Goal: Download file/media

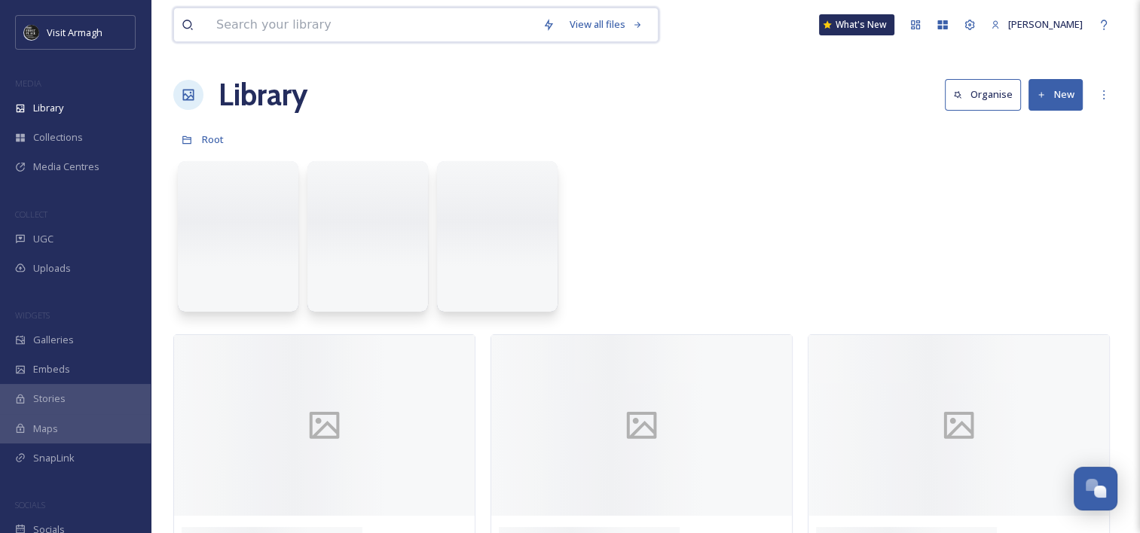
click at [402, 30] on input at bounding box center [372, 24] width 326 height 33
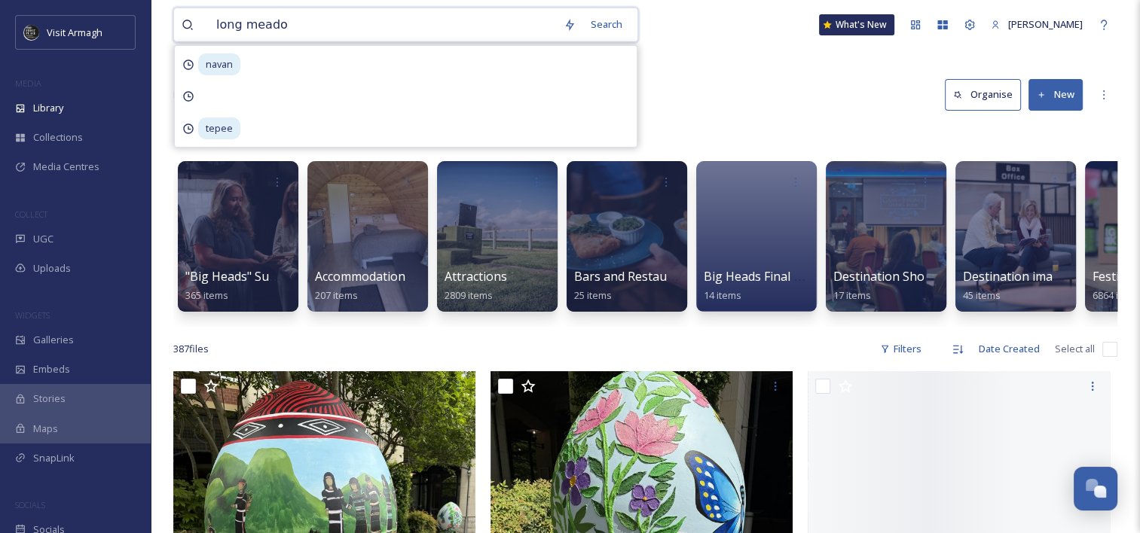
type input "long meadow"
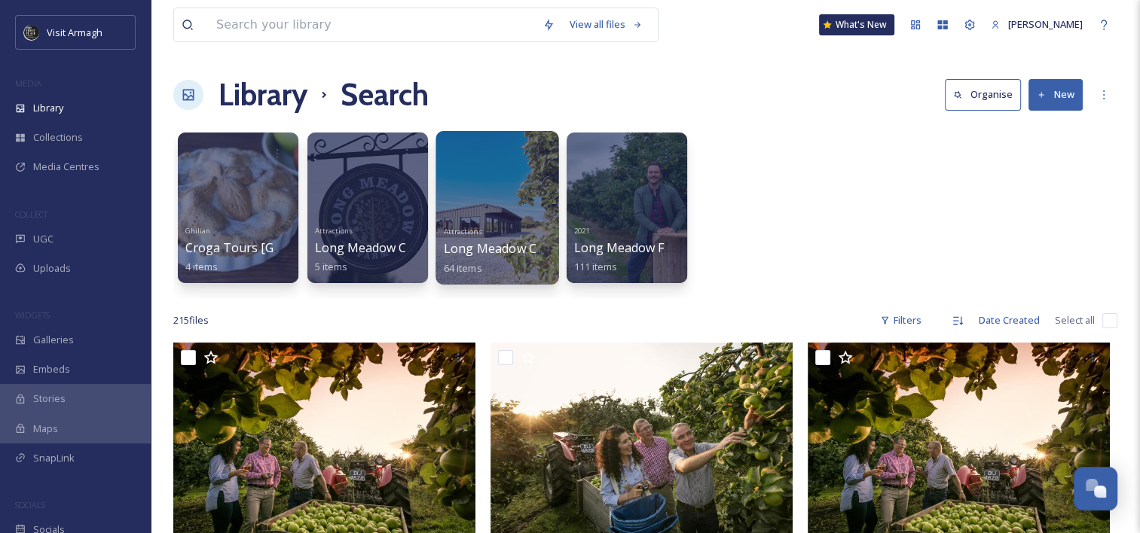
click at [497, 204] on div at bounding box center [497, 208] width 123 height 154
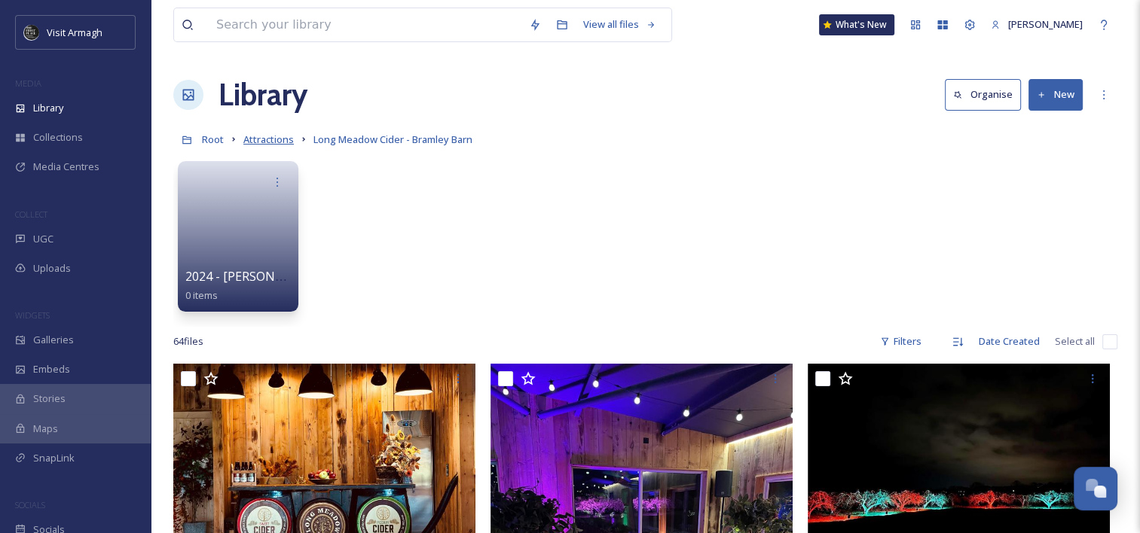
click at [267, 139] on span "Attractions" at bounding box center [268, 140] width 50 height 14
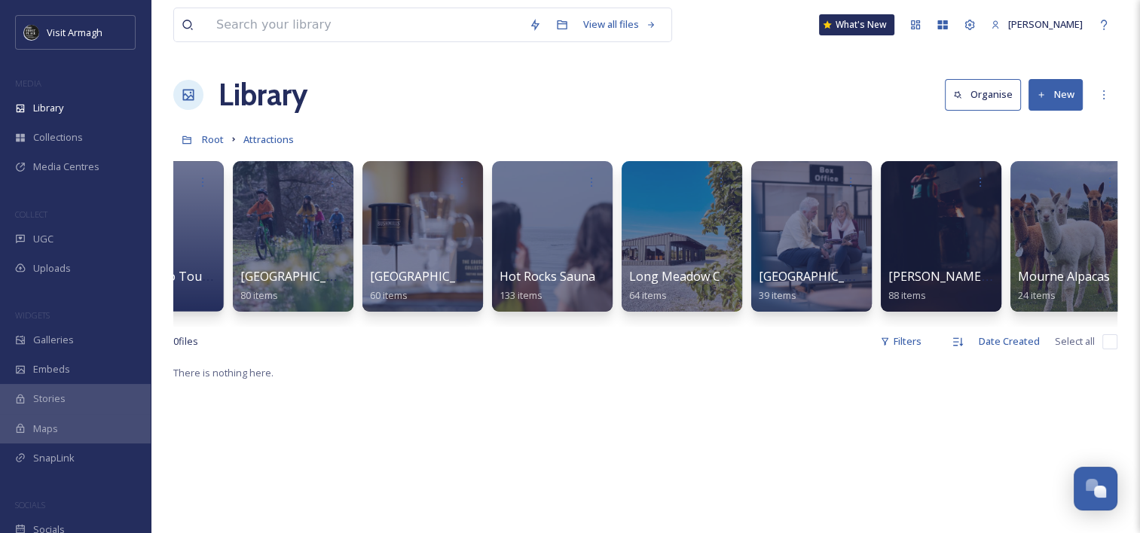
scroll to position [0, 2168]
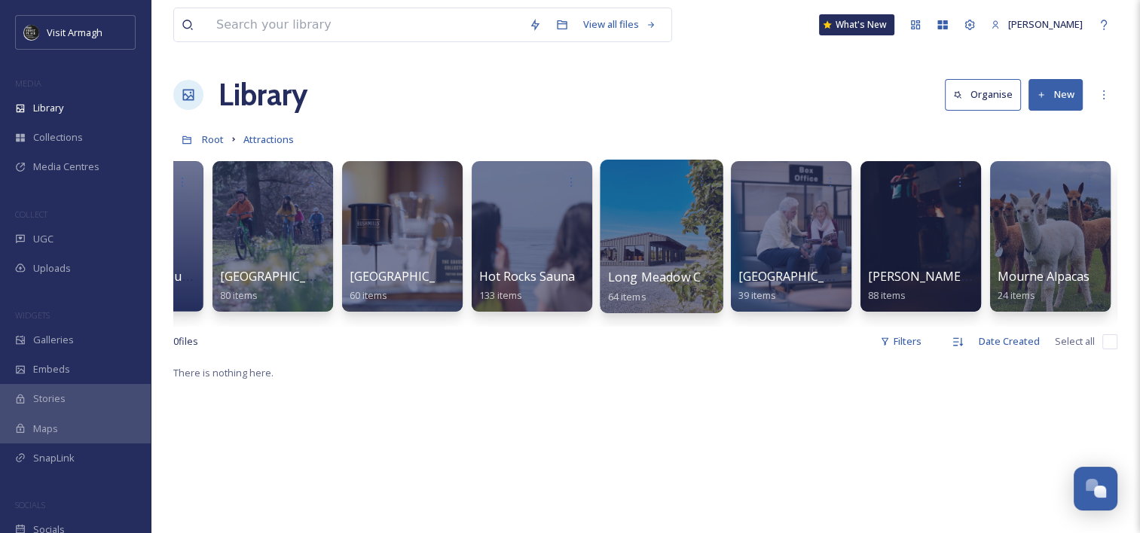
click at [653, 222] on div at bounding box center [661, 237] width 123 height 154
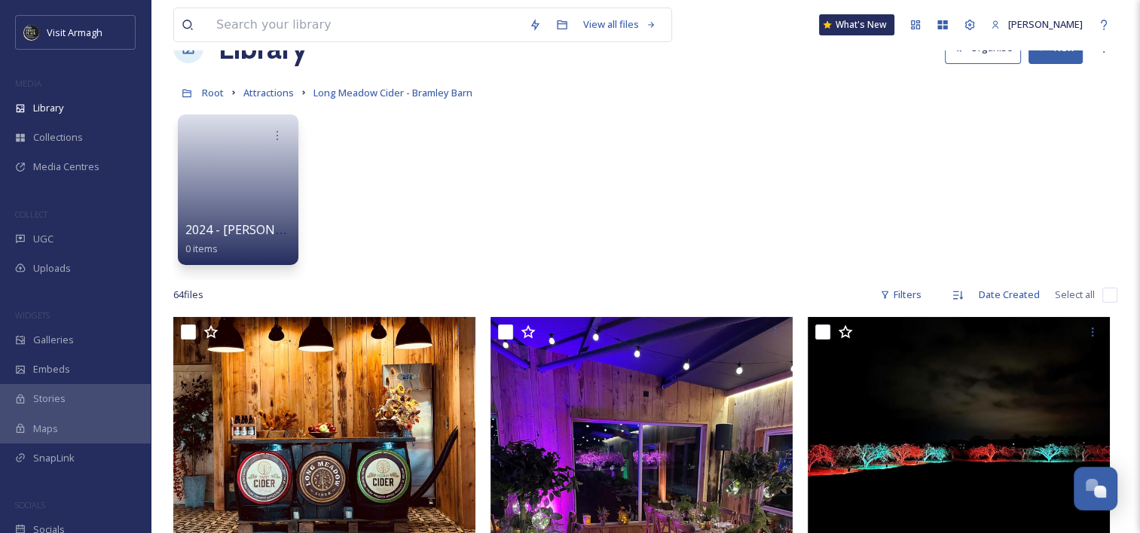
scroll to position [47, 0]
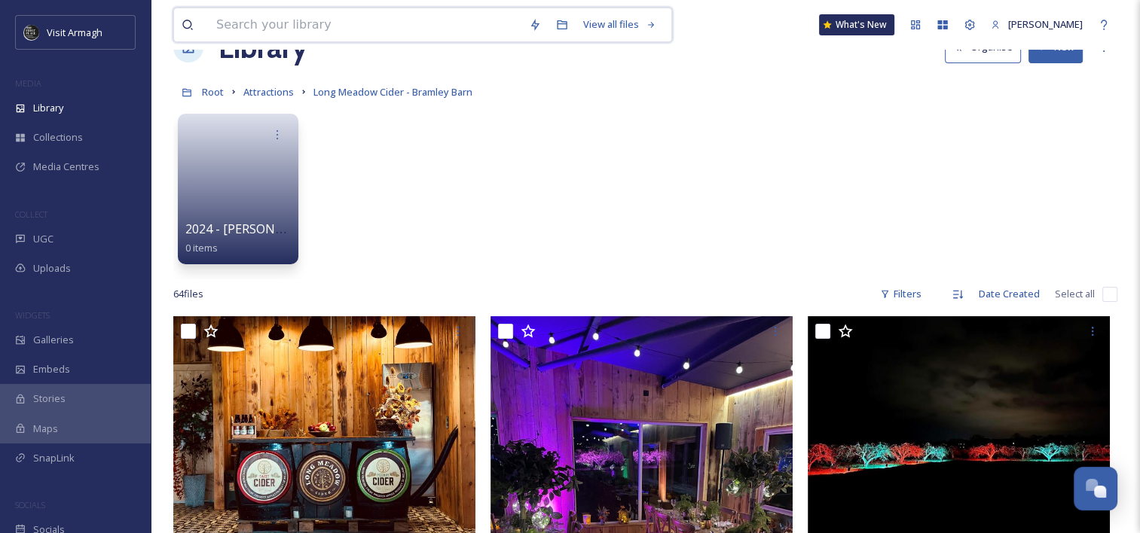
click at [439, 30] on input at bounding box center [365, 24] width 313 height 33
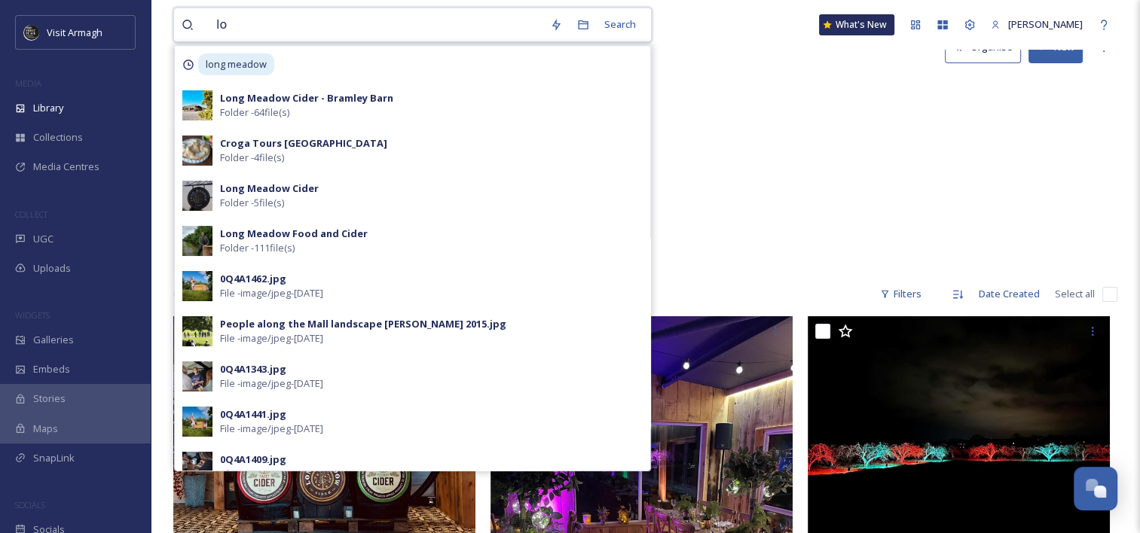
type input "l"
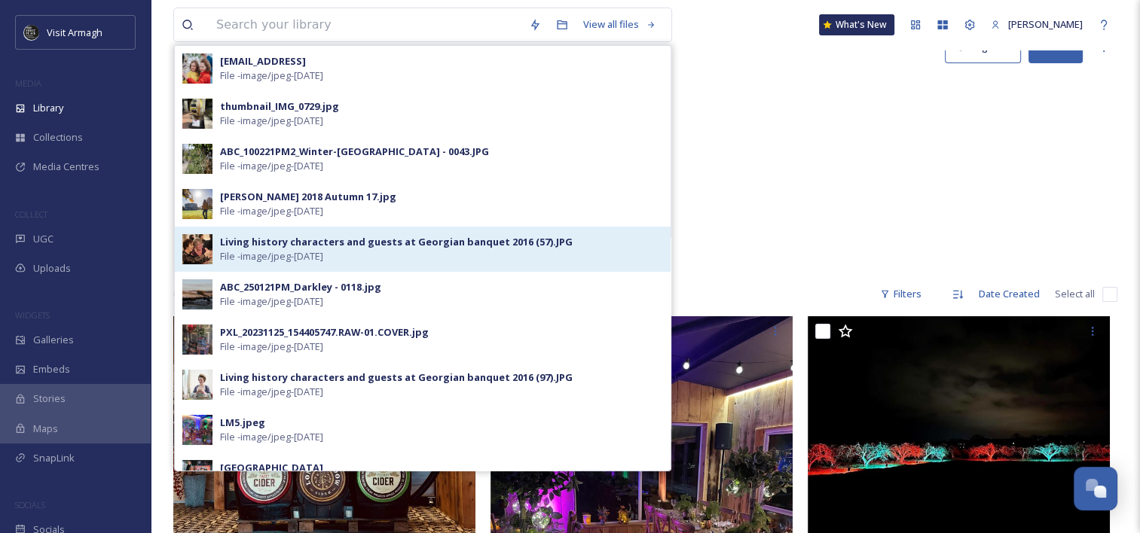
click at [641, 241] on div "Living history characters and guests at Georgian banquet 2016 (57).JPG File - i…" at bounding box center [441, 249] width 443 height 29
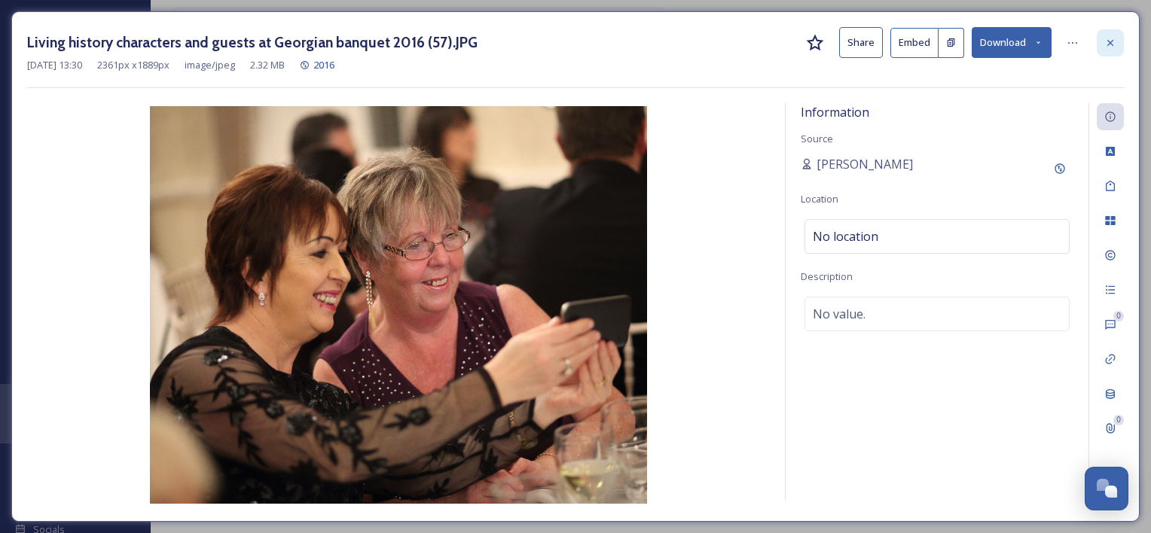
click at [1110, 45] on icon at bounding box center [1111, 43] width 12 height 12
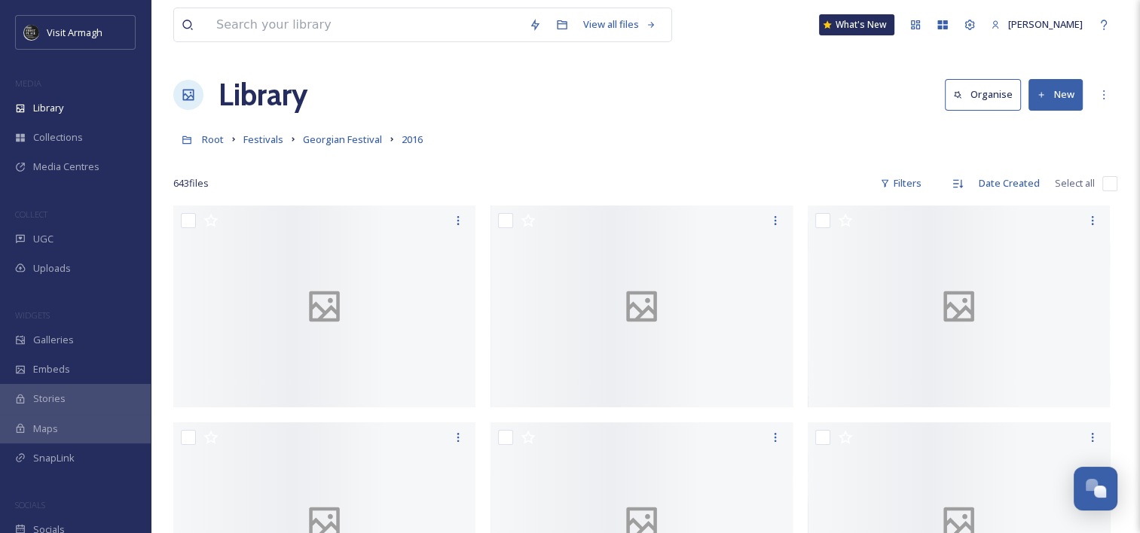
click at [250, 101] on h1 "Library" at bounding box center [263, 94] width 89 height 45
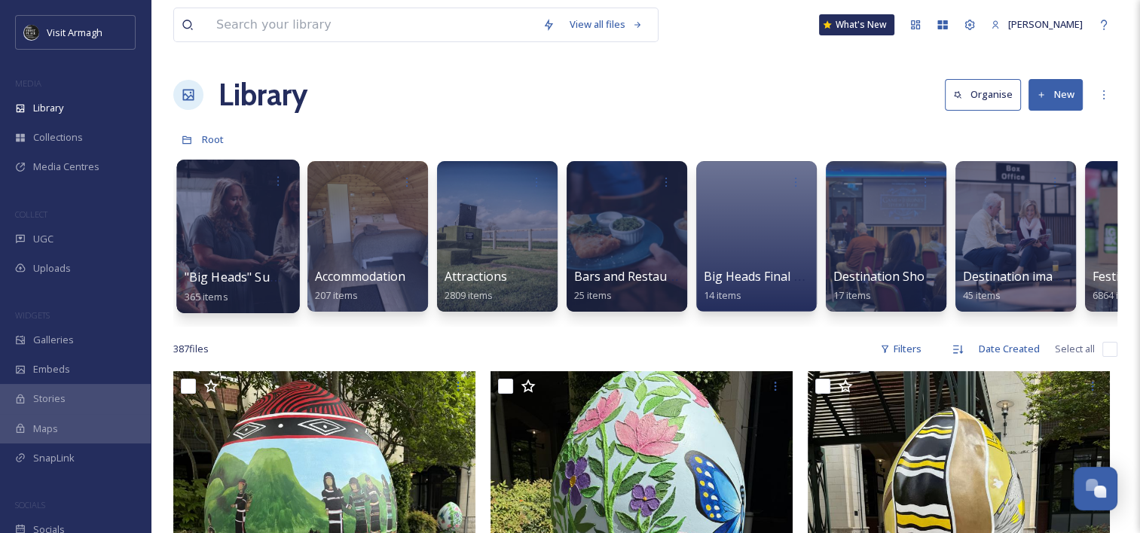
click at [259, 245] on div at bounding box center [237, 237] width 123 height 154
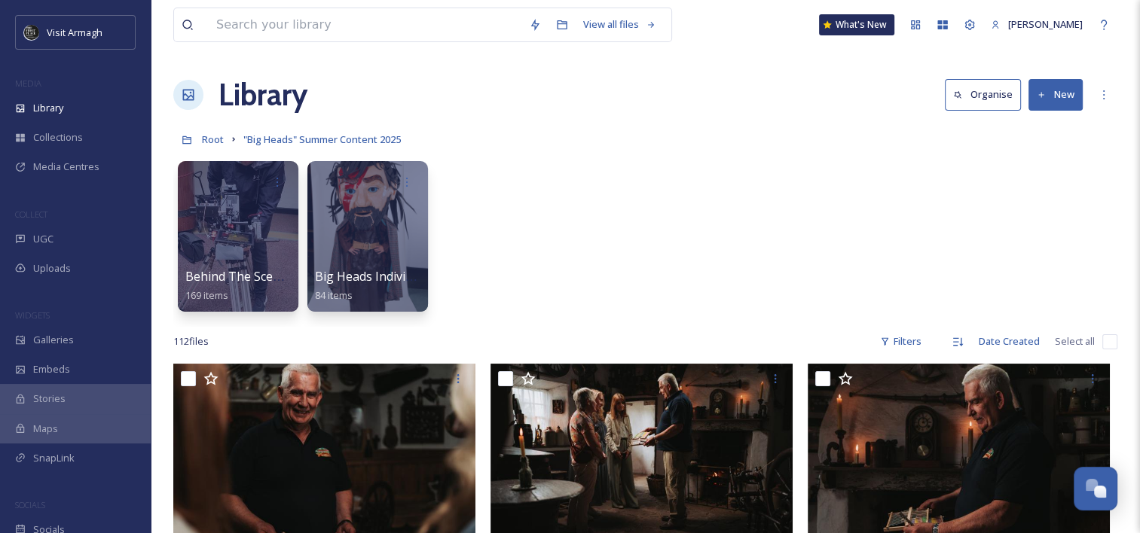
click at [249, 83] on h1 "Library" at bounding box center [263, 94] width 89 height 45
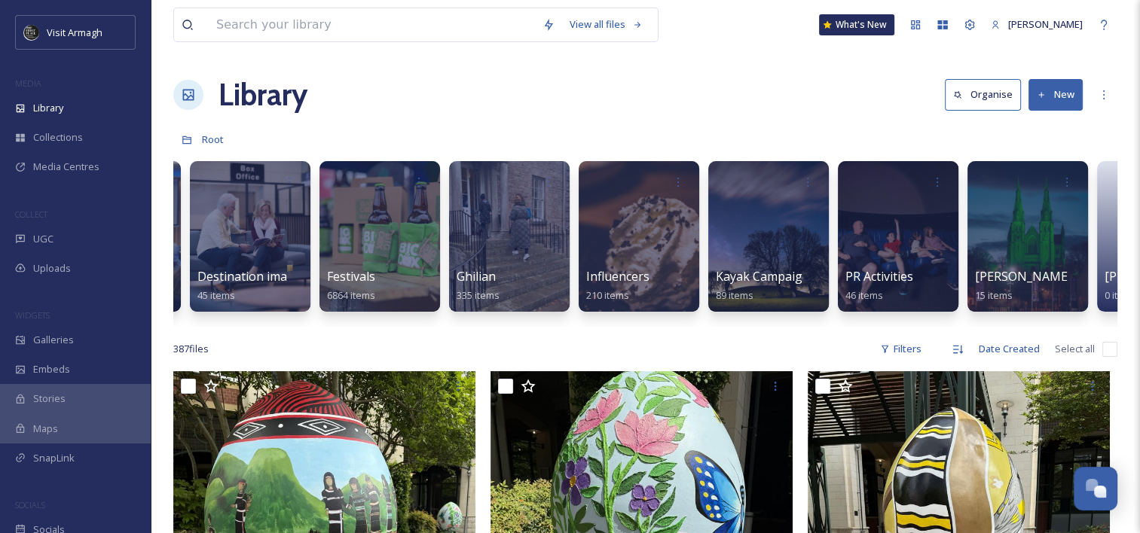
scroll to position [0, 767]
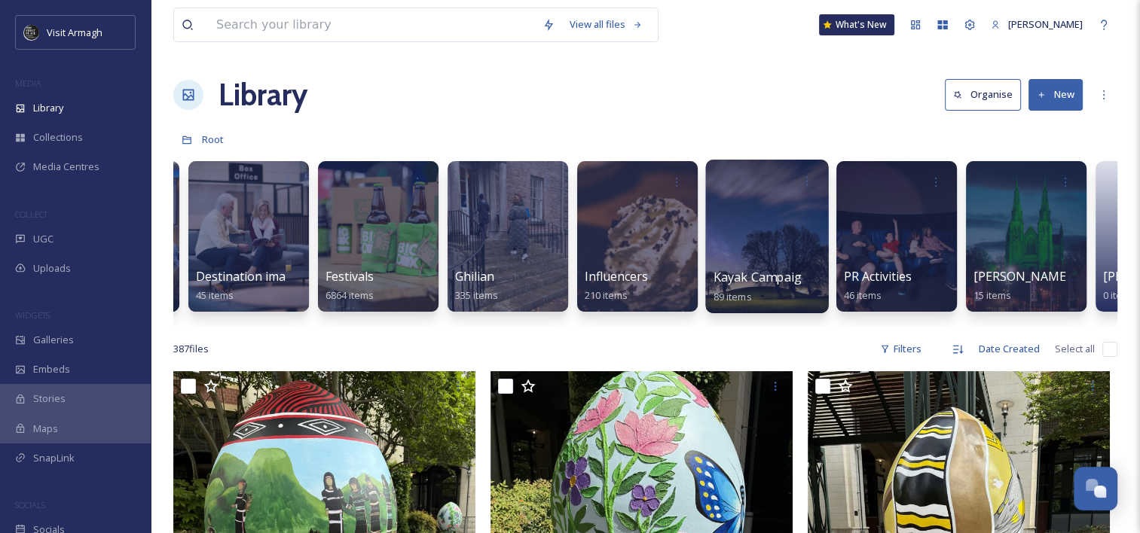
click at [751, 211] on div at bounding box center [766, 237] width 123 height 154
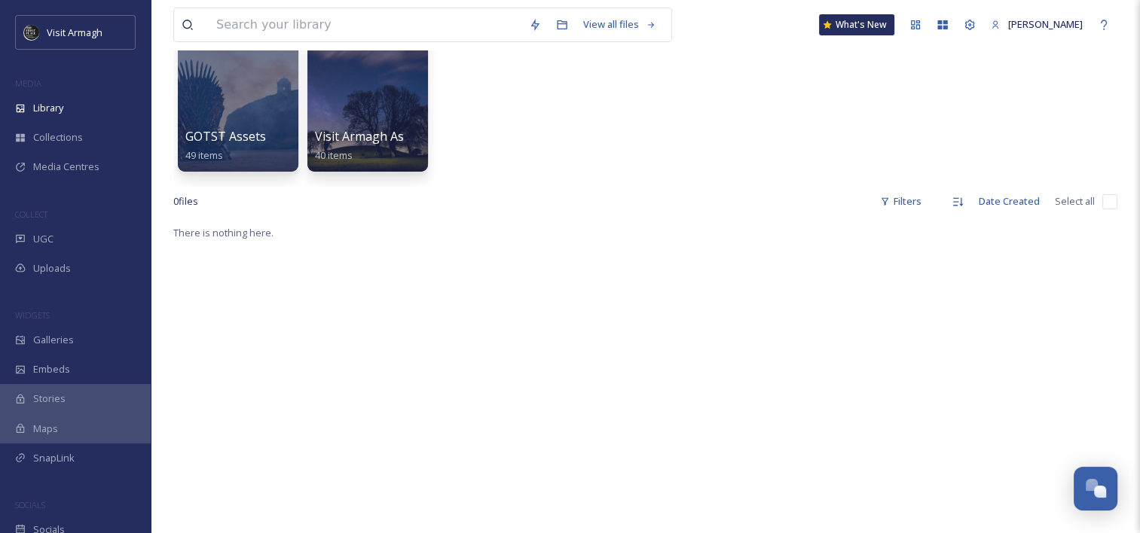
scroll to position [145, 0]
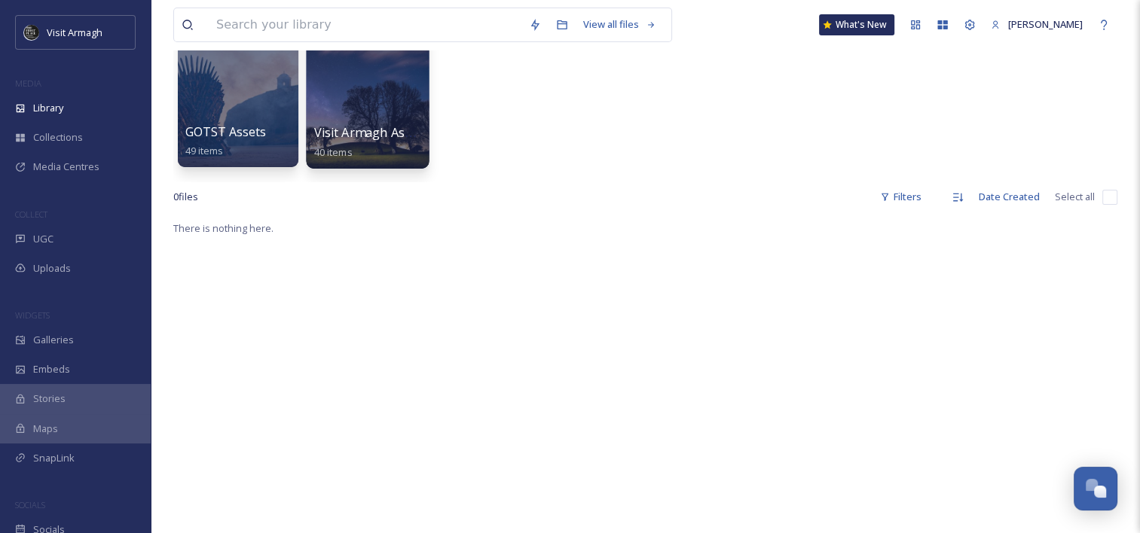
click at [387, 115] on div at bounding box center [367, 92] width 123 height 154
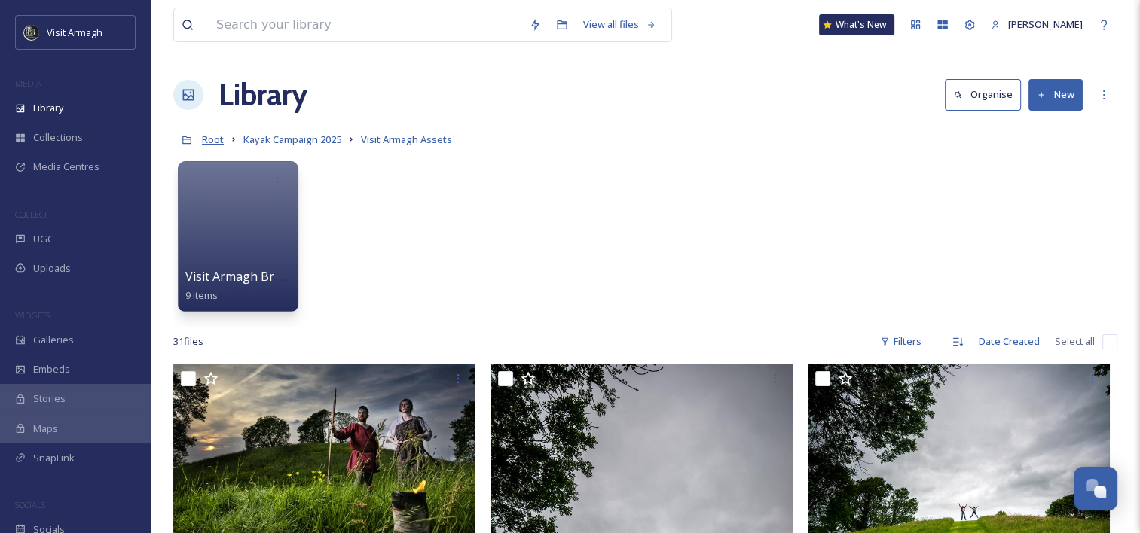
click at [217, 142] on span "Root" at bounding box center [213, 140] width 22 height 14
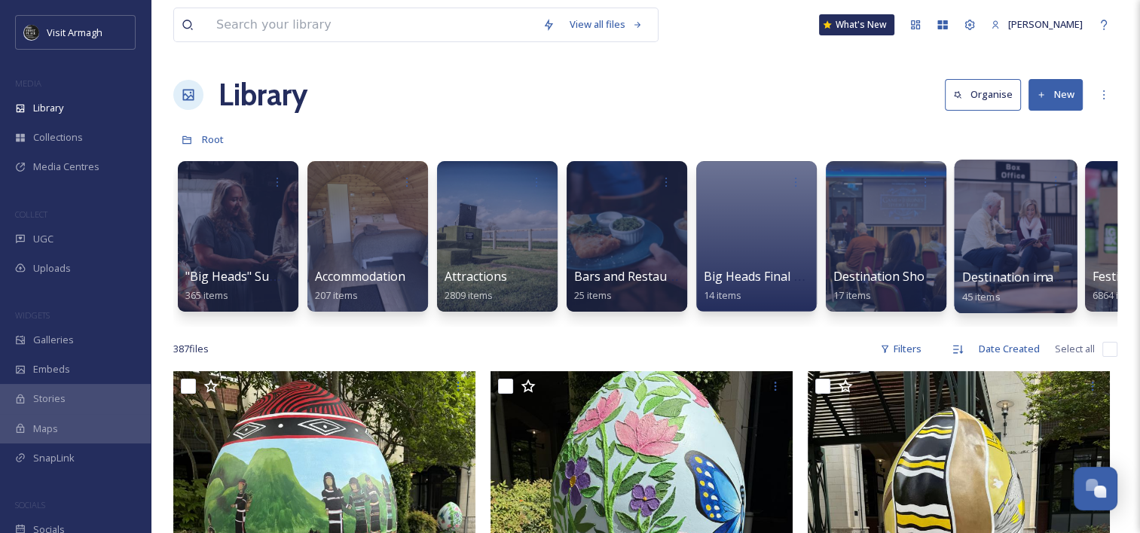
click at [1000, 252] on div at bounding box center [1015, 237] width 123 height 154
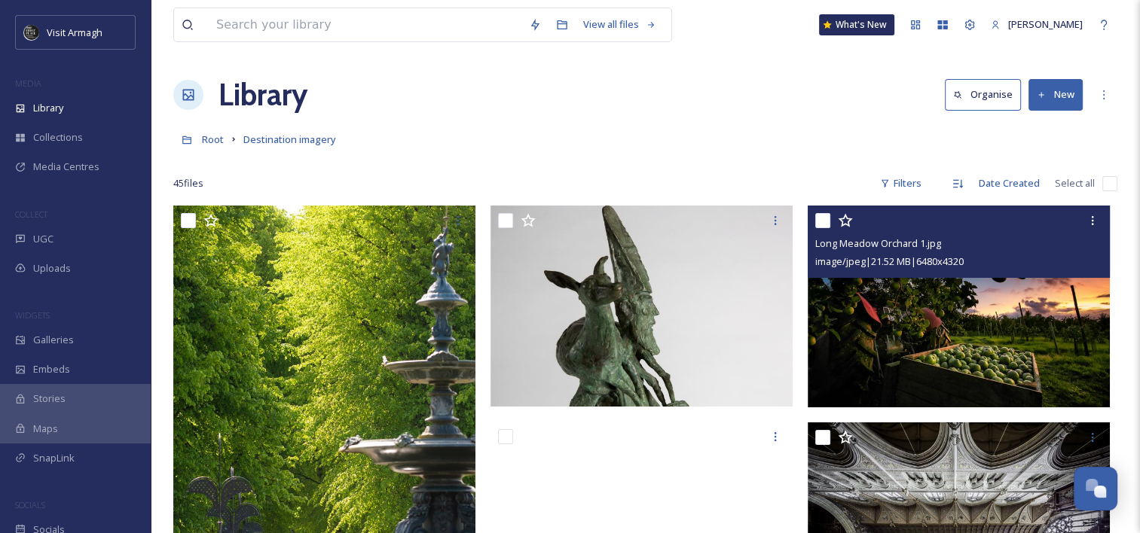
click at [981, 340] on img at bounding box center [959, 307] width 302 height 202
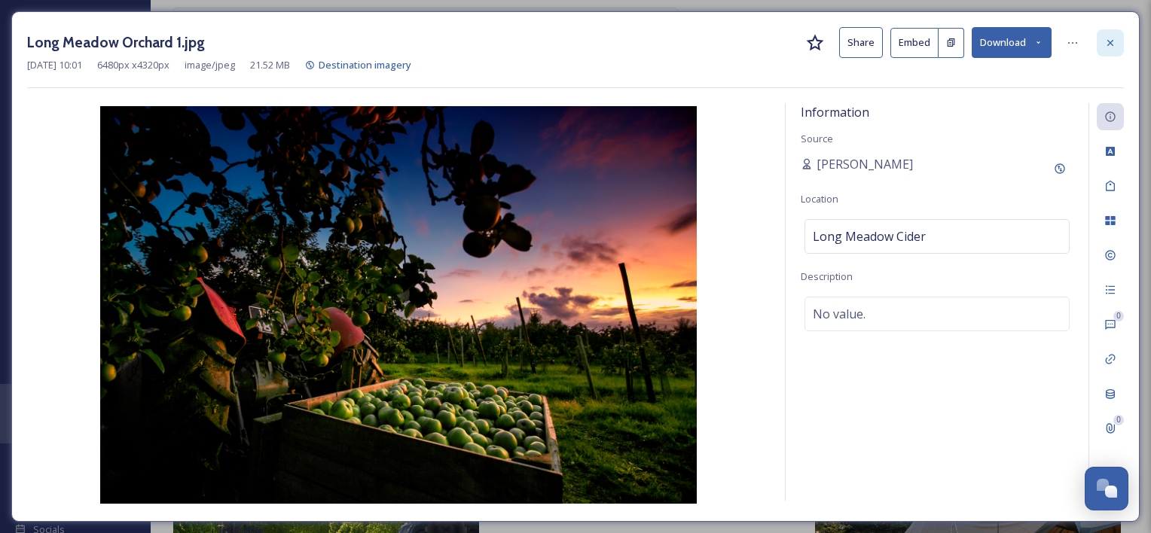
click at [1105, 43] on icon at bounding box center [1111, 43] width 12 height 12
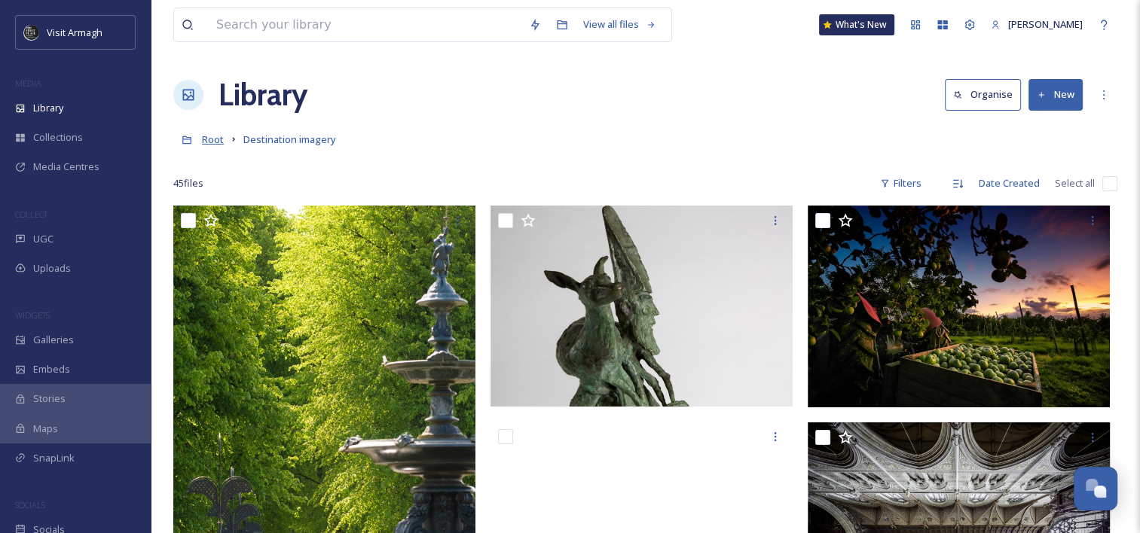
click at [216, 139] on span "Root" at bounding box center [213, 140] width 22 height 14
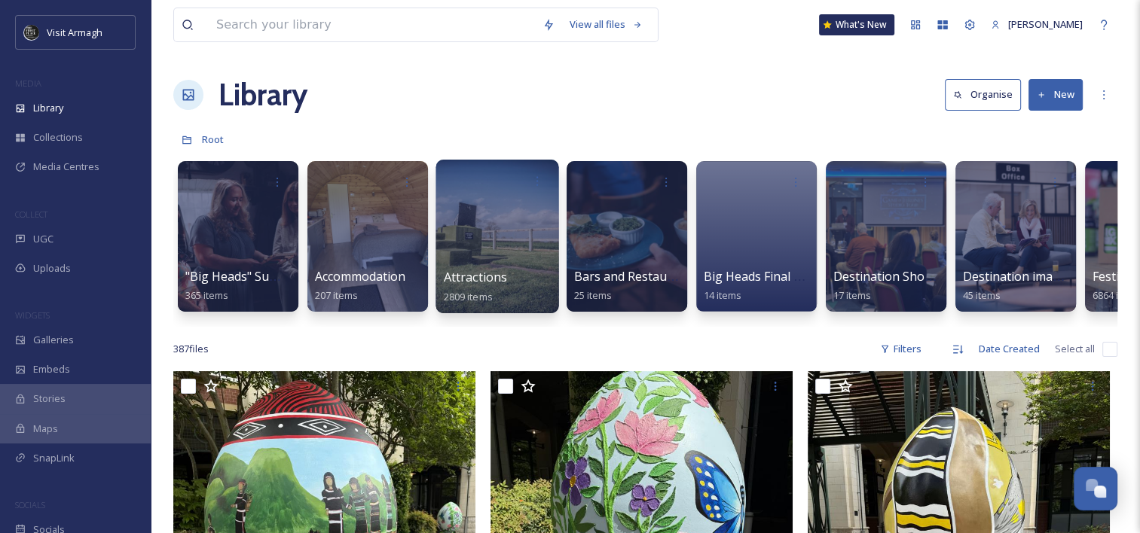
click at [491, 240] on div at bounding box center [497, 237] width 123 height 154
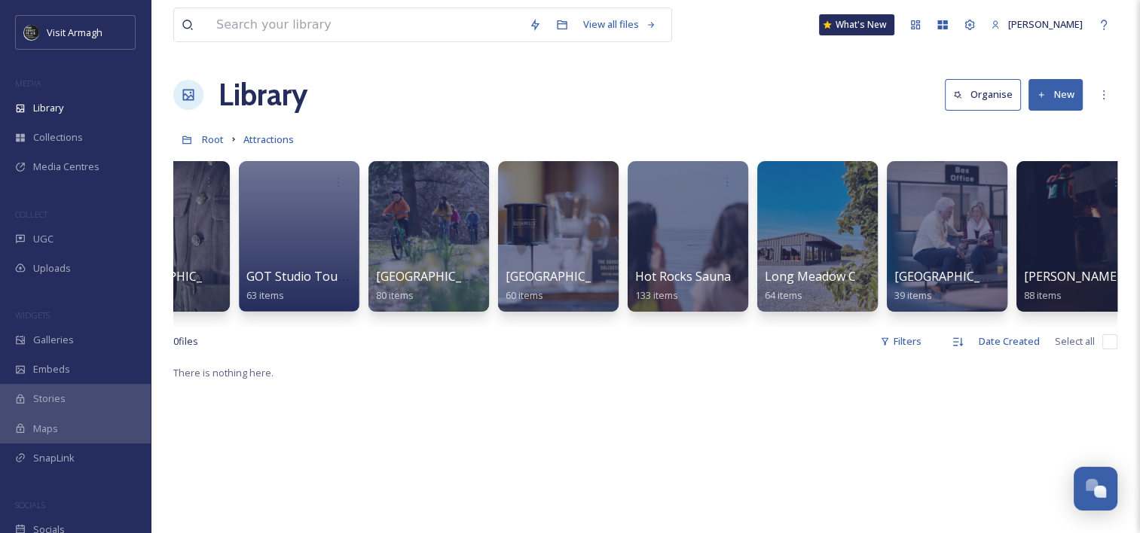
scroll to position [0, 2230]
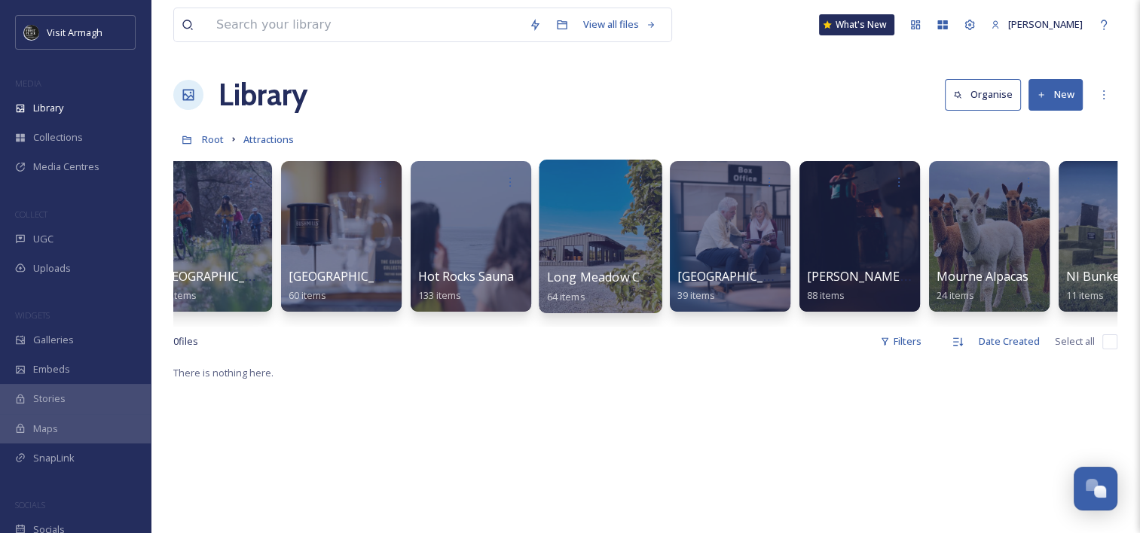
click at [592, 252] on div at bounding box center [600, 237] width 123 height 154
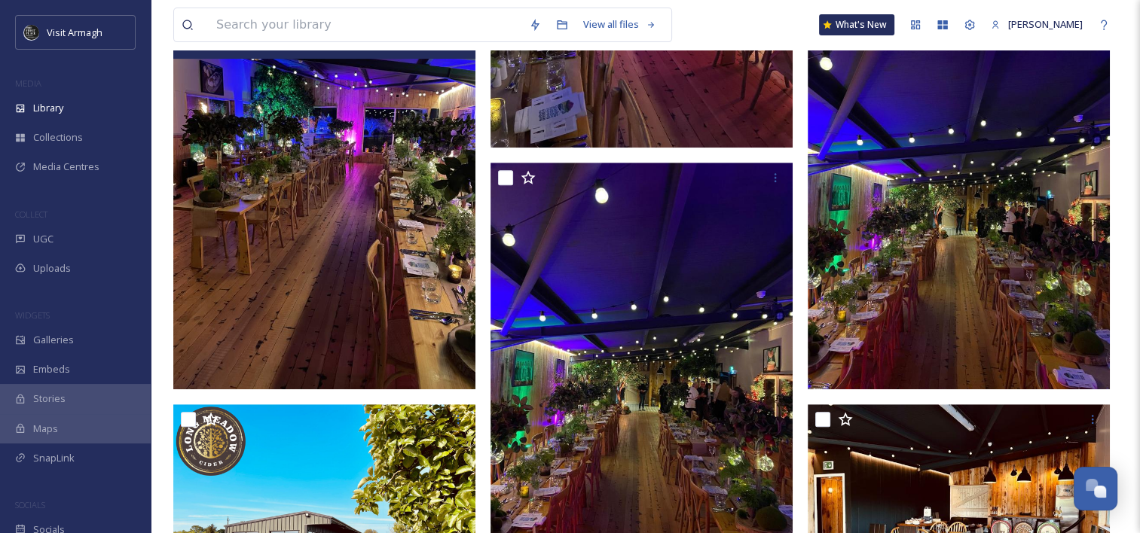
scroll to position [620, 0]
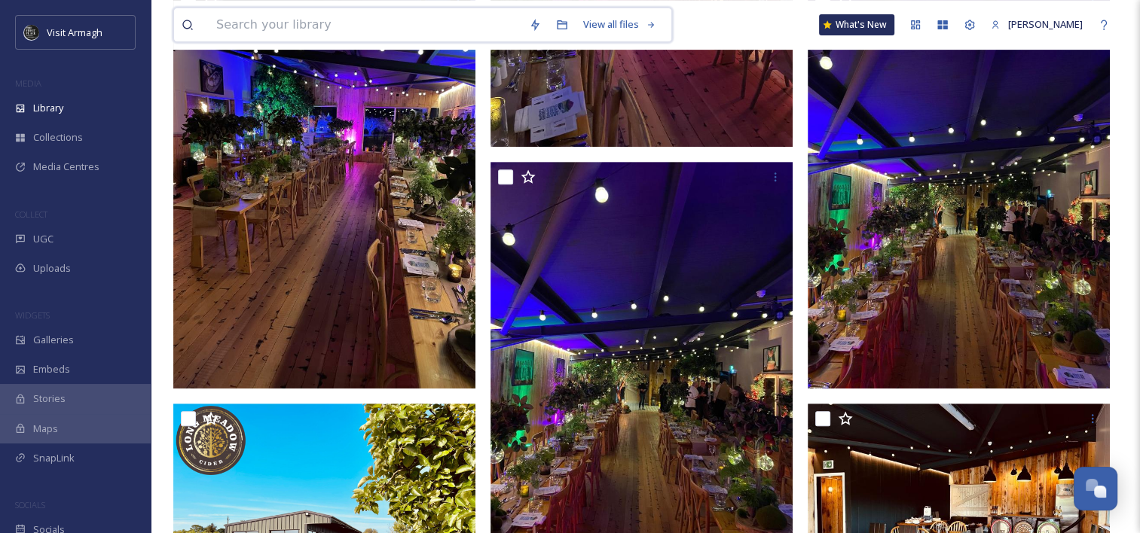
click at [350, 21] on input at bounding box center [365, 24] width 313 height 33
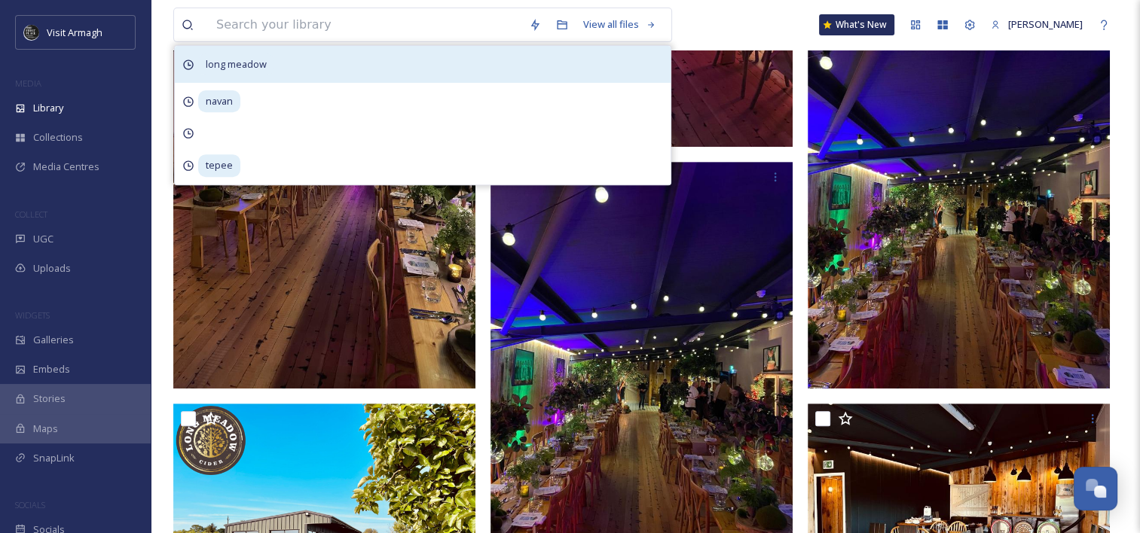
click at [238, 64] on span "long meadow" at bounding box center [236, 64] width 76 height 22
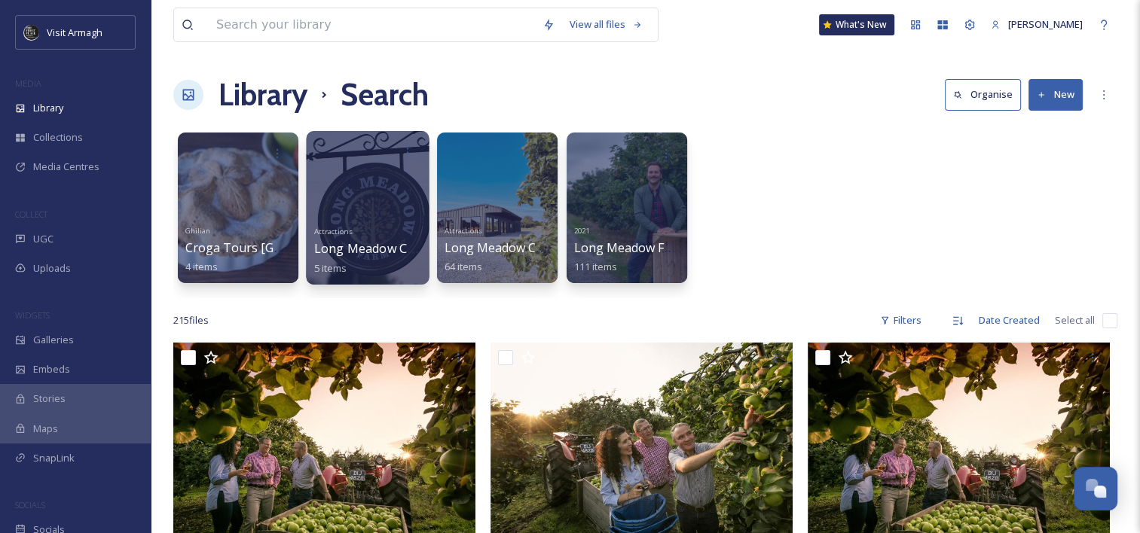
drag, startPoint x: 391, startPoint y: 223, endPoint x: 361, endPoint y: 203, distance: 35.9
click at [361, 203] on div at bounding box center [367, 208] width 123 height 154
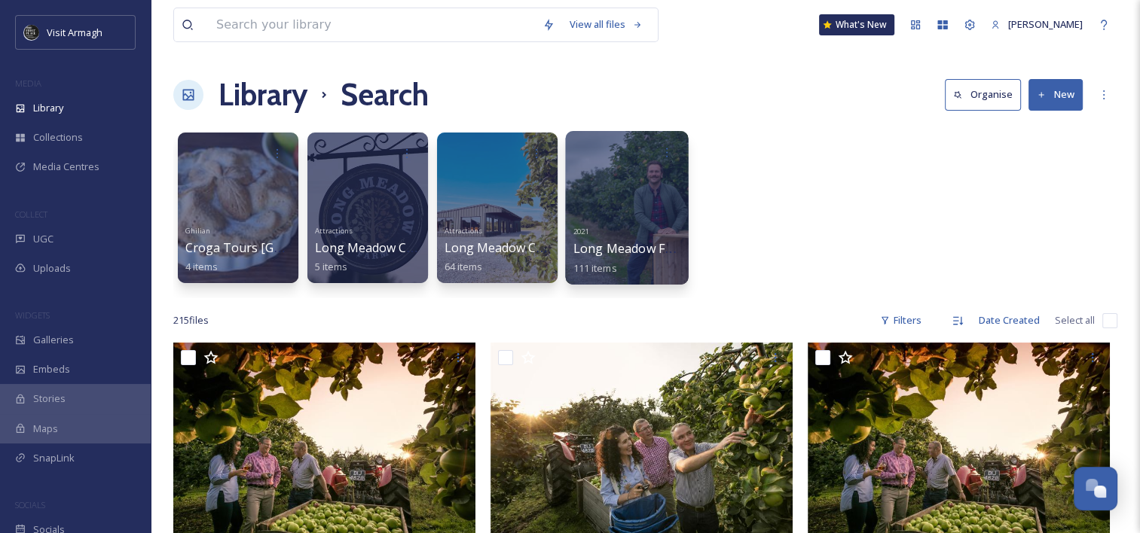
click at [621, 217] on div at bounding box center [626, 208] width 123 height 154
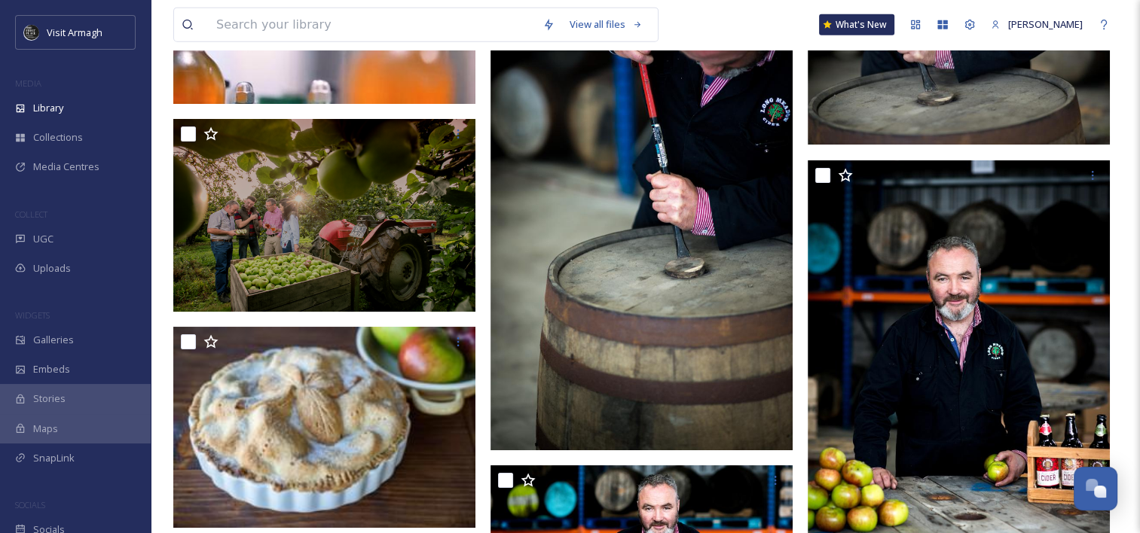
scroll to position [3661, 0]
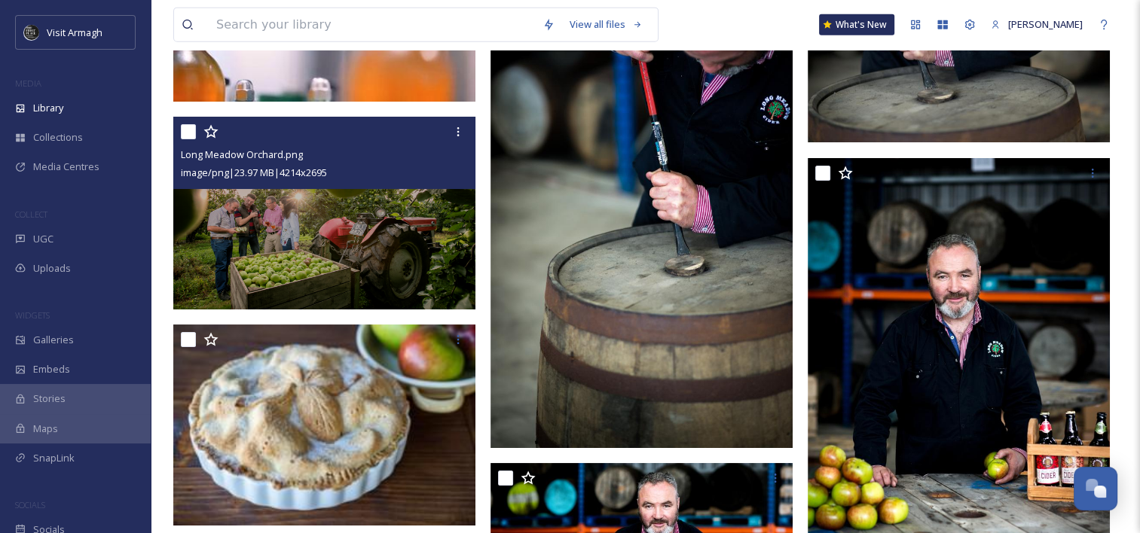
click at [326, 229] on img at bounding box center [324, 214] width 302 height 194
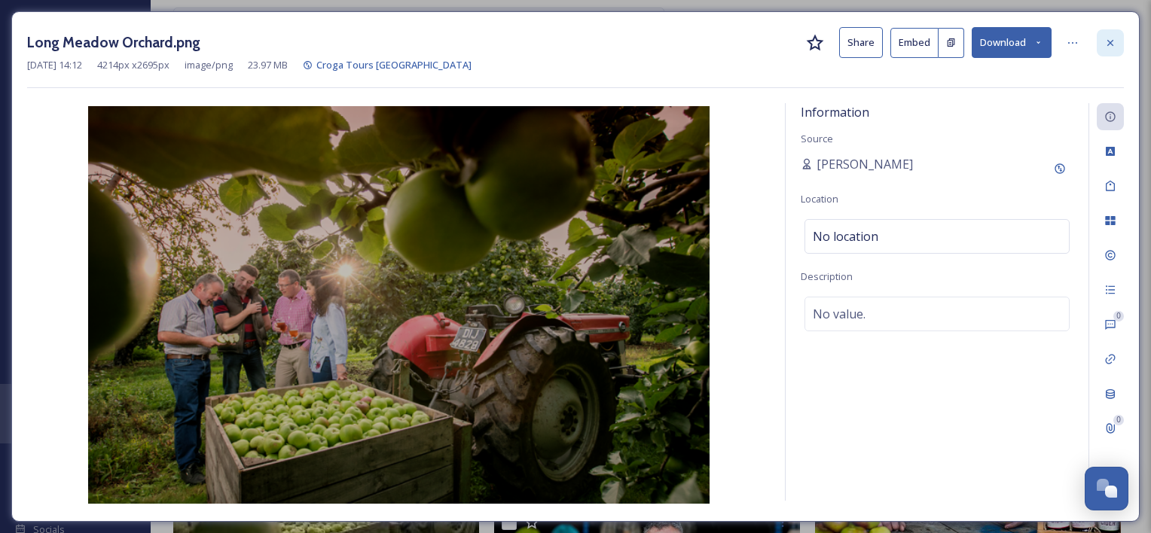
click at [1120, 40] on div at bounding box center [1110, 42] width 27 height 27
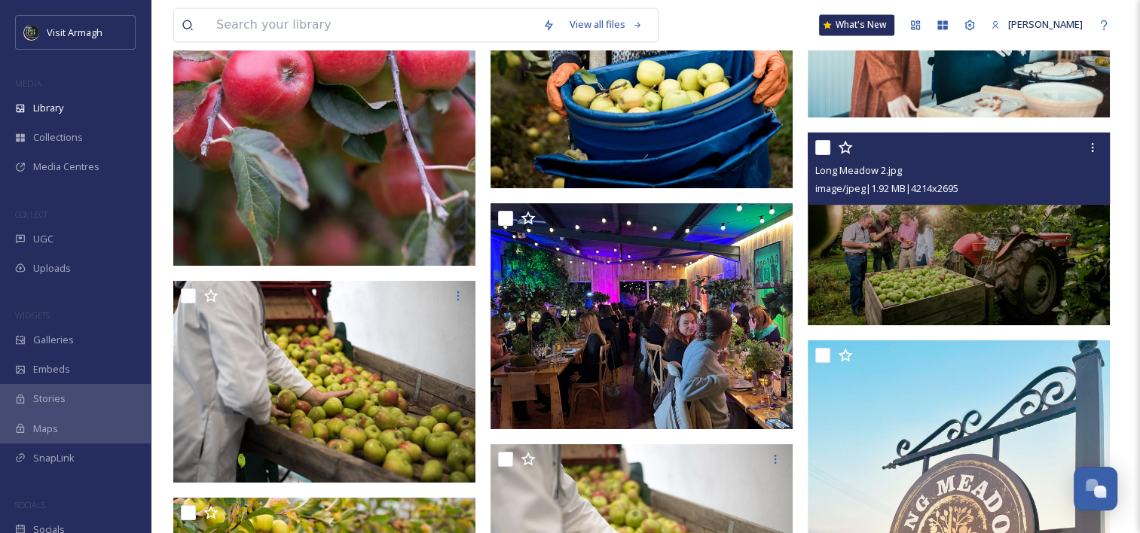
scroll to position [8311, 0]
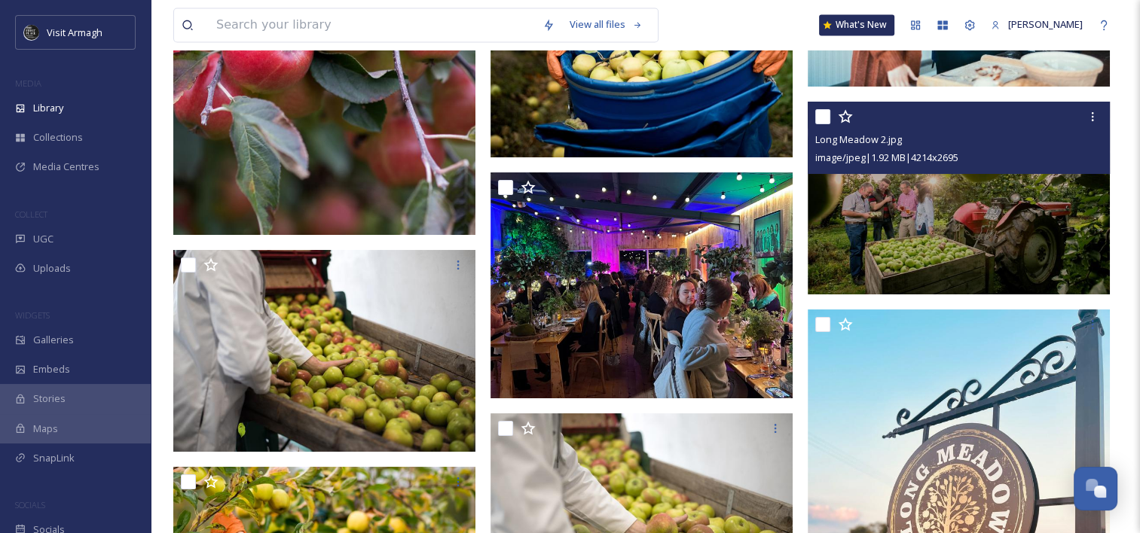
drag, startPoint x: 1001, startPoint y: 217, endPoint x: 1014, endPoint y: 176, distance: 43.6
click at [1014, 176] on img at bounding box center [959, 198] width 302 height 194
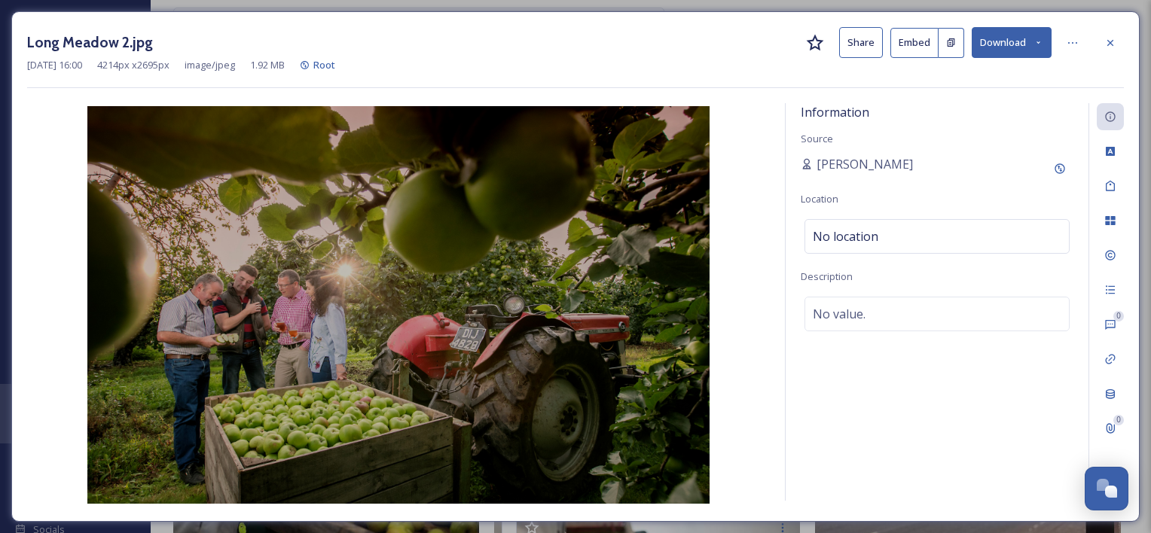
click at [1040, 50] on button "Download" at bounding box center [1012, 42] width 80 height 31
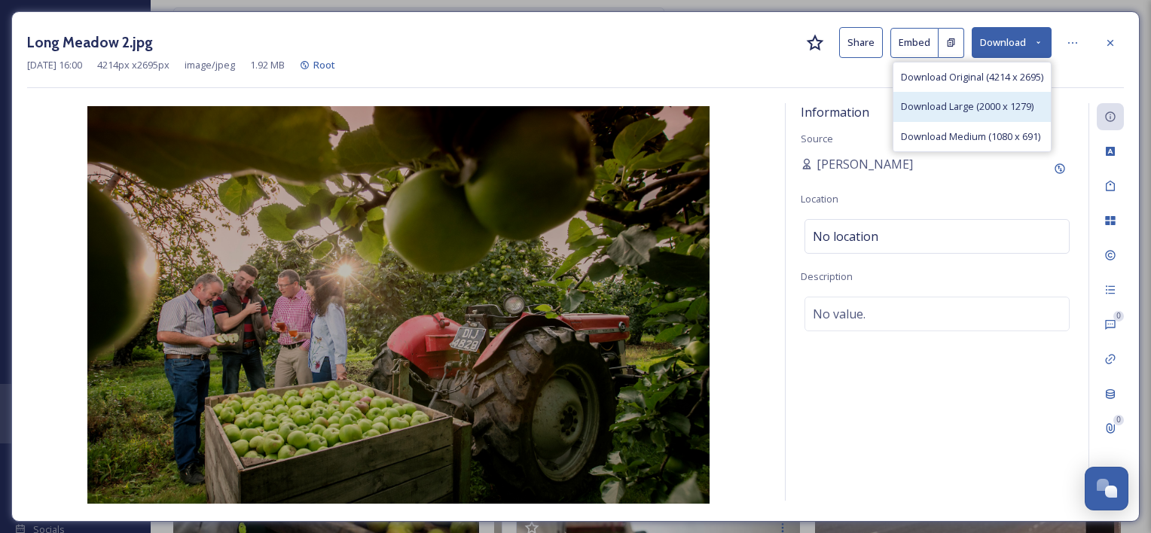
click at [1019, 110] on span "Download Large (2000 x 1279)" at bounding box center [967, 106] width 133 height 14
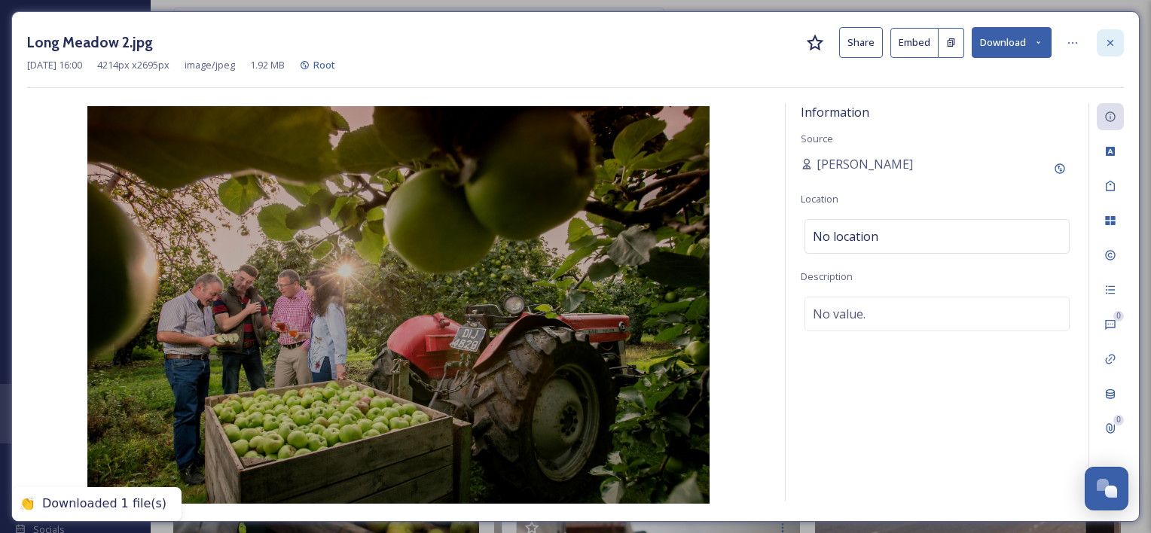
click at [1115, 39] on icon at bounding box center [1111, 43] width 12 height 12
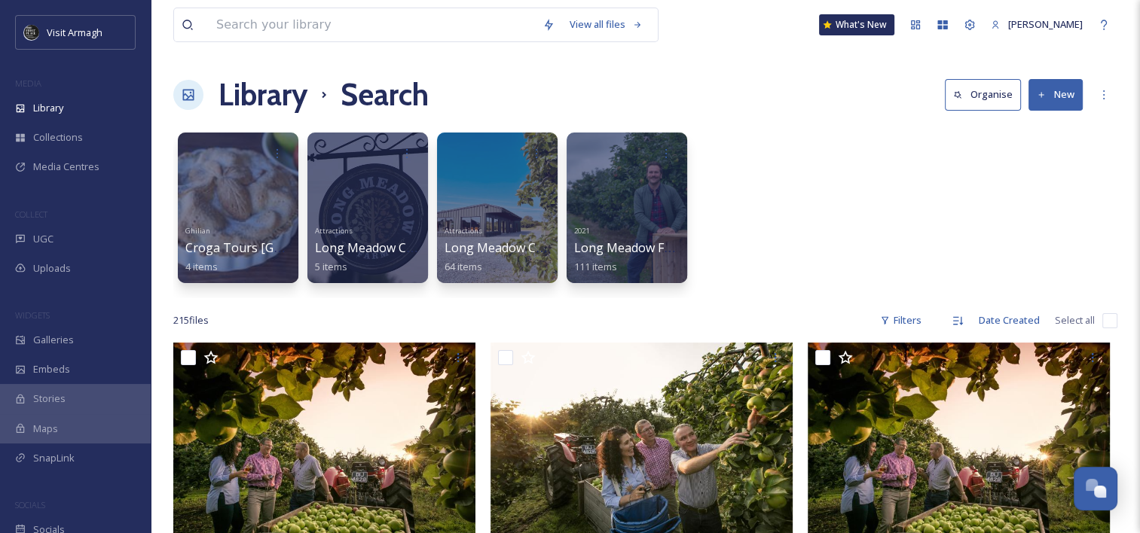
click at [266, 93] on h1 "Library" at bounding box center [263, 94] width 89 height 45
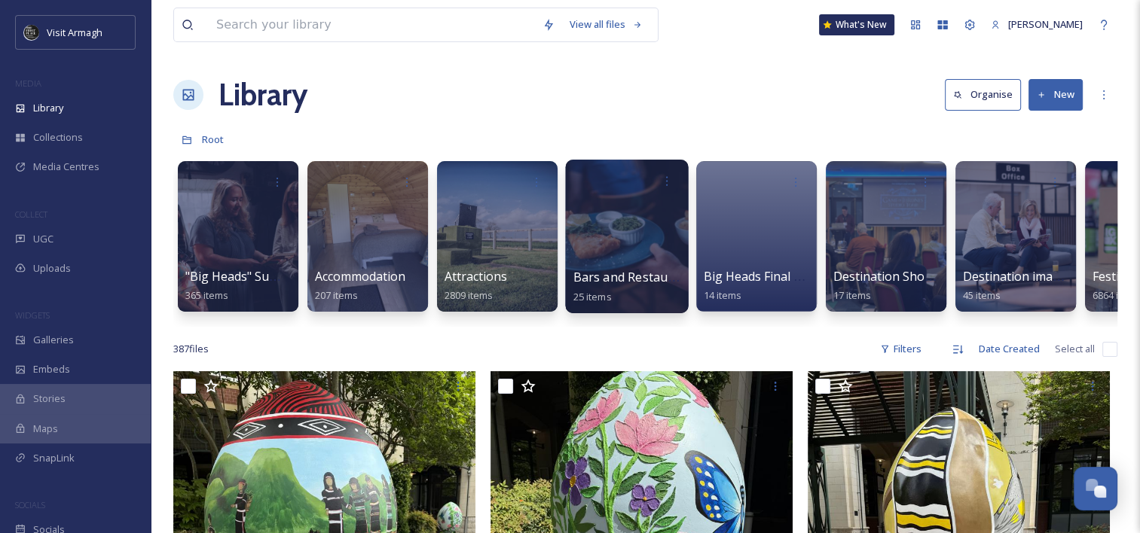
click at [594, 264] on div at bounding box center [626, 237] width 123 height 154
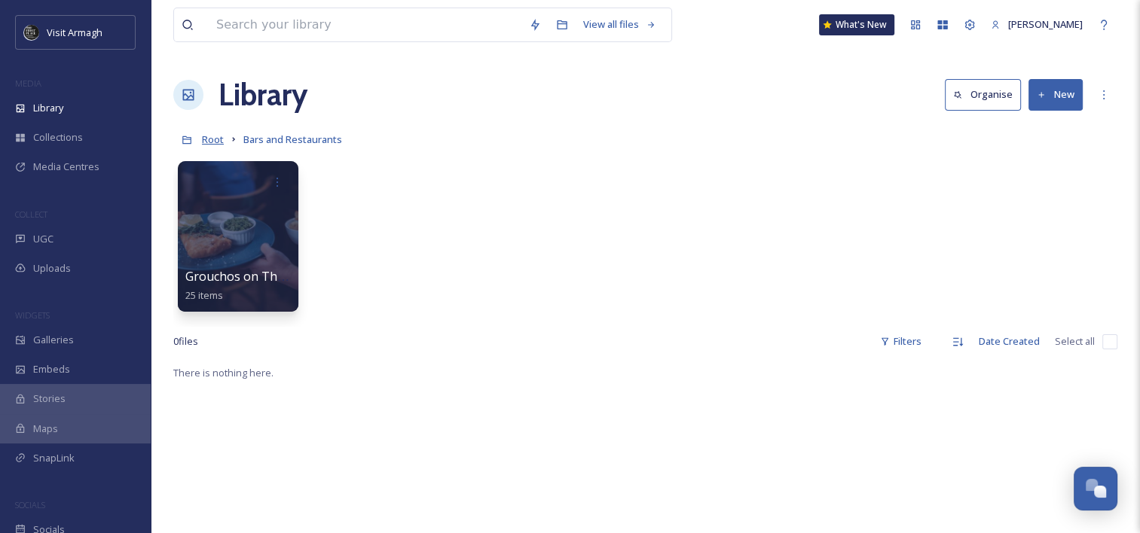
click at [212, 138] on span "Root" at bounding box center [213, 140] width 22 height 14
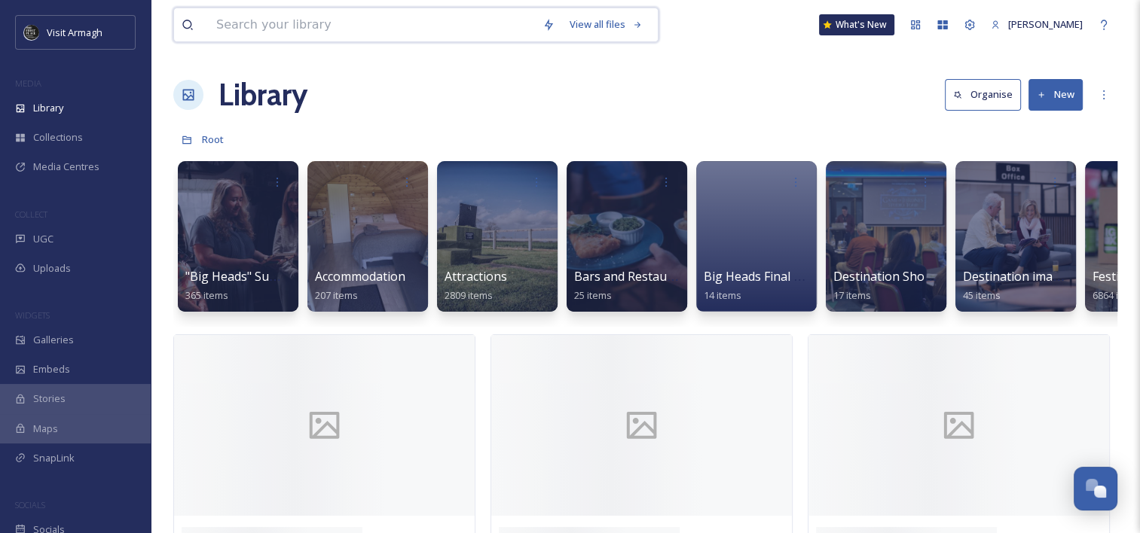
click at [501, 27] on input at bounding box center [372, 24] width 326 height 33
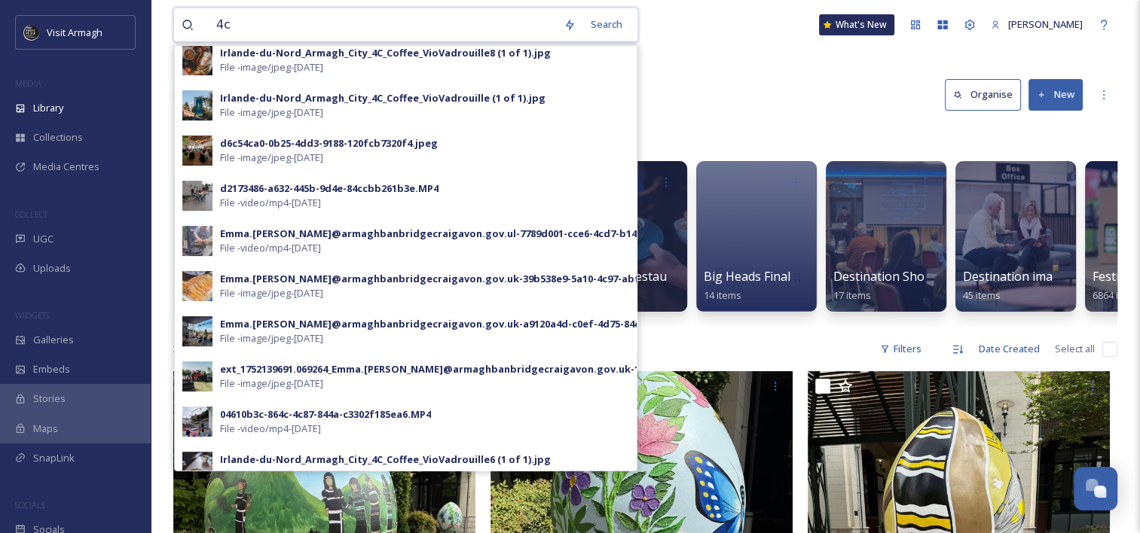
scroll to position [478, 0]
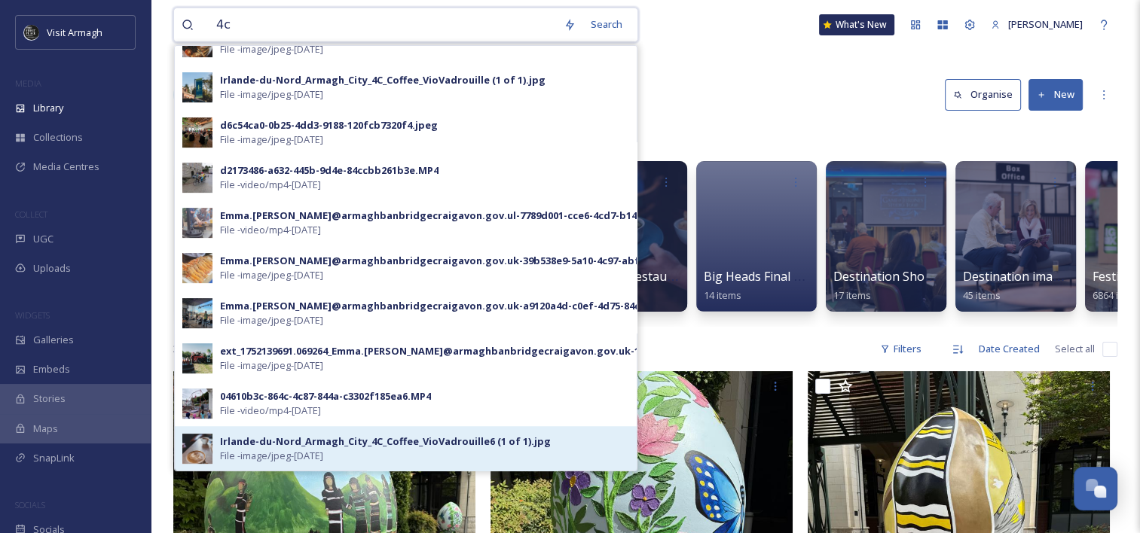
type input "4c"
click at [431, 443] on div "Irlande-du-Nord_Armagh_City_4C_Coffee_VioVadrouille6 (1 of 1).jpg" at bounding box center [385, 442] width 331 height 14
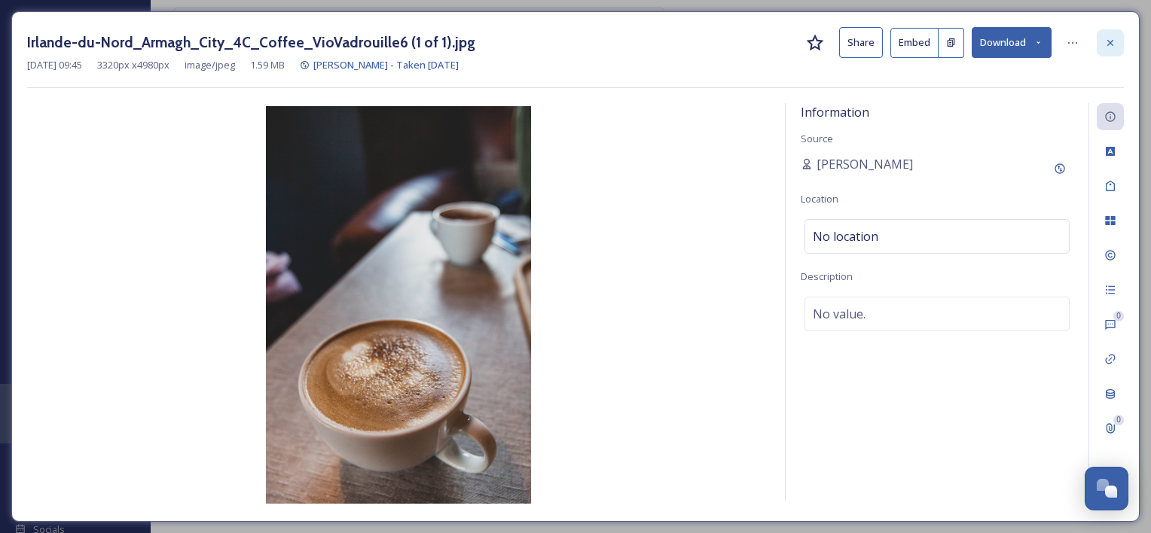
click at [1110, 37] on icon at bounding box center [1111, 43] width 12 height 12
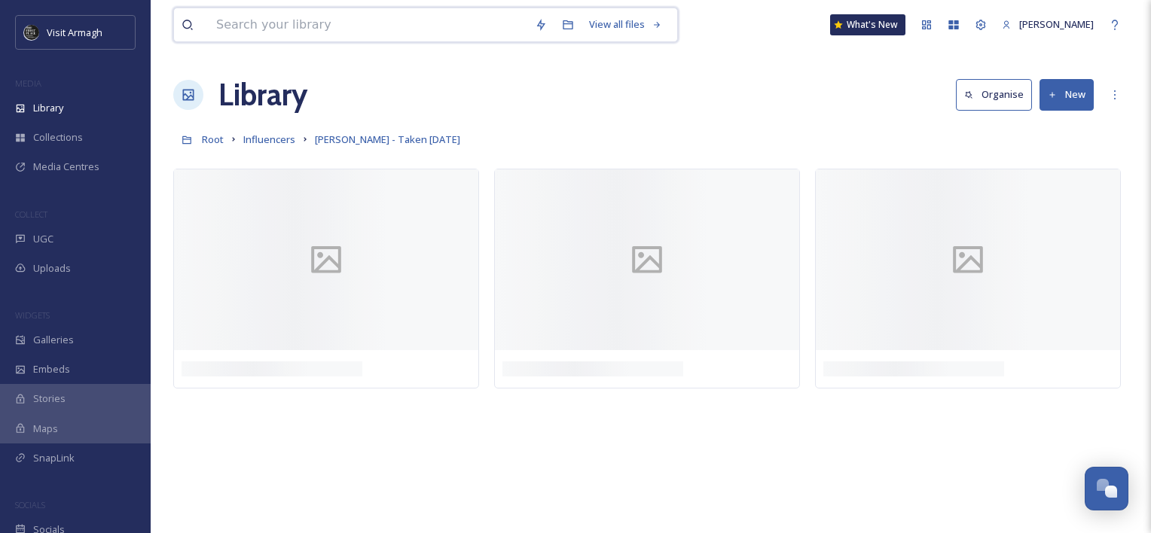
click at [476, 29] on input at bounding box center [368, 24] width 319 height 33
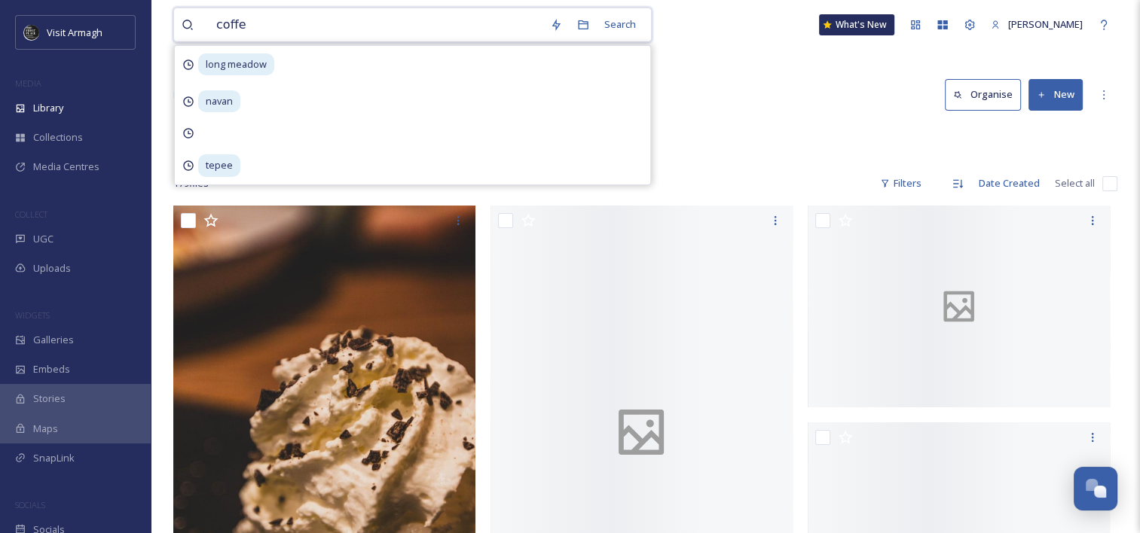
type input "coffee"
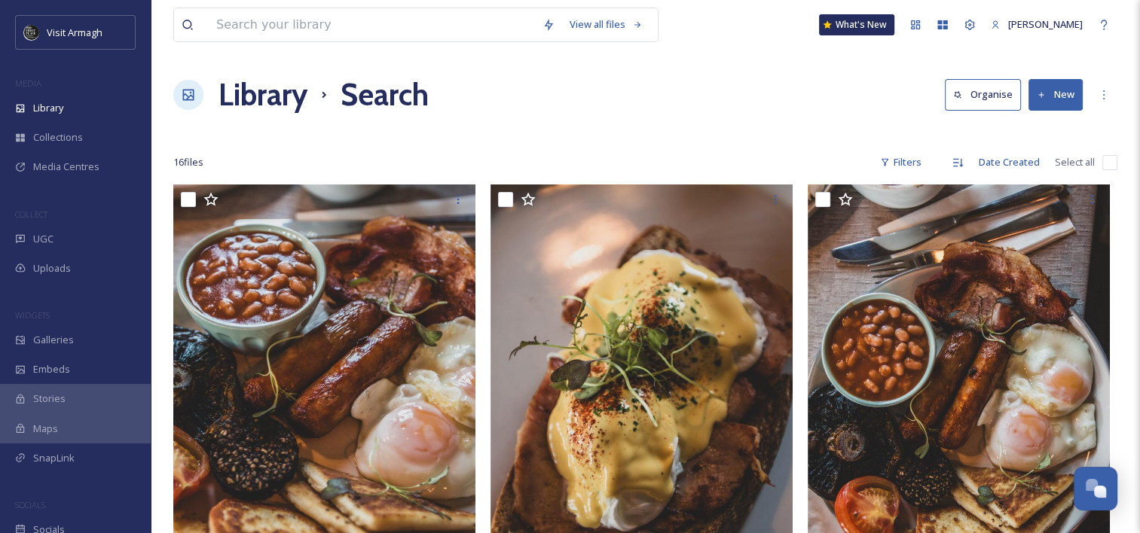
click at [289, 89] on h1 "Library" at bounding box center [263, 94] width 89 height 45
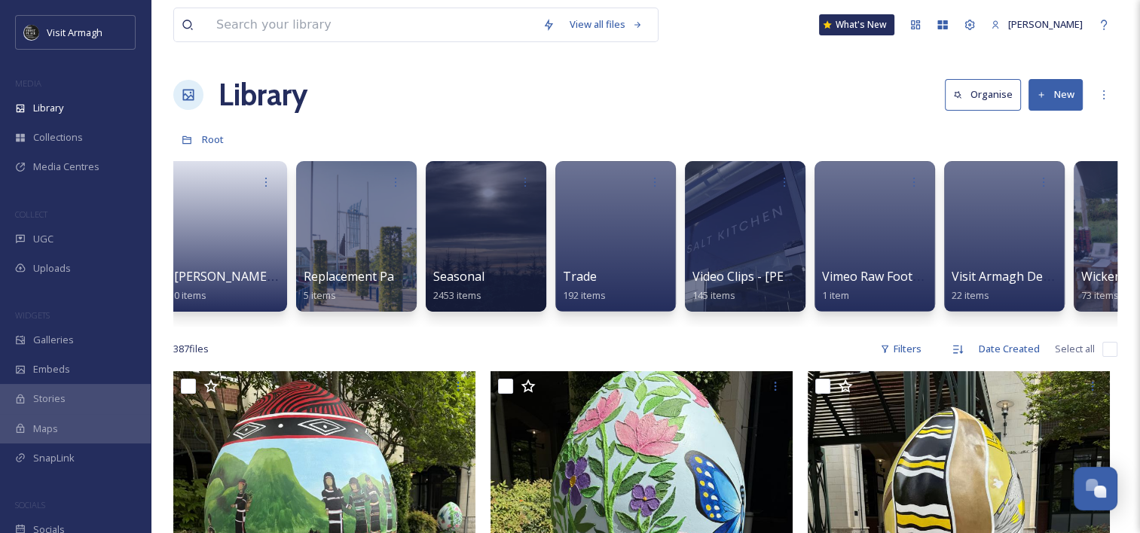
scroll to position [0, 1777]
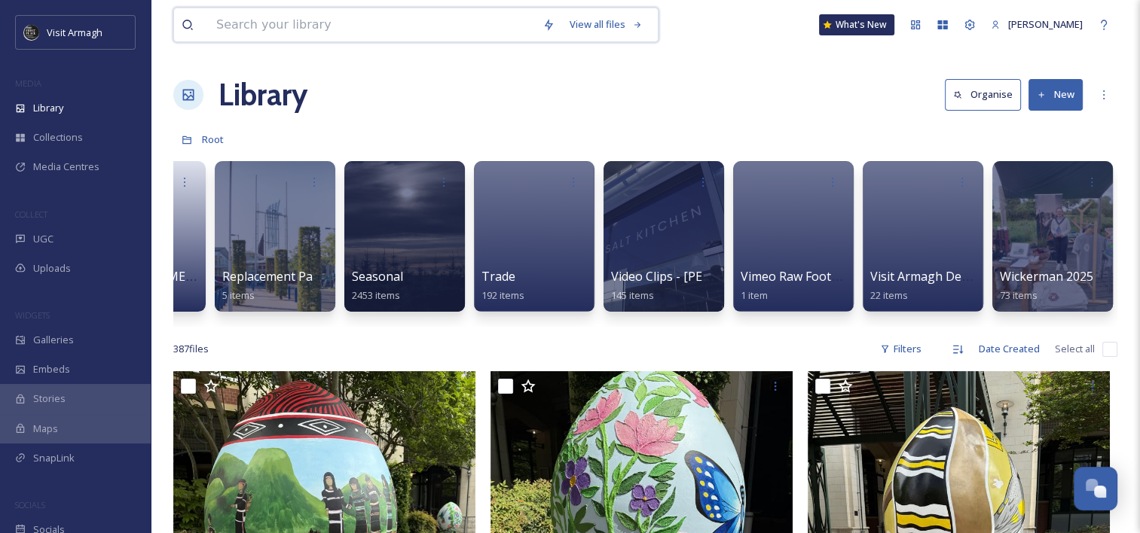
click at [402, 30] on input at bounding box center [372, 24] width 326 height 33
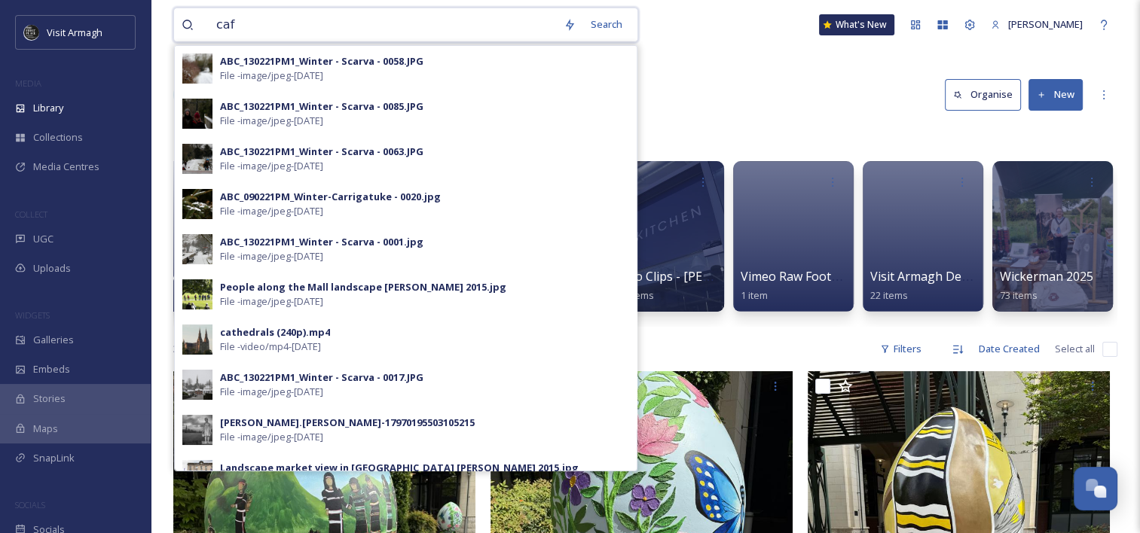
type input "cafe"
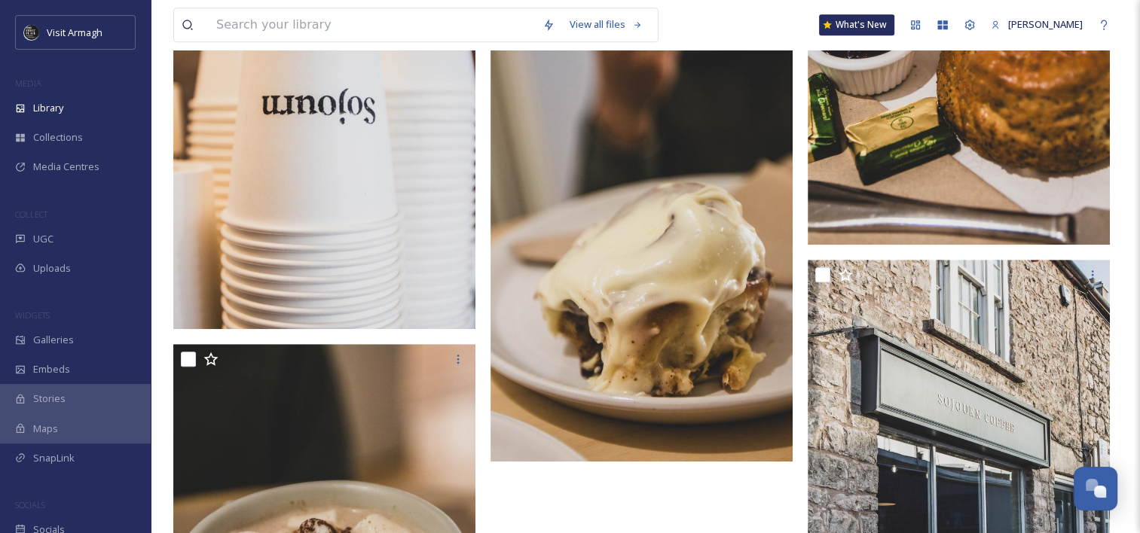
scroll to position [1086, 0]
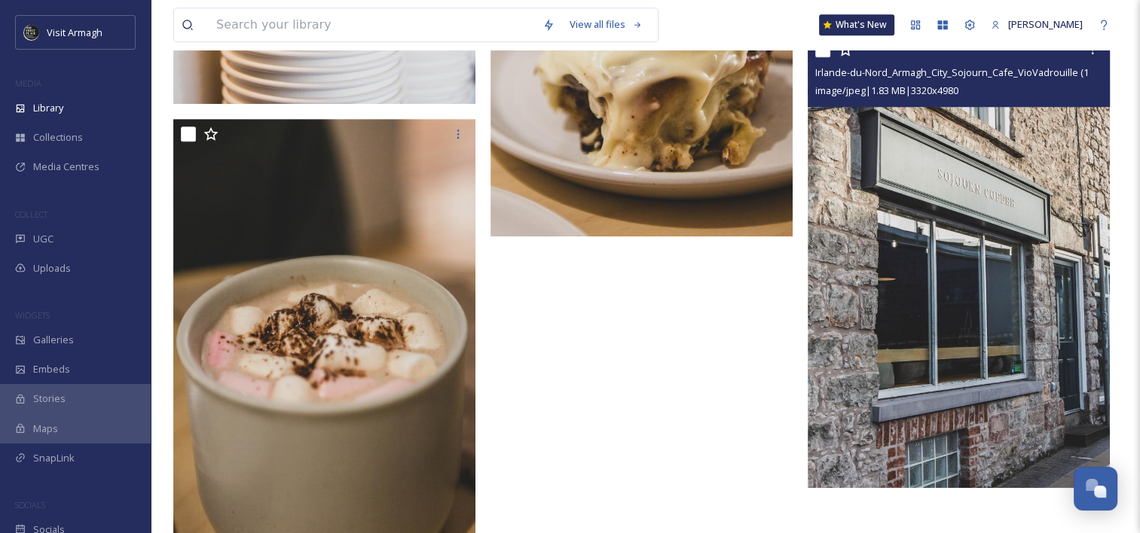
click at [995, 300] on img at bounding box center [959, 262] width 302 height 454
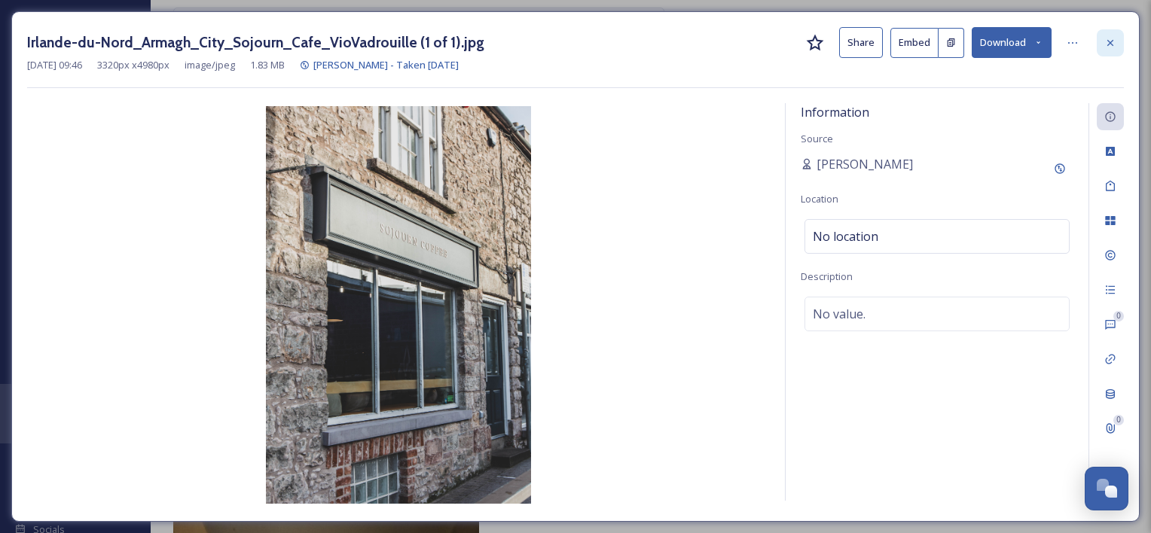
click at [1107, 49] on div at bounding box center [1110, 42] width 27 height 27
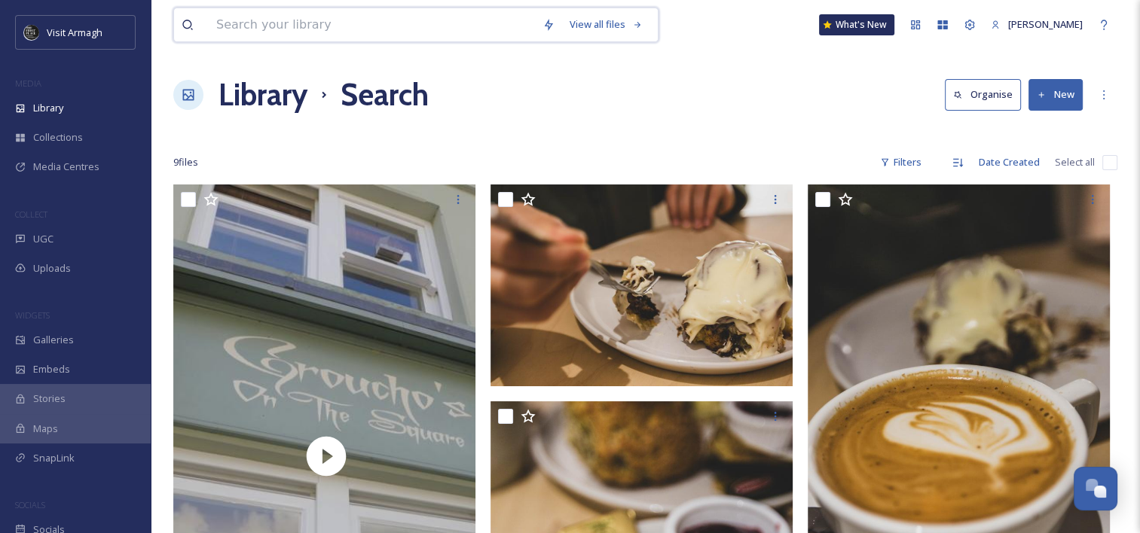
click at [325, 23] on input at bounding box center [372, 24] width 326 height 33
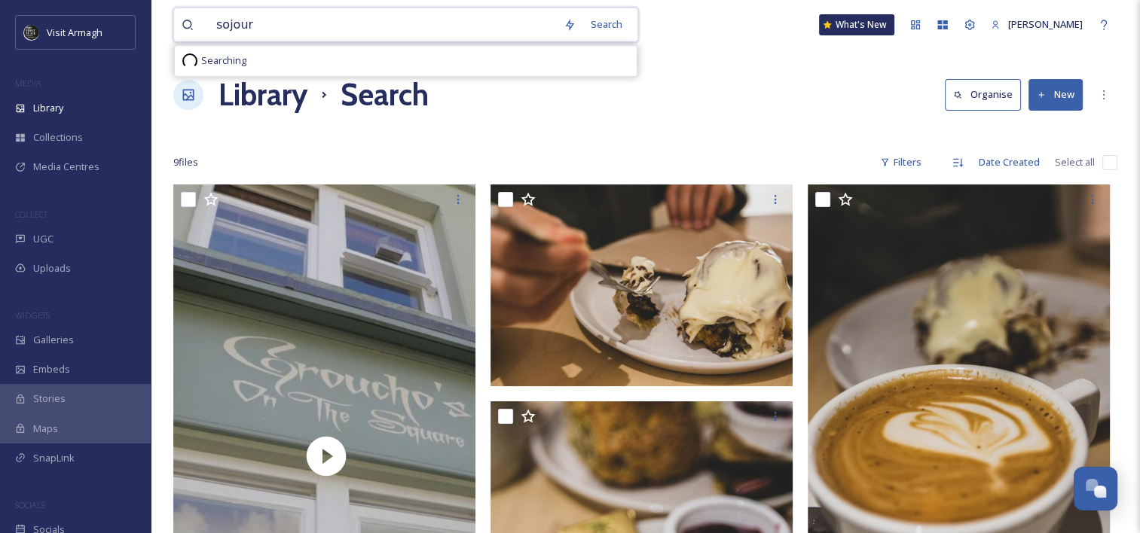
type input "sojourn"
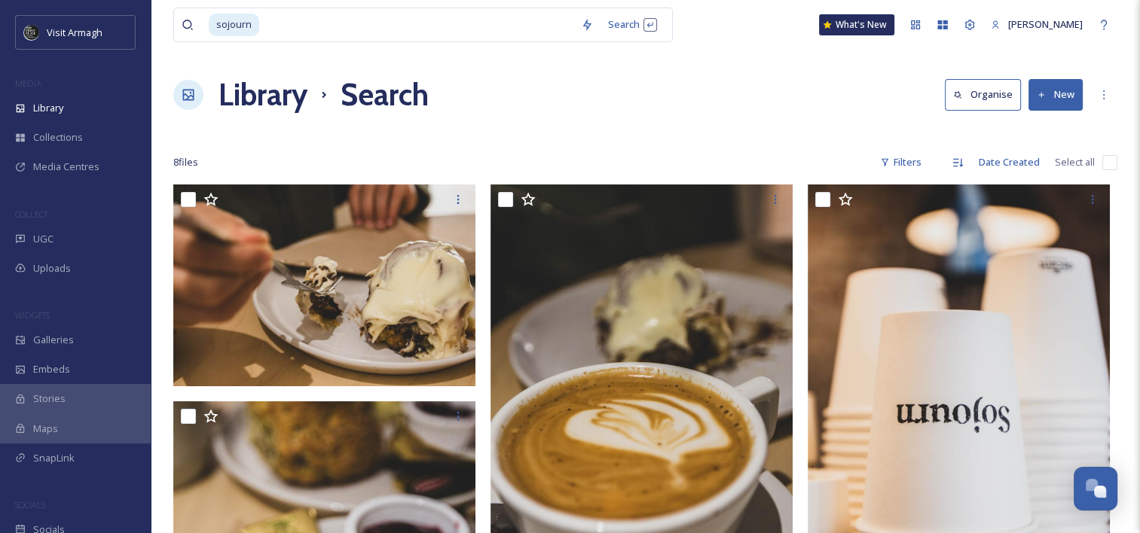
click at [723, 91] on div "Library Search Organise New" at bounding box center [645, 94] width 944 height 45
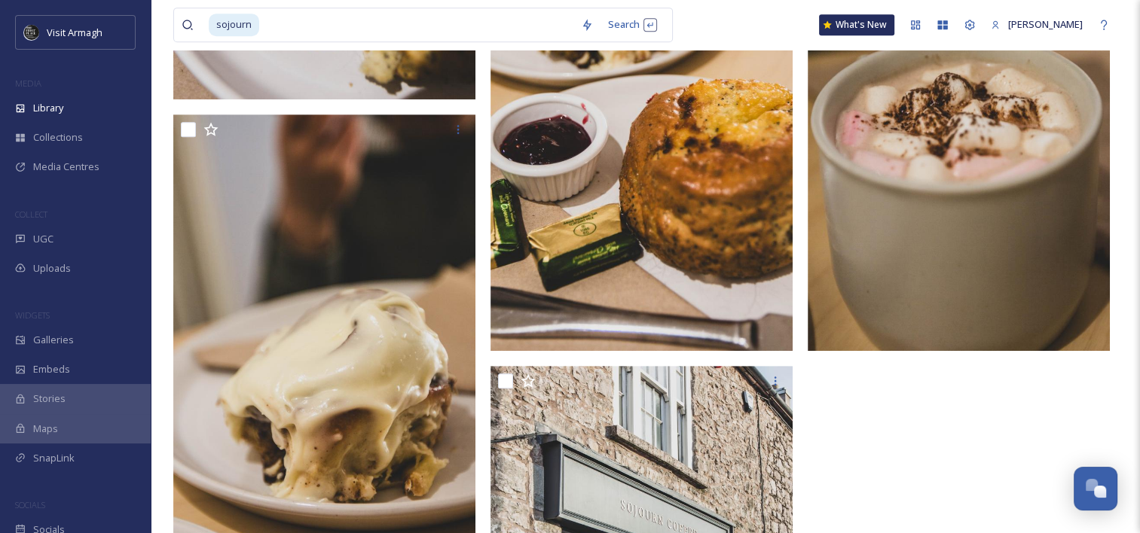
scroll to position [1066, 0]
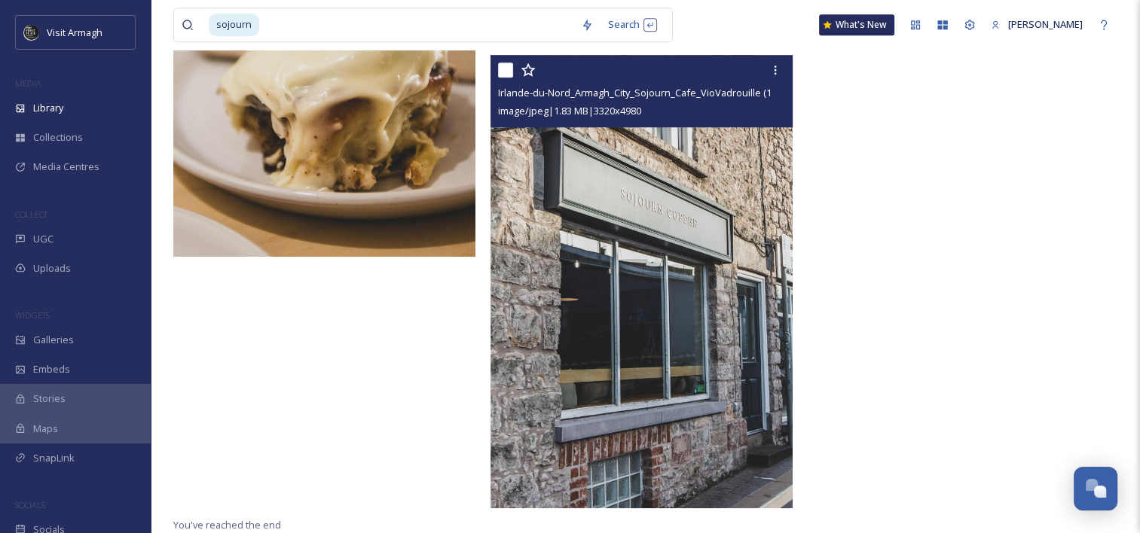
click at [695, 229] on img at bounding box center [642, 282] width 302 height 454
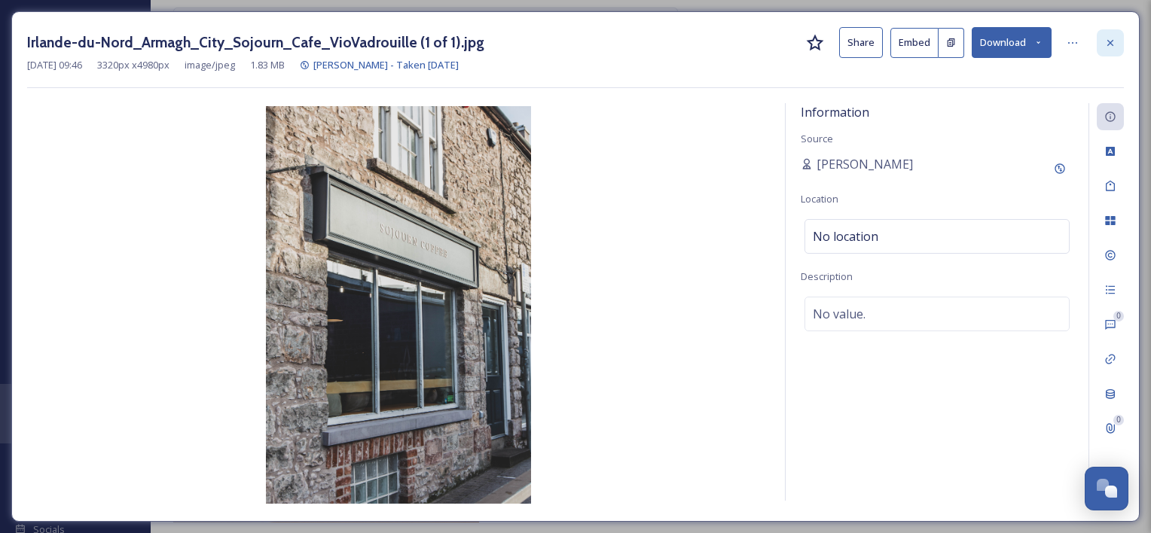
click at [1101, 47] on div at bounding box center [1110, 42] width 27 height 27
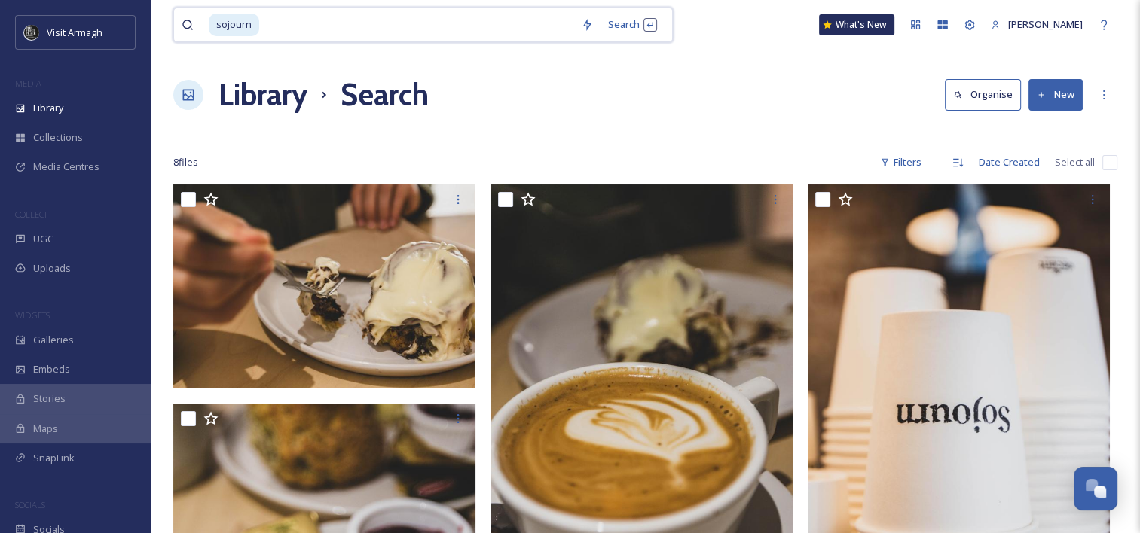
click at [471, 36] on input at bounding box center [417, 24] width 313 height 33
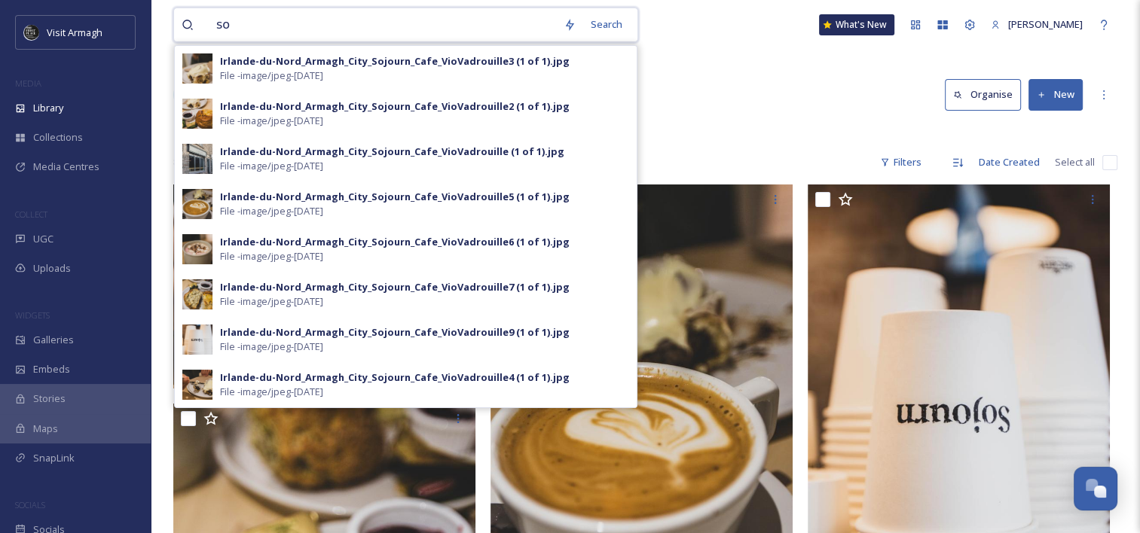
type input "s"
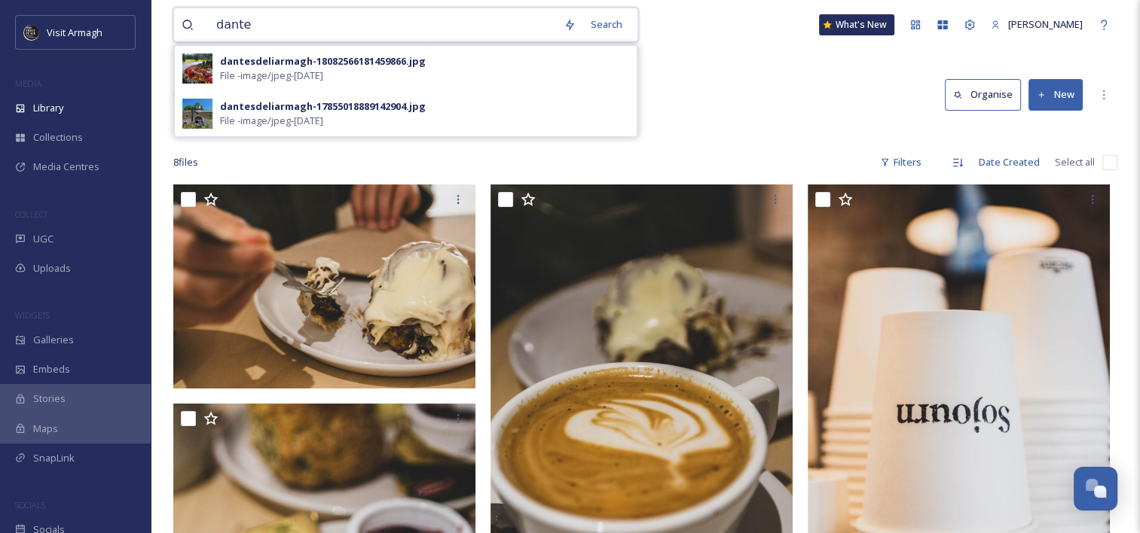
type input "dantes"
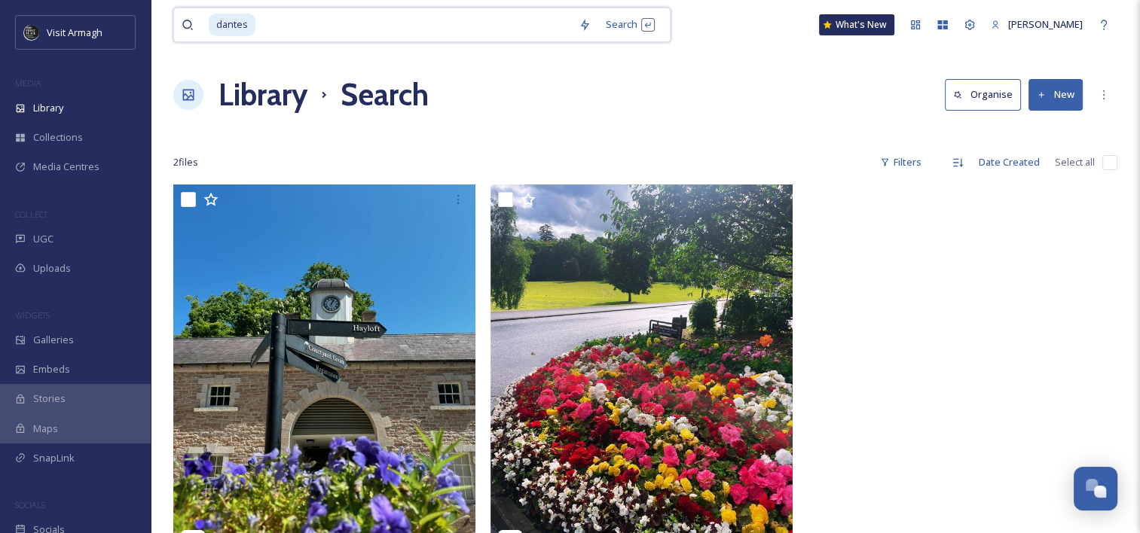
click at [307, 36] on input at bounding box center [414, 24] width 314 height 33
type input "d"
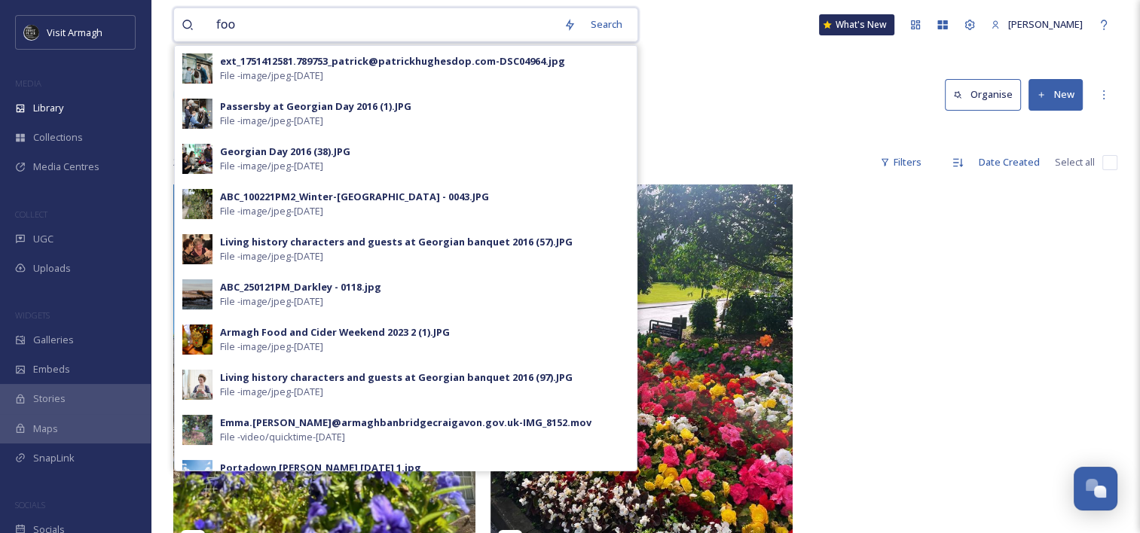
type input "food"
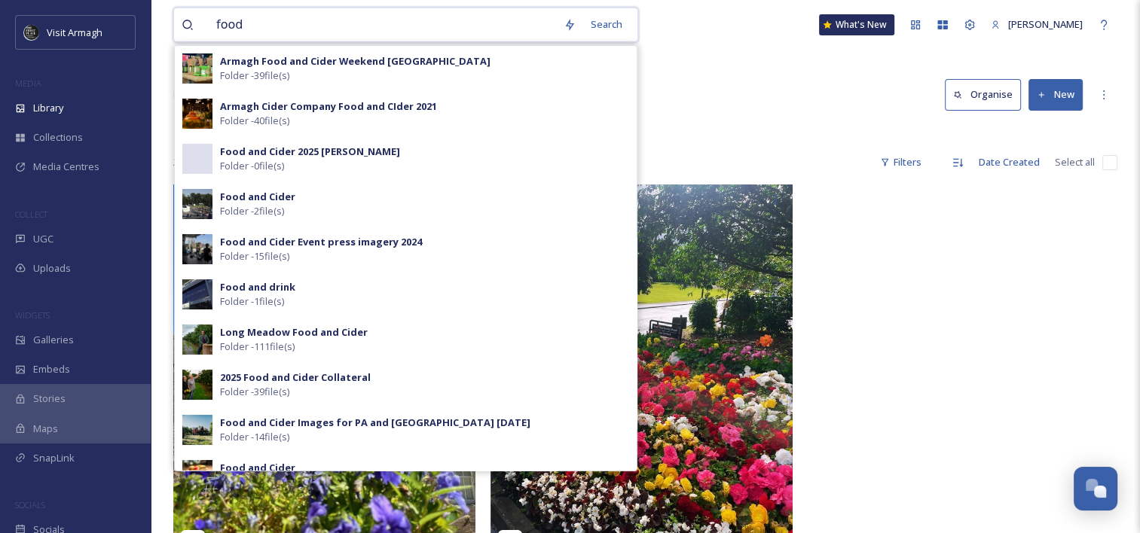
drag, startPoint x: 301, startPoint y: 29, endPoint x: 186, endPoint y: 29, distance: 114.5
click at [186, 29] on div "food" at bounding box center [369, 24] width 374 height 33
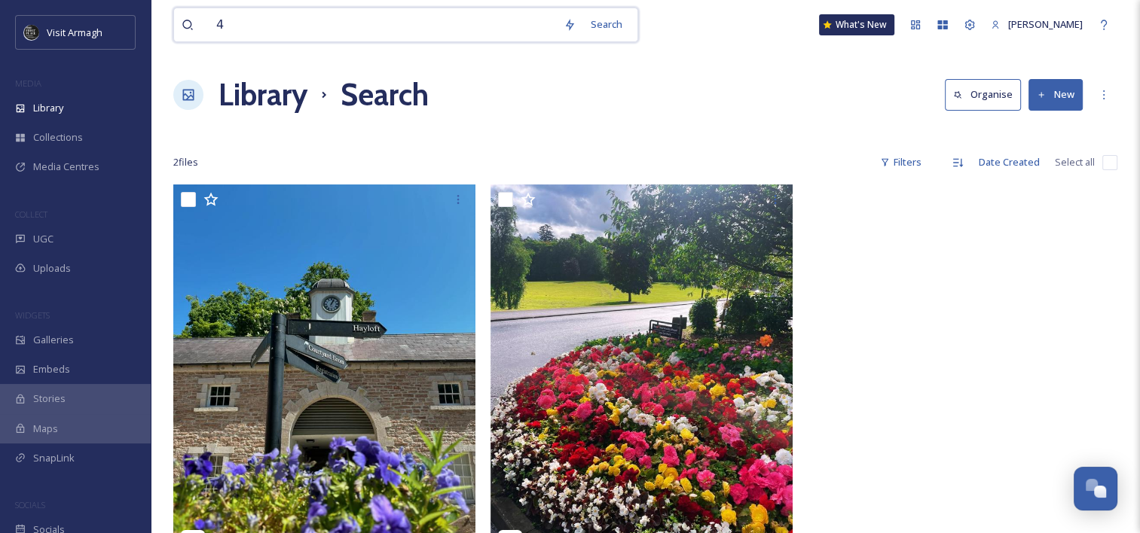
type input "4c"
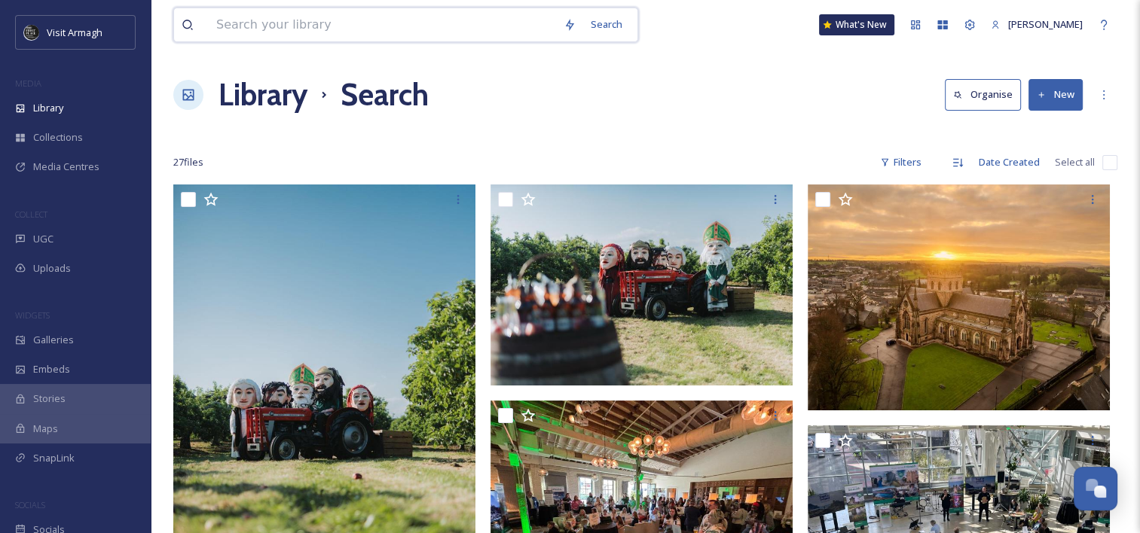
type input "4"
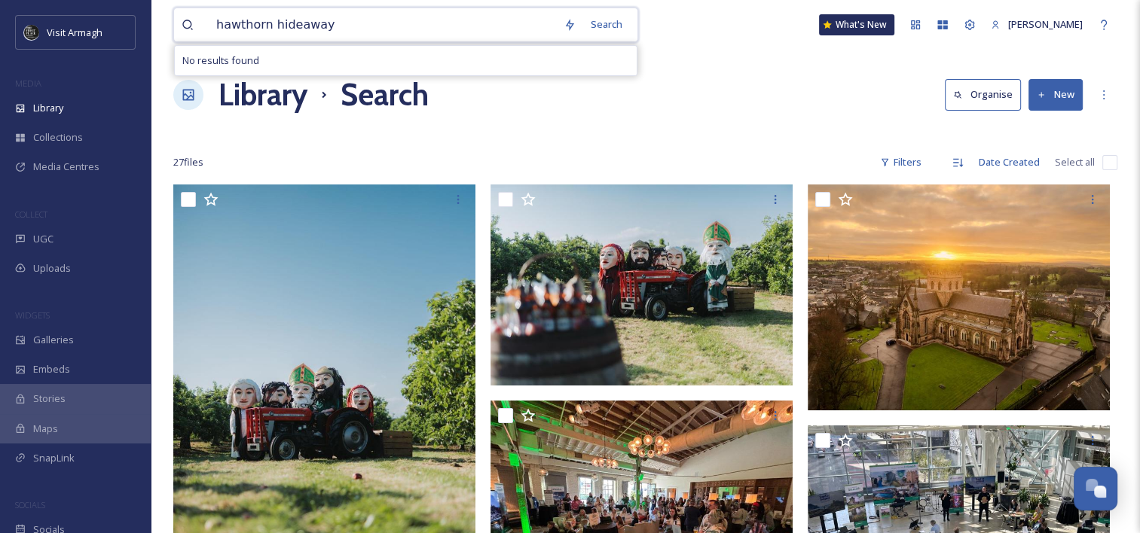
type input "hawthorn hideaways"
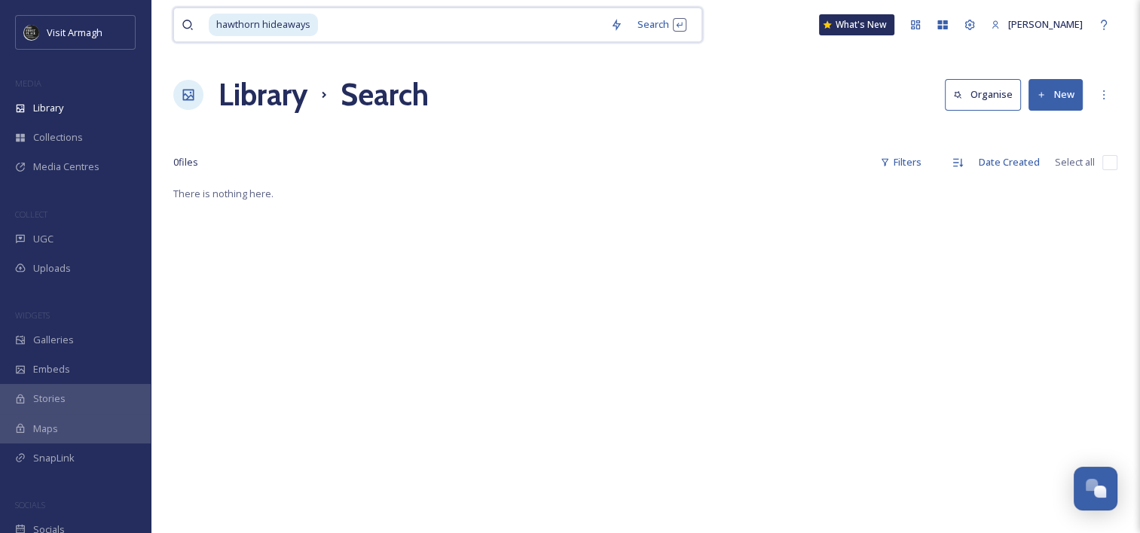
click at [343, 26] on input at bounding box center [460, 24] width 283 height 33
type input "h"
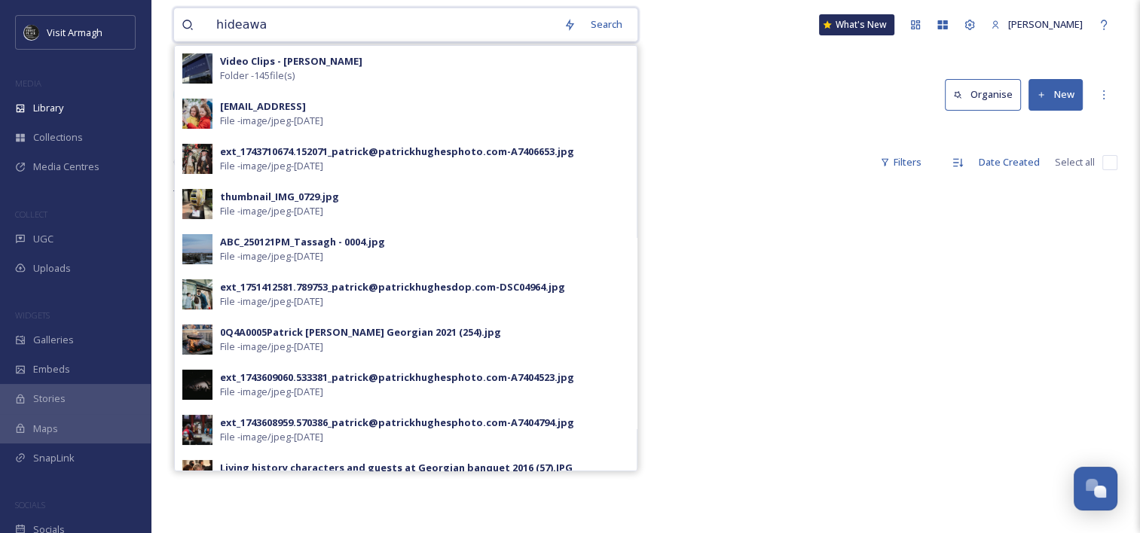
type input "hideaway"
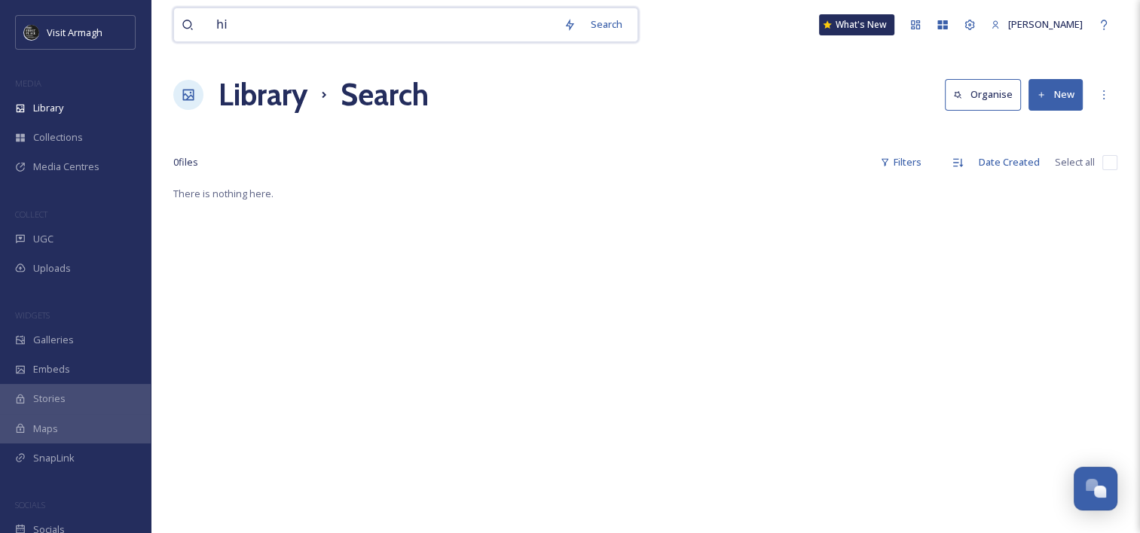
type input "h"
type input "glamping"
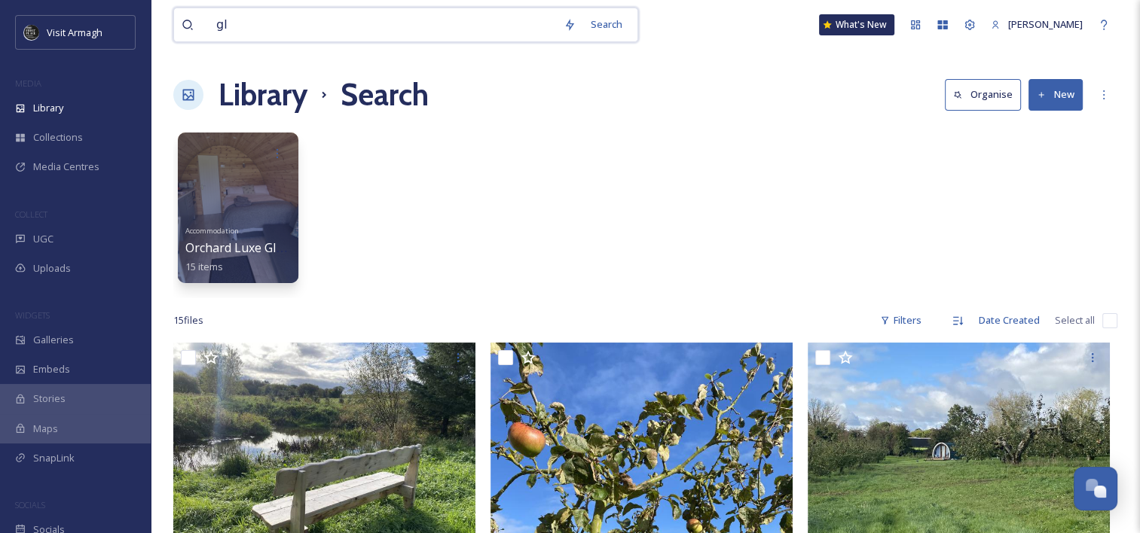
type input "g"
type input "sojourn"
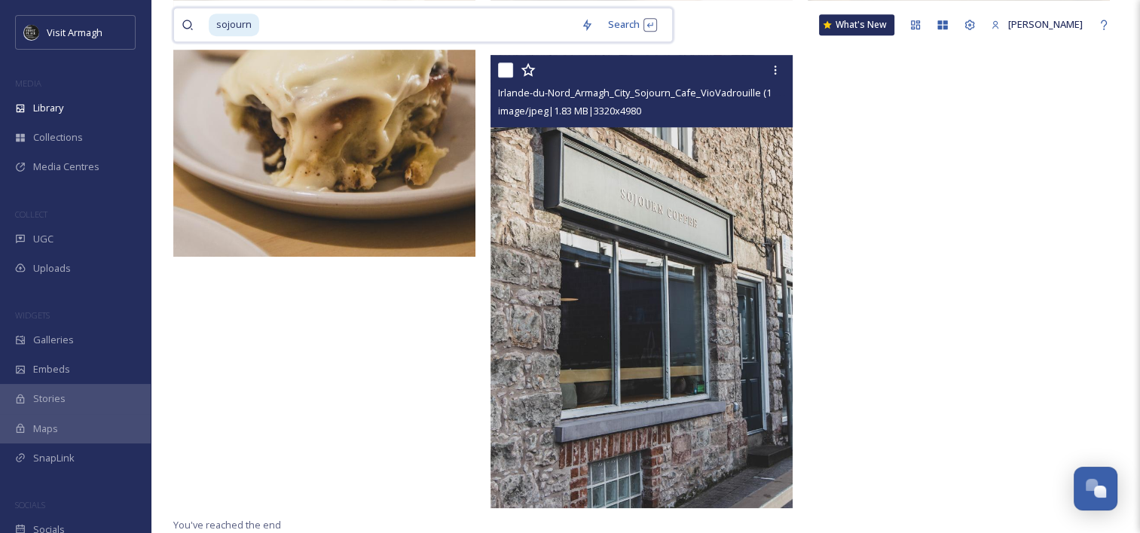
scroll to position [1007, 0]
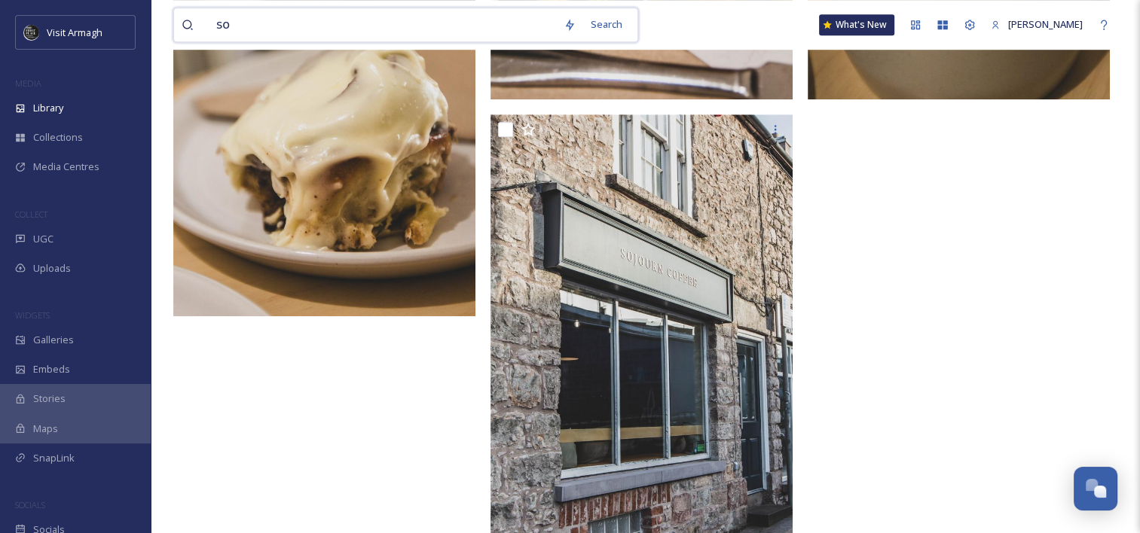
type input "s"
type input "coffee"
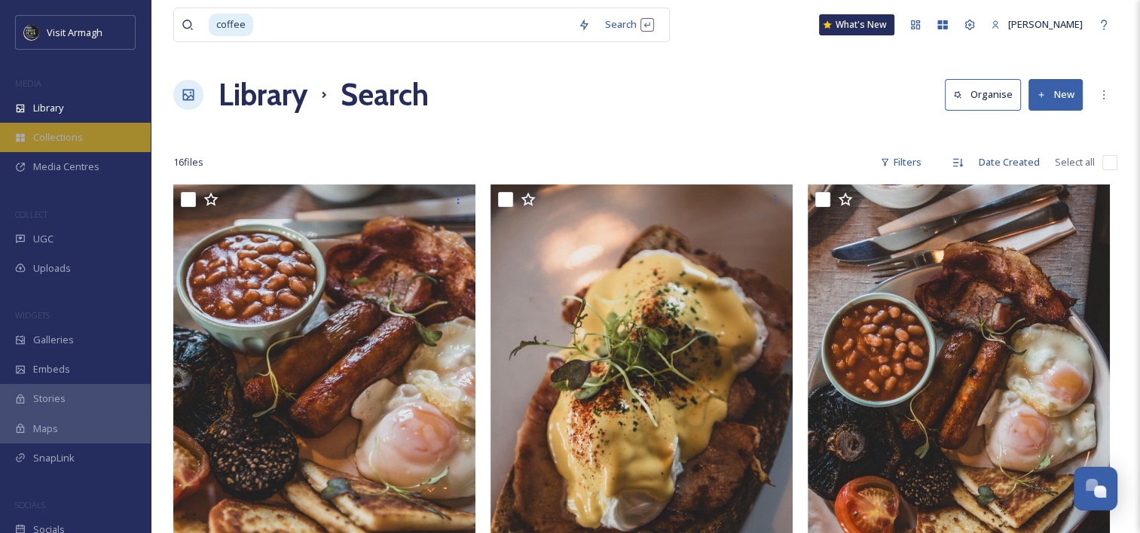
click at [60, 136] on span "Collections" at bounding box center [58, 137] width 50 height 14
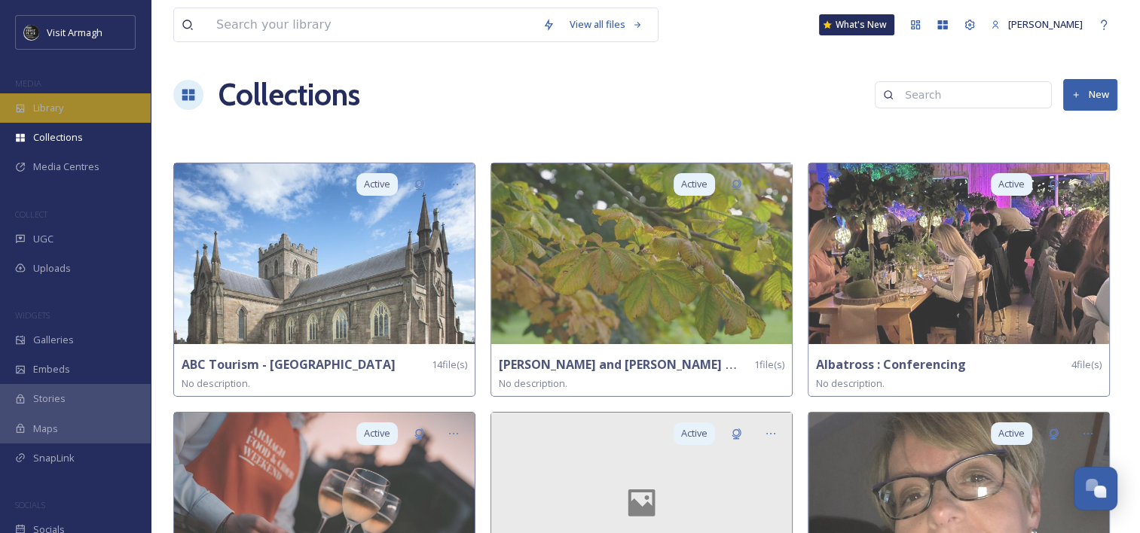
click at [101, 112] on div "Library" at bounding box center [75, 107] width 151 height 29
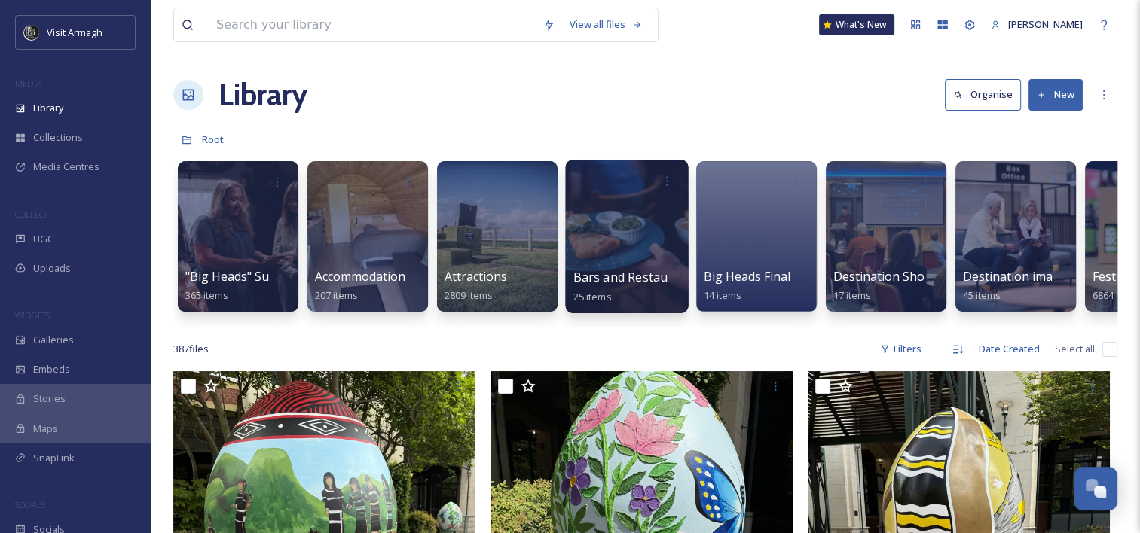
click at [610, 217] on div at bounding box center [626, 237] width 123 height 154
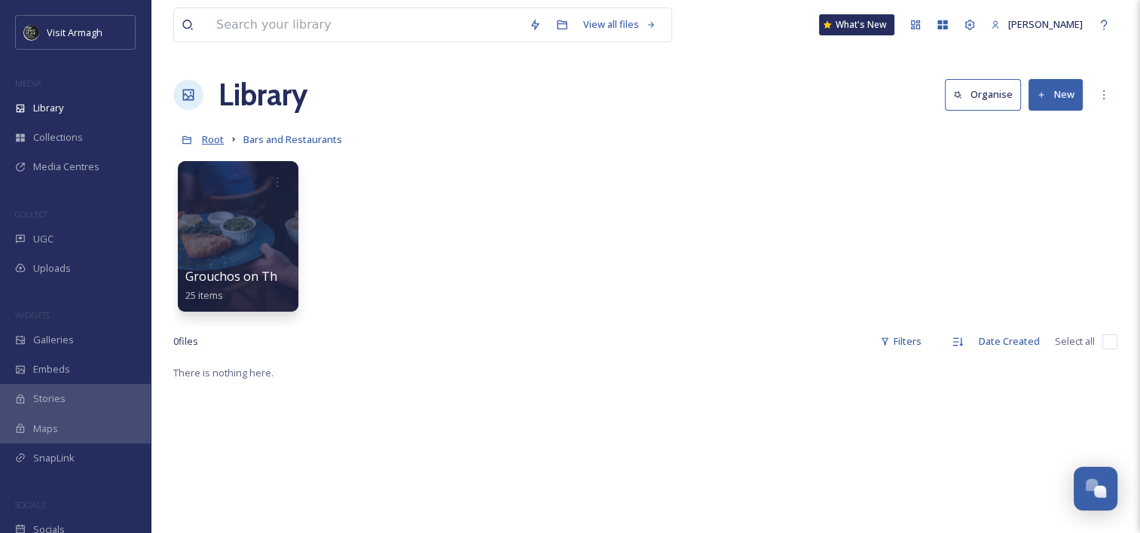
click at [213, 139] on span "Root" at bounding box center [213, 140] width 22 height 14
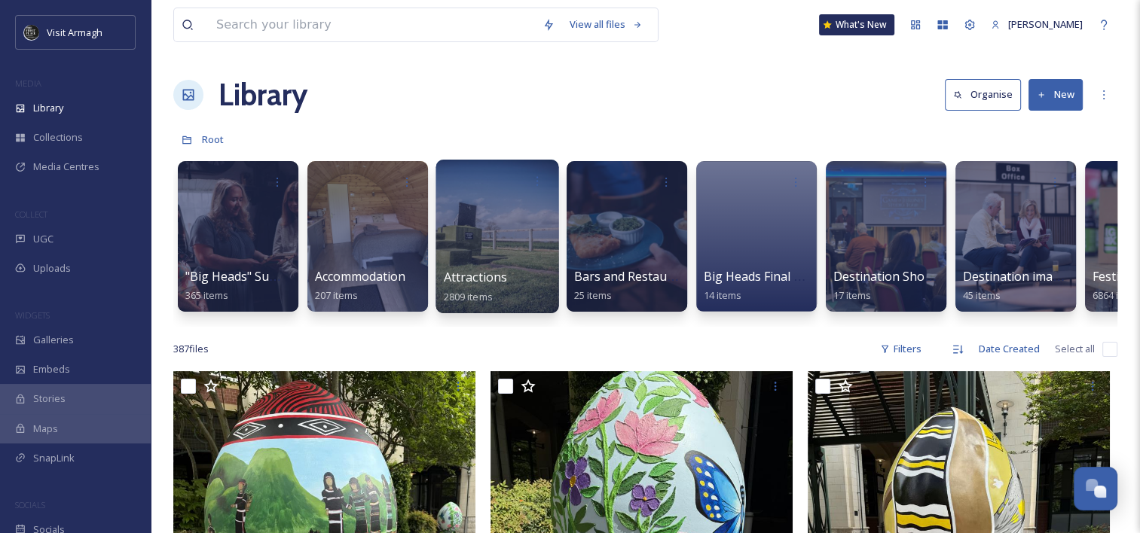
click at [494, 252] on div at bounding box center [497, 237] width 123 height 154
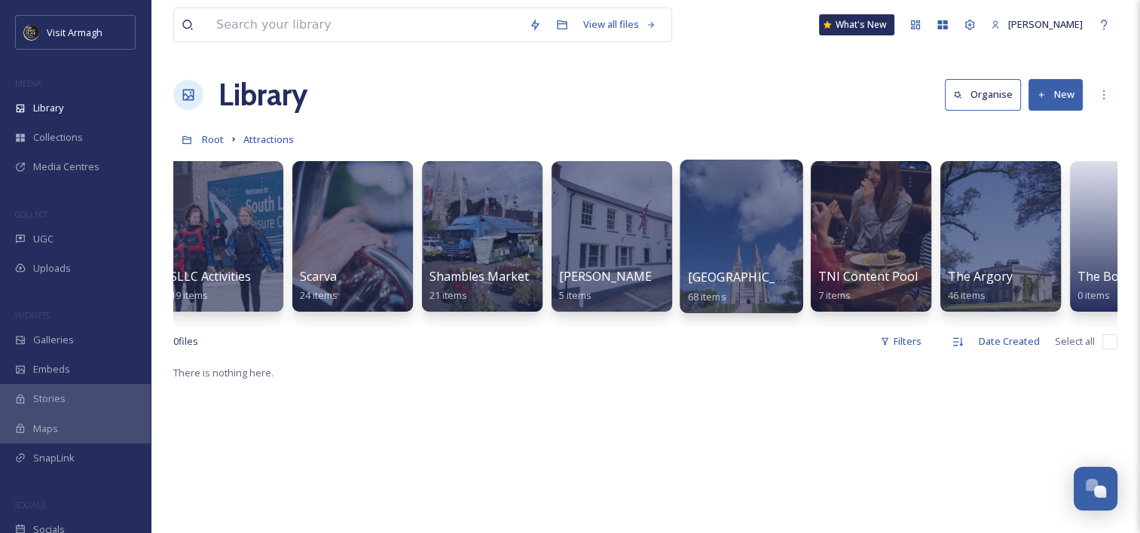
scroll to position [0, 4044]
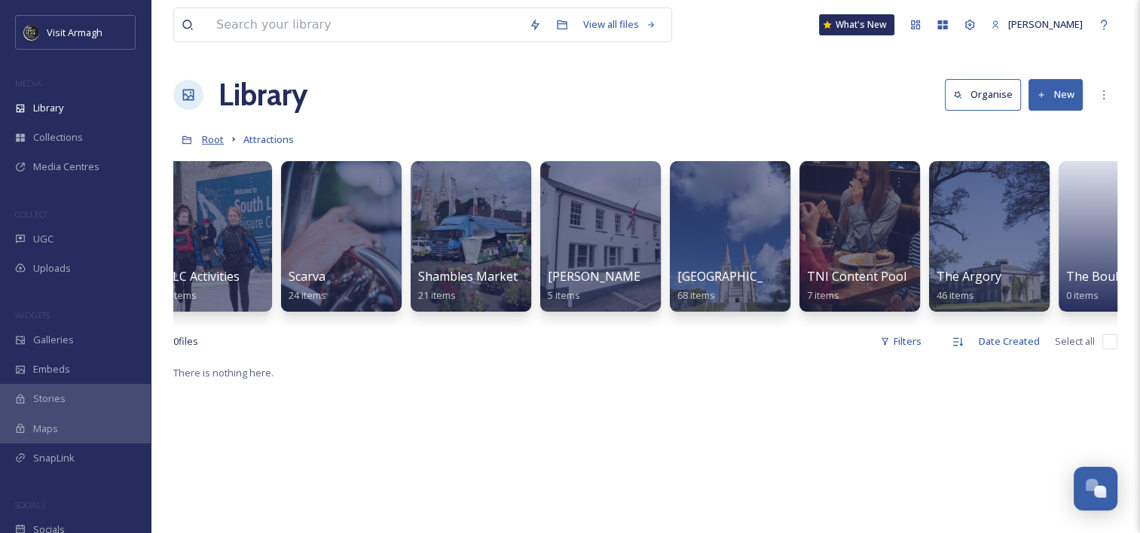
click at [209, 138] on span "Root" at bounding box center [213, 140] width 22 height 14
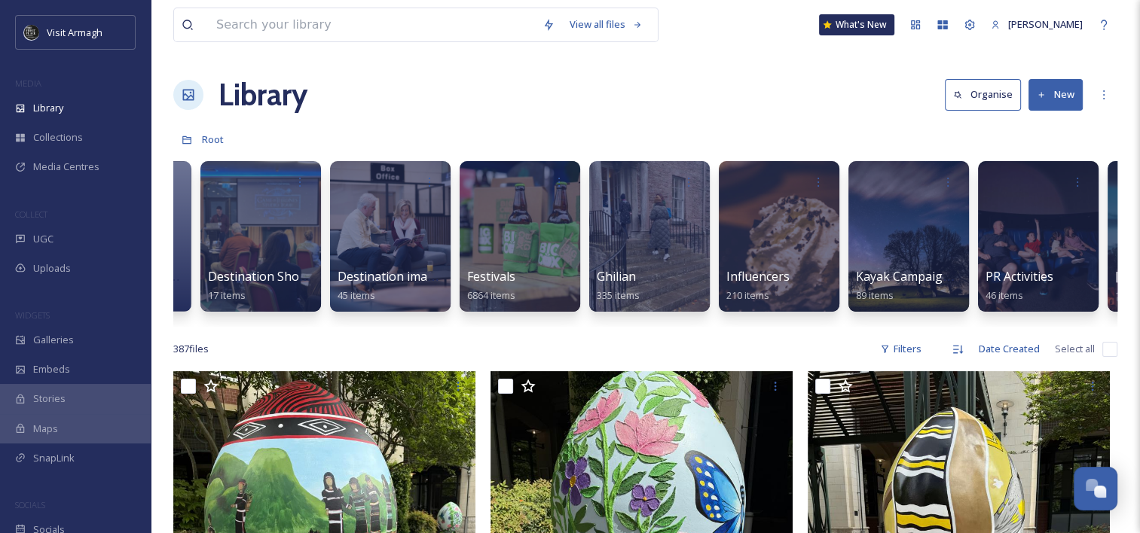
scroll to position [0, 669]
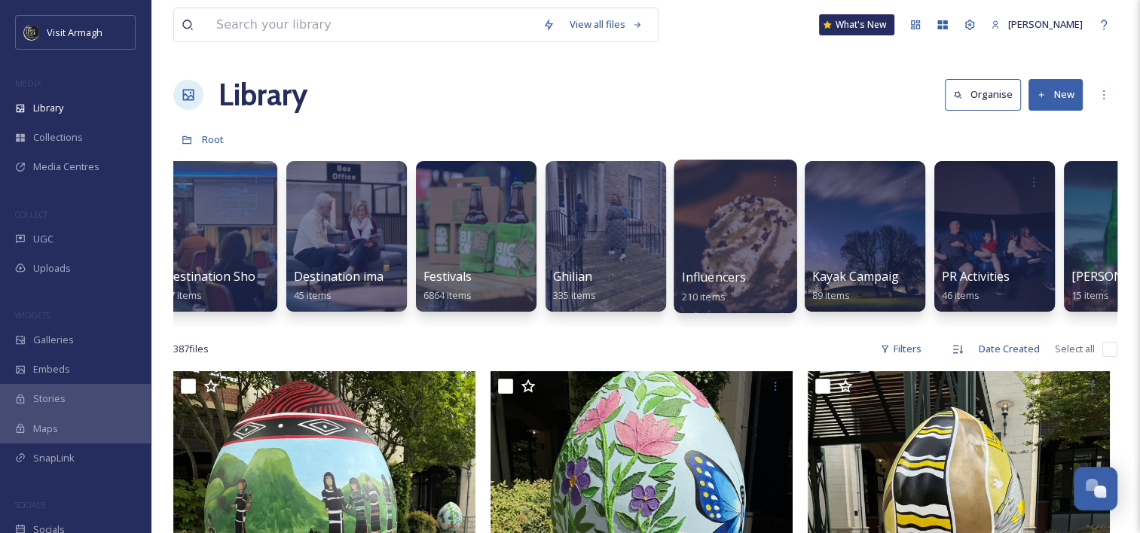
click at [744, 250] on div at bounding box center [735, 237] width 123 height 154
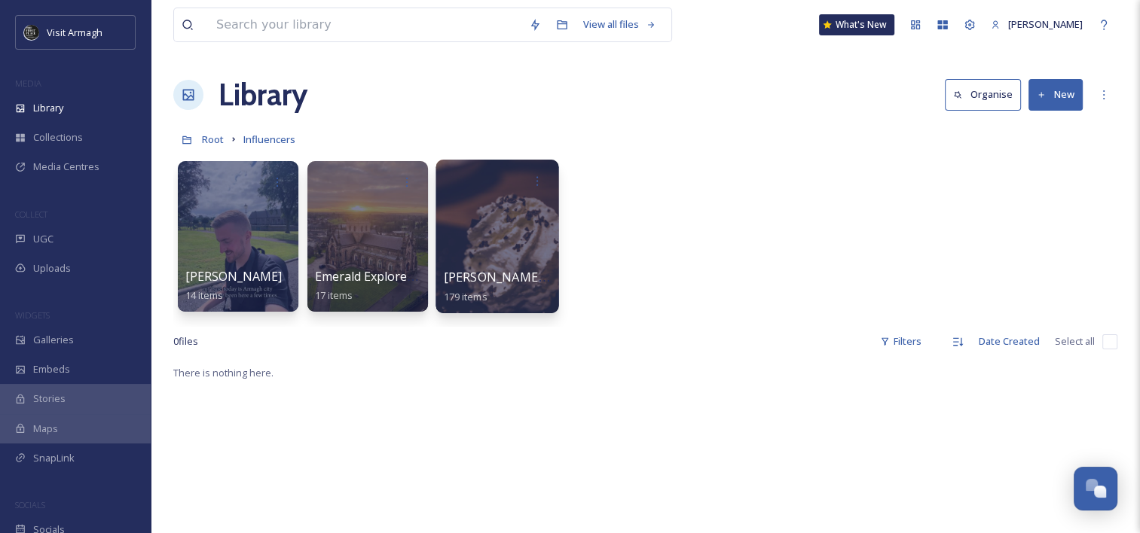
click at [499, 252] on div at bounding box center [497, 237] width 123 height 154
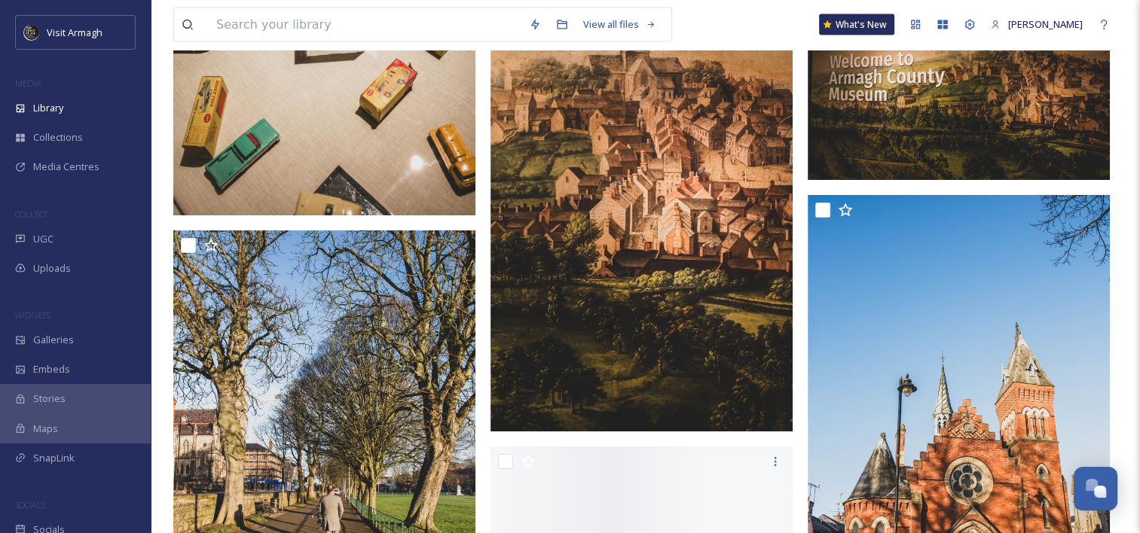
scroll to position [3249, 0]
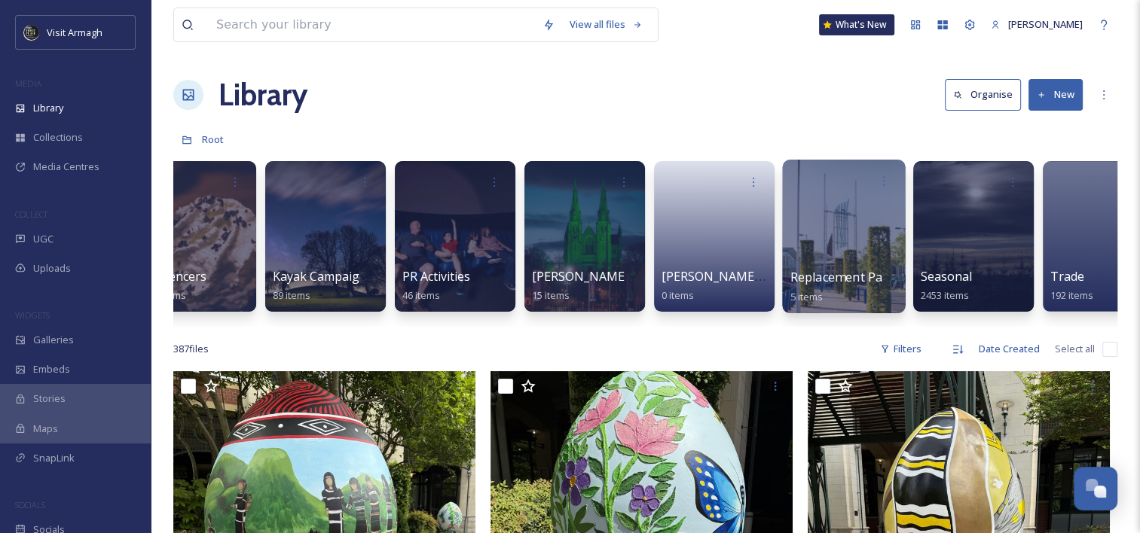
scroll to position [0, 1263]
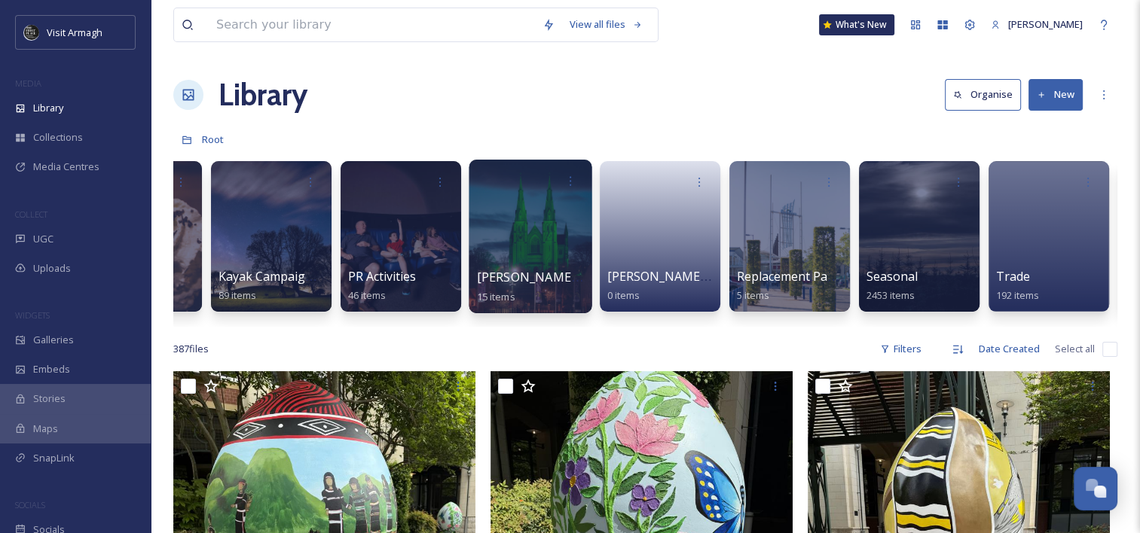
click at [536, 249] on div at bounding box center [530, 237] width 123 height 154
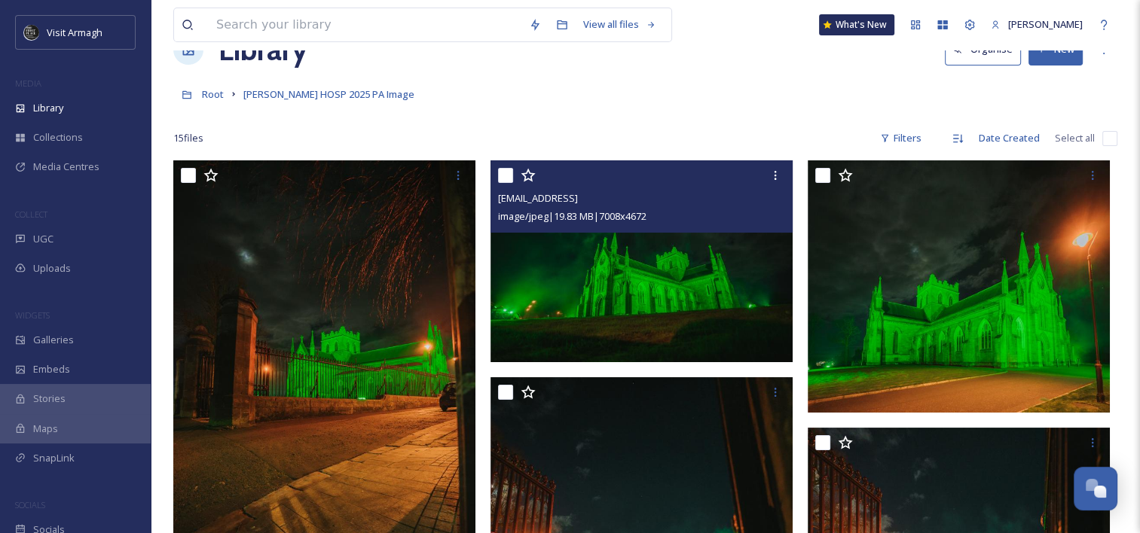
scroll to position [45, 0]
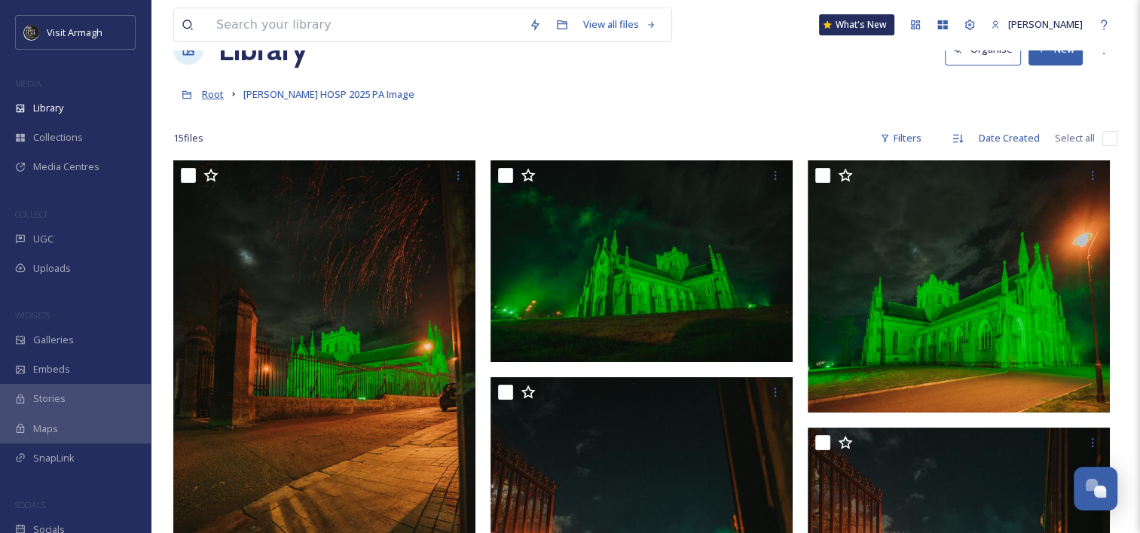
click at [211, 90] on span "Root" at bounding box center [213, 94] width 22 height 14
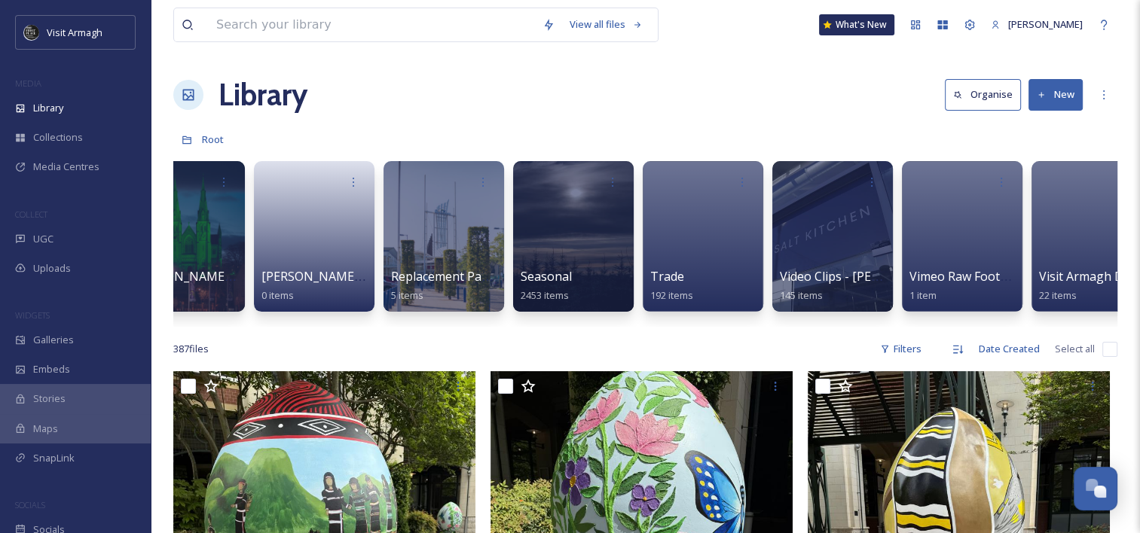
scroll to position [0, 1639]
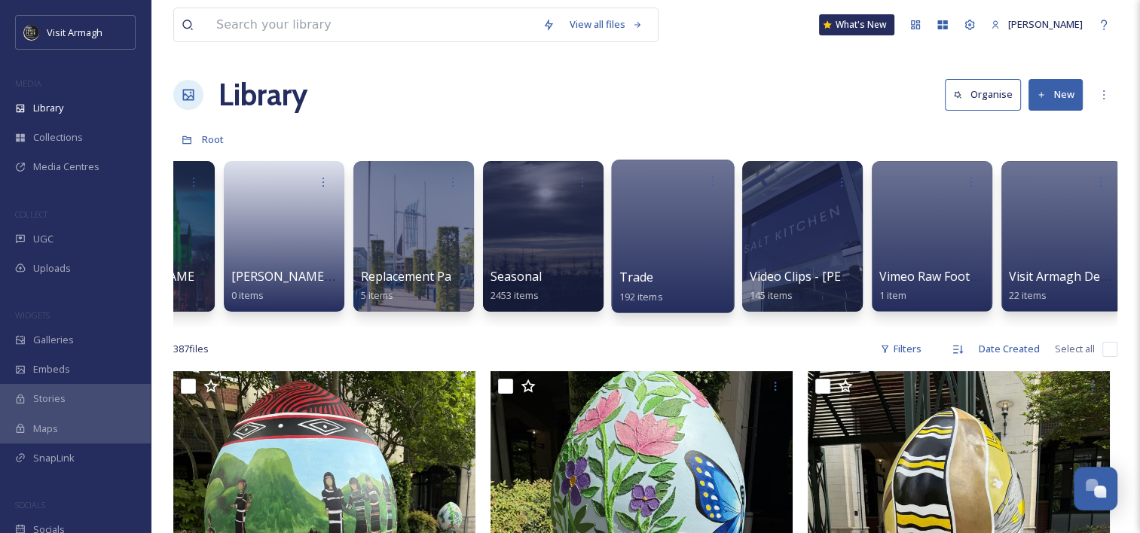
click at [703, 235] on div at bounding box center [672, 237] width 123 height 154
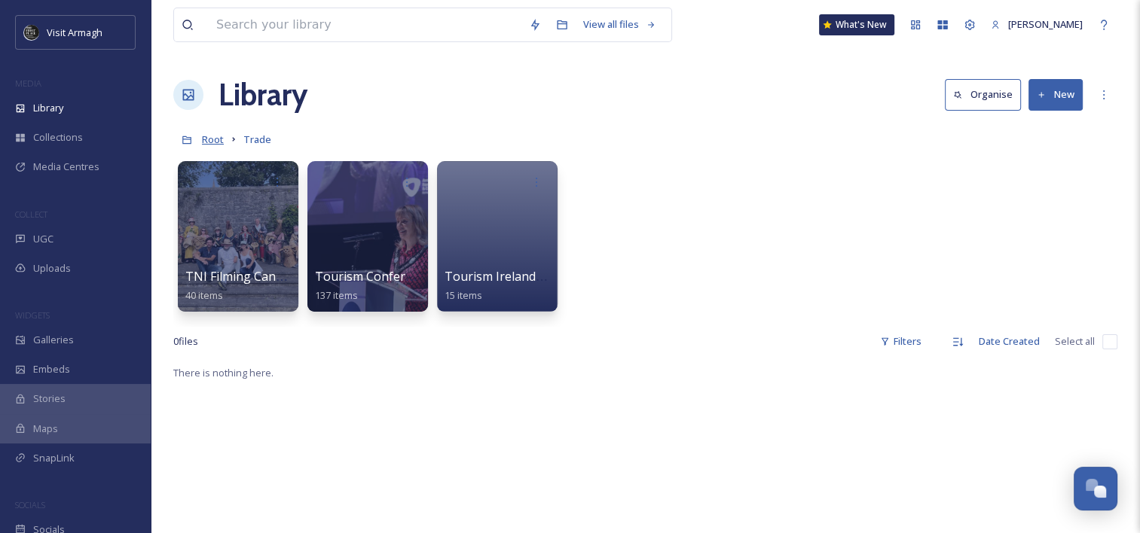
click at [215, 137] on span "Root" at bounding box center [213, 140] width 22 height 14
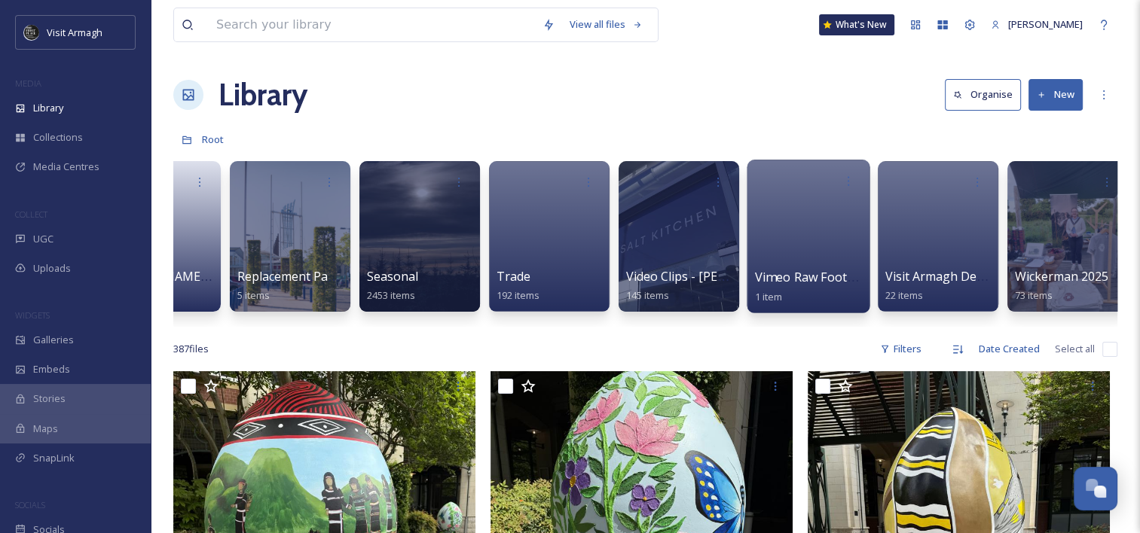
scroll to position [0, 1777]
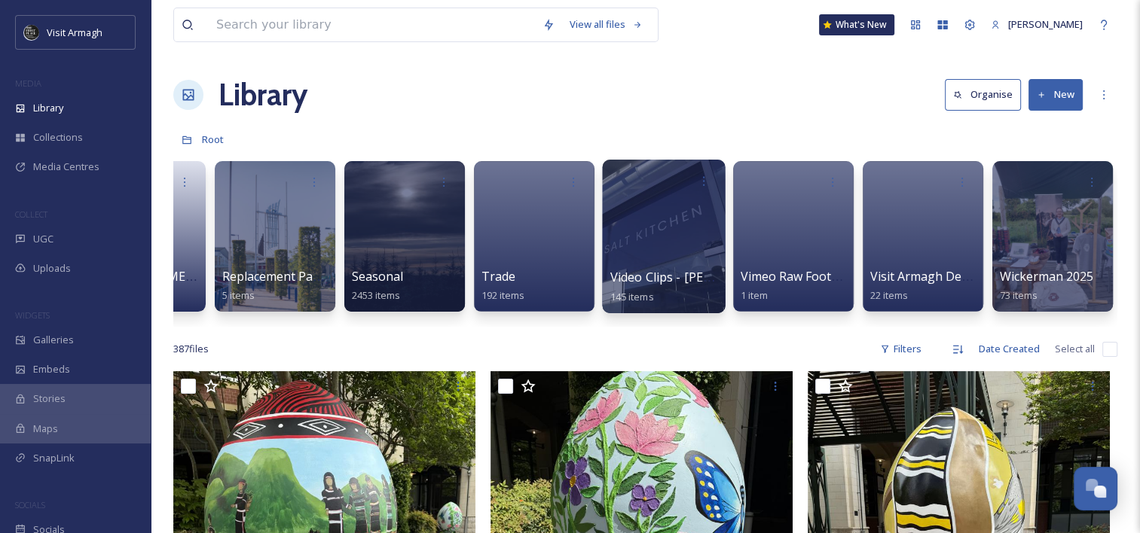
click at [685, 256] on div at bounding box center [663, 237] width 123 height 154
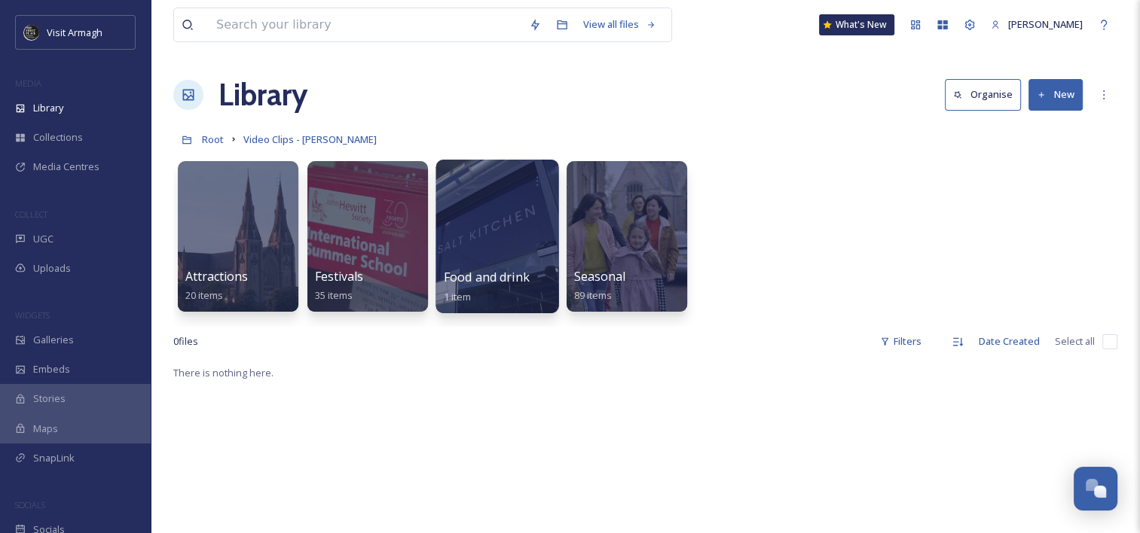
click at [533, 238] on div at bounding box center [497, 237] width 123 height 154
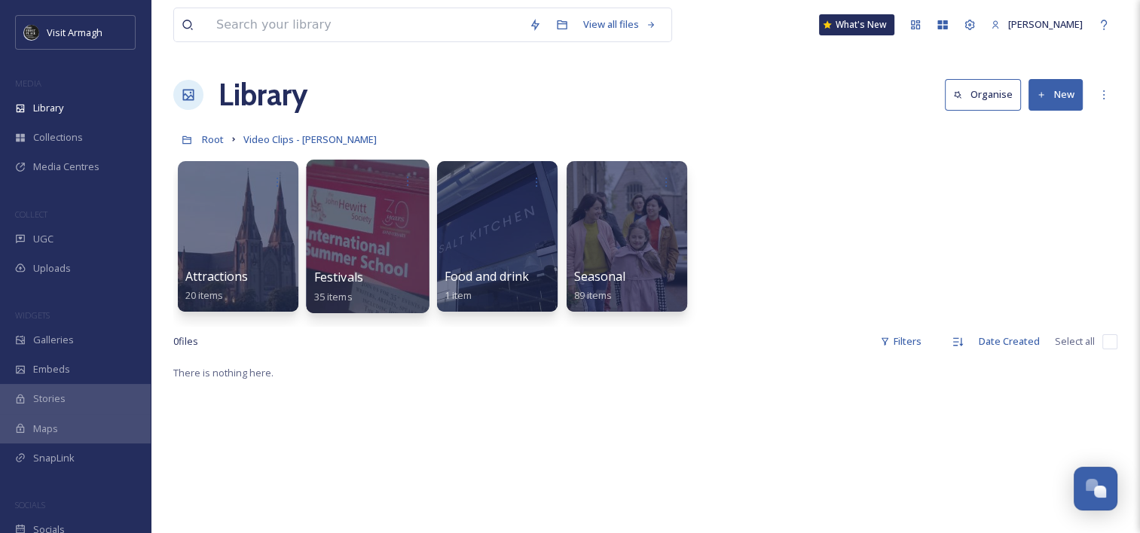
click at [385, 224] on div at bounding box center [367, 237] width 123 height 154
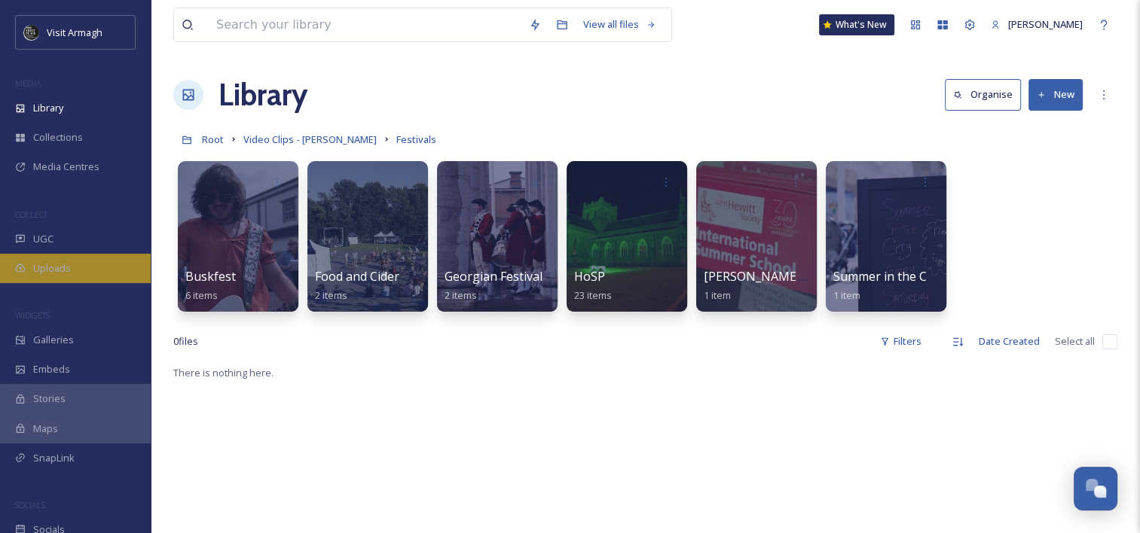
click at [68, 268] on span "Uploads" at bounding box center [52, 268] width 38 height 14
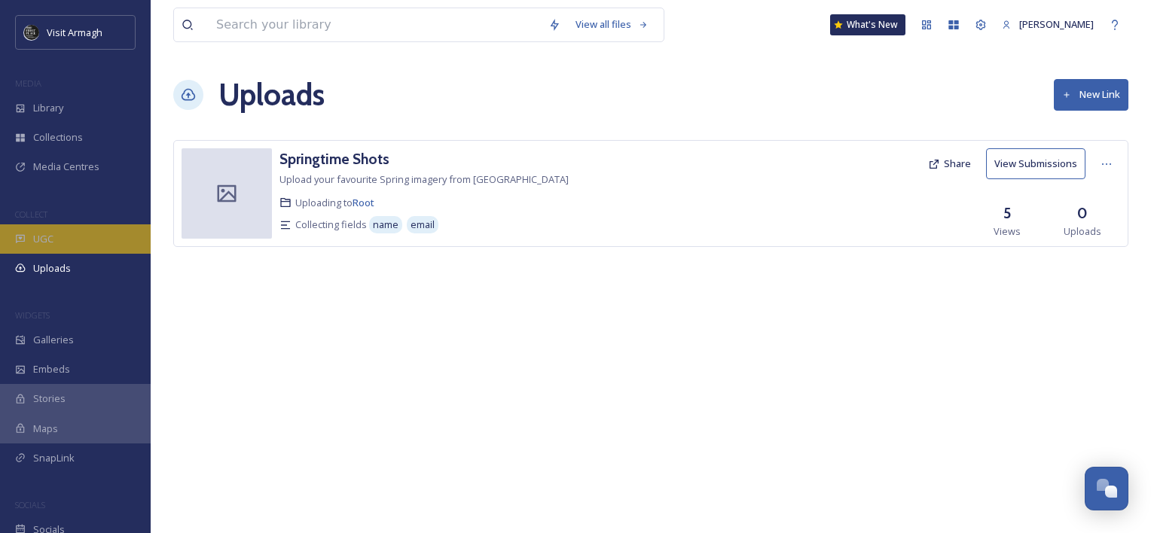
click at [59, 245] on div "UGC" at bounding box center [75, 239] width 151 height 29
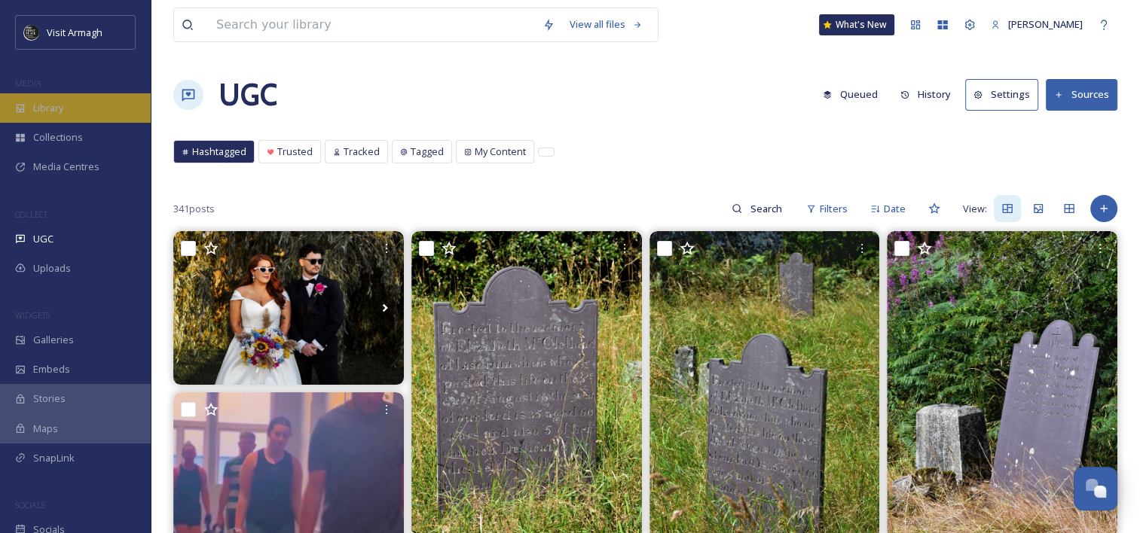
click at [49, 115] on div "Library" at bounding box center [75, 107] width 151 height 29
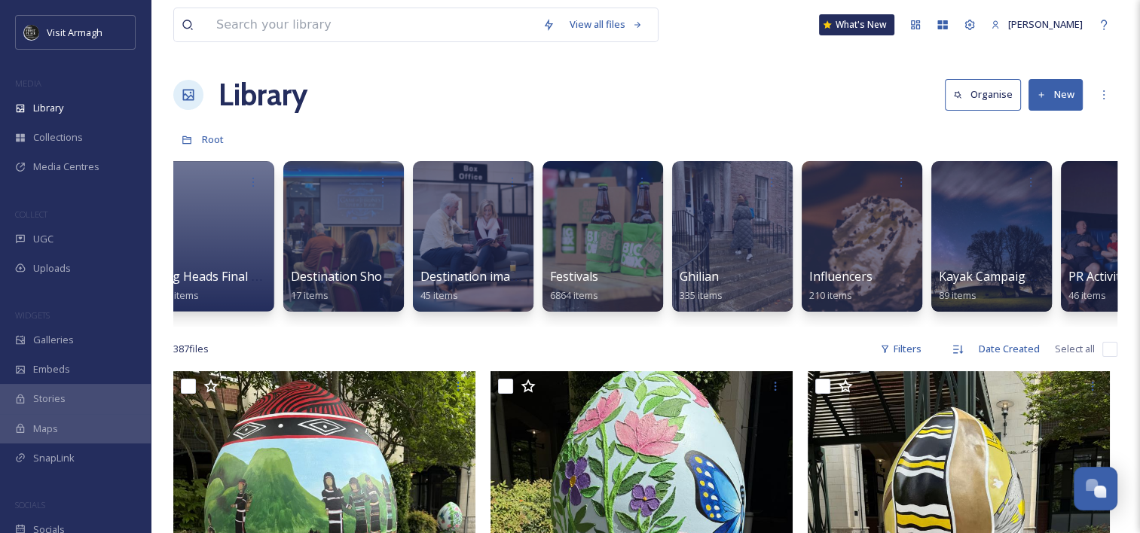
scroll to position [0, 544]
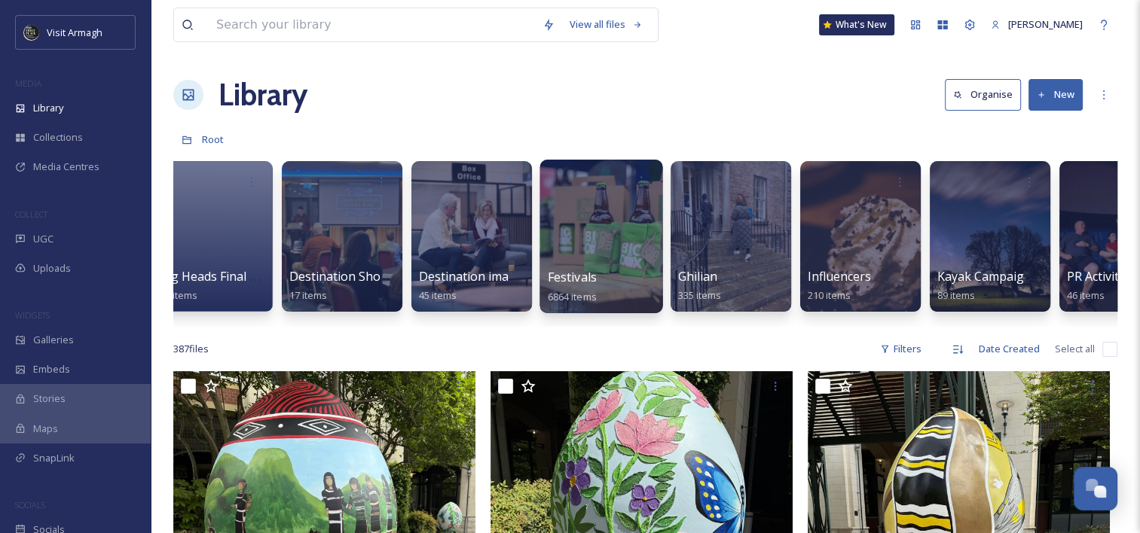
click at [595, 227] on div at bounding box center [600, 237] width 123 height 154
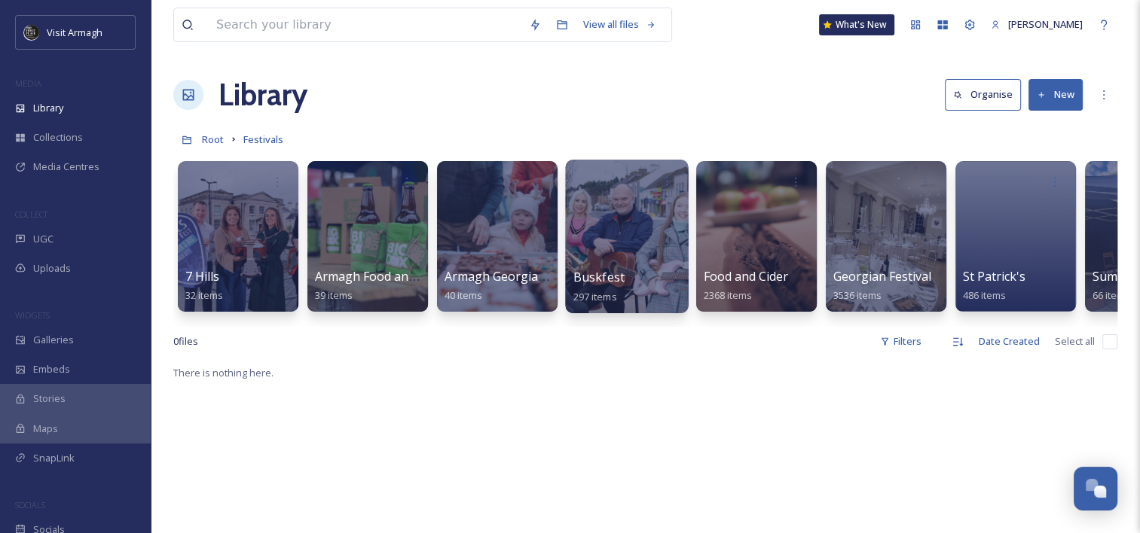
scroll to position [0, 93]
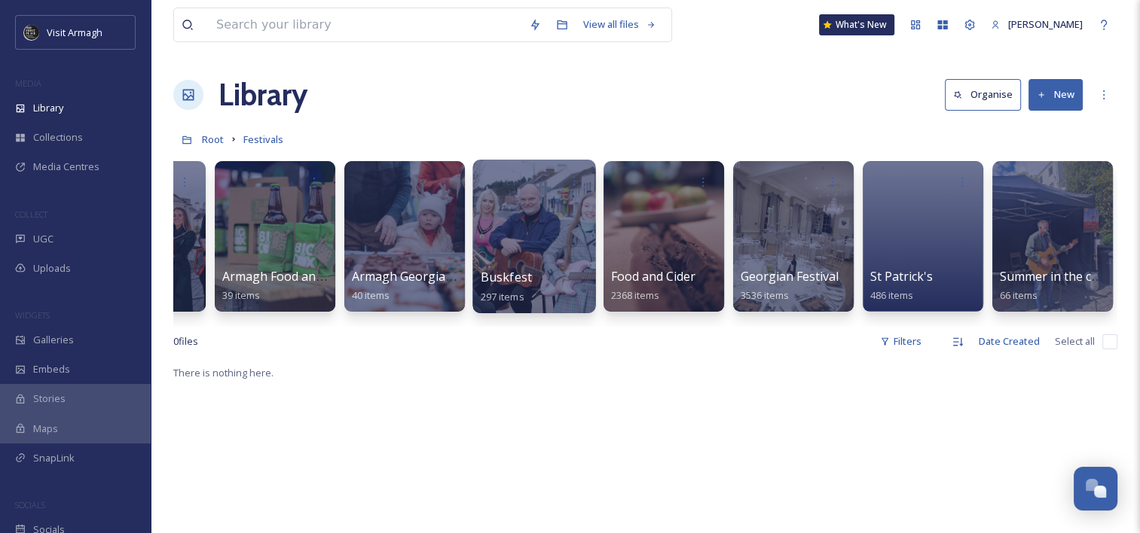
click at [527, 234] on div at bounding box center [533, 237] width 123 height 154
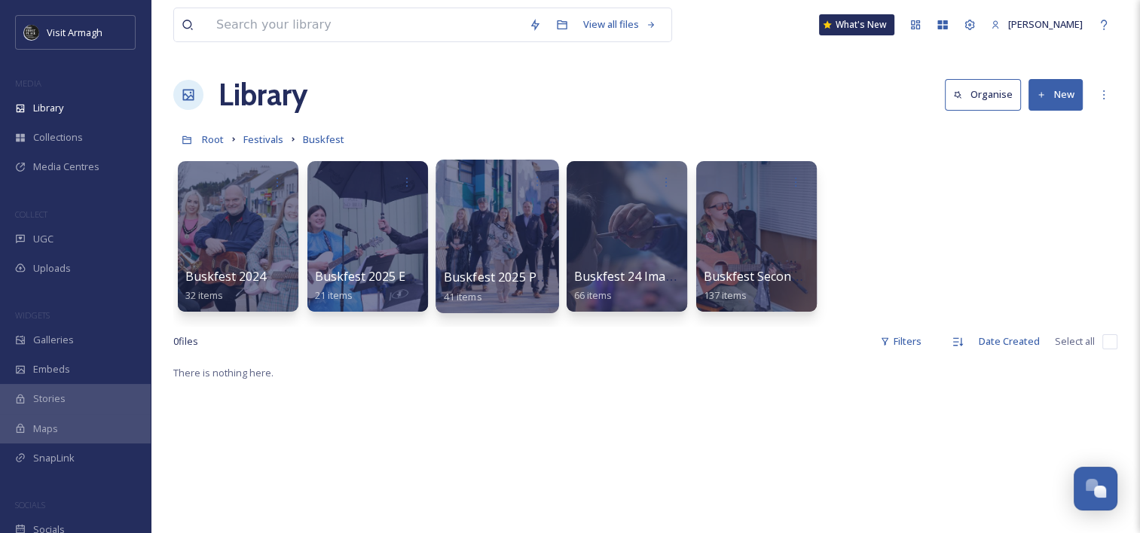
click at [501, 243] on div at bounding box center [497, 237] width 123 height 154
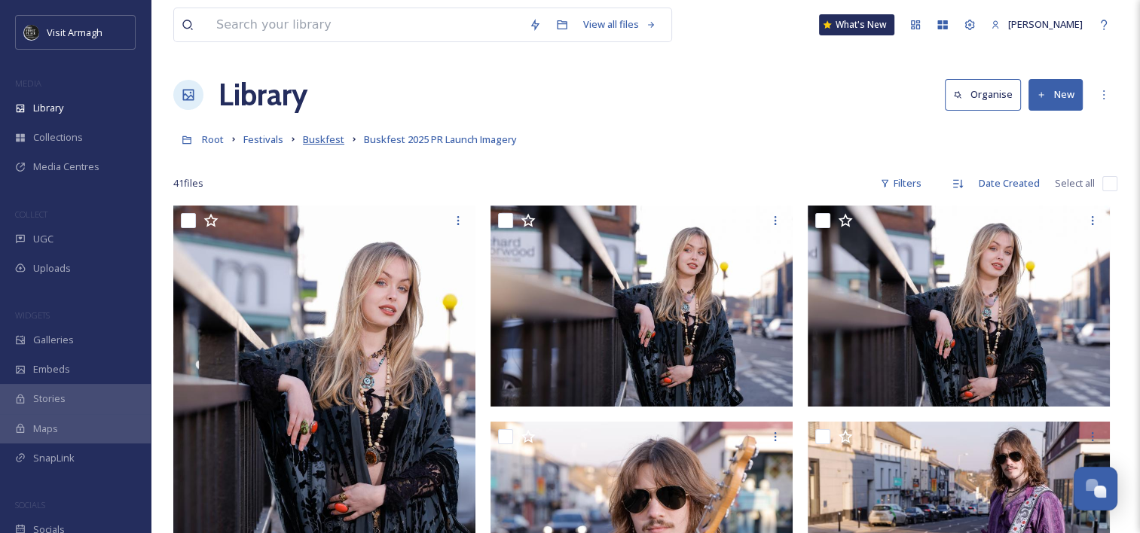
click at [327, 134] on span "Buskfest" at bounding box center [323, 140] width 41 height 14
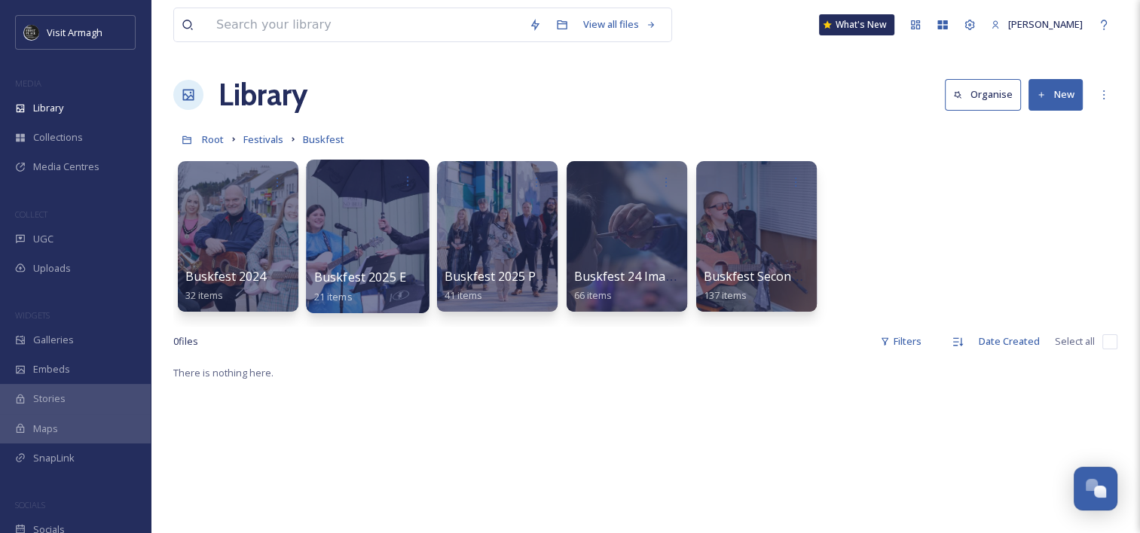
click at [358, 278] on span "Buskfest 2025 Event Photos [PERSON_NAME]" at bounding box center [446, 277] width 264 height 17
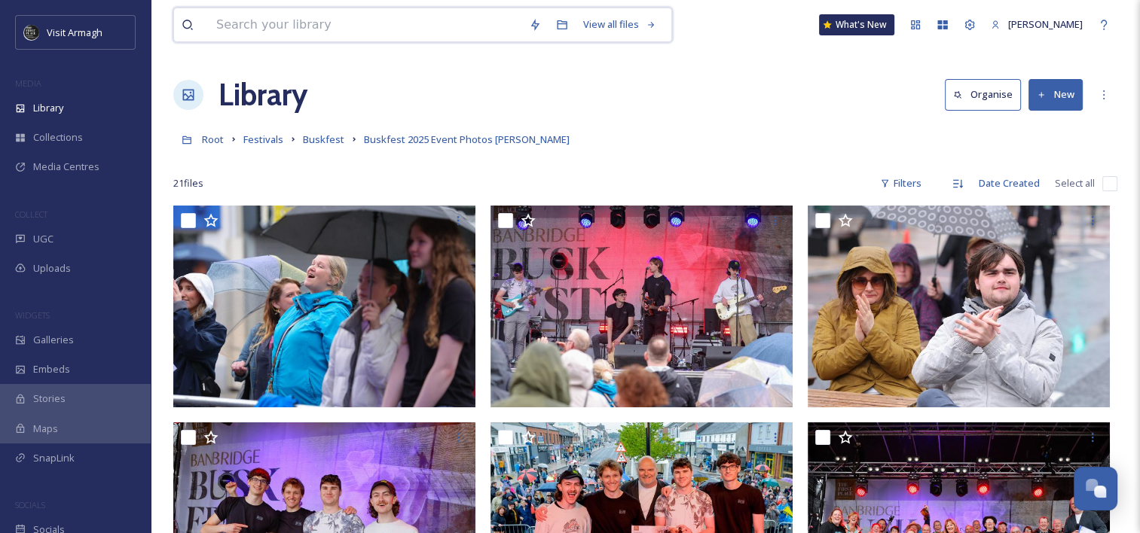
click at [332, 26] on input at bounding box center [365, 24] width 313 height 33
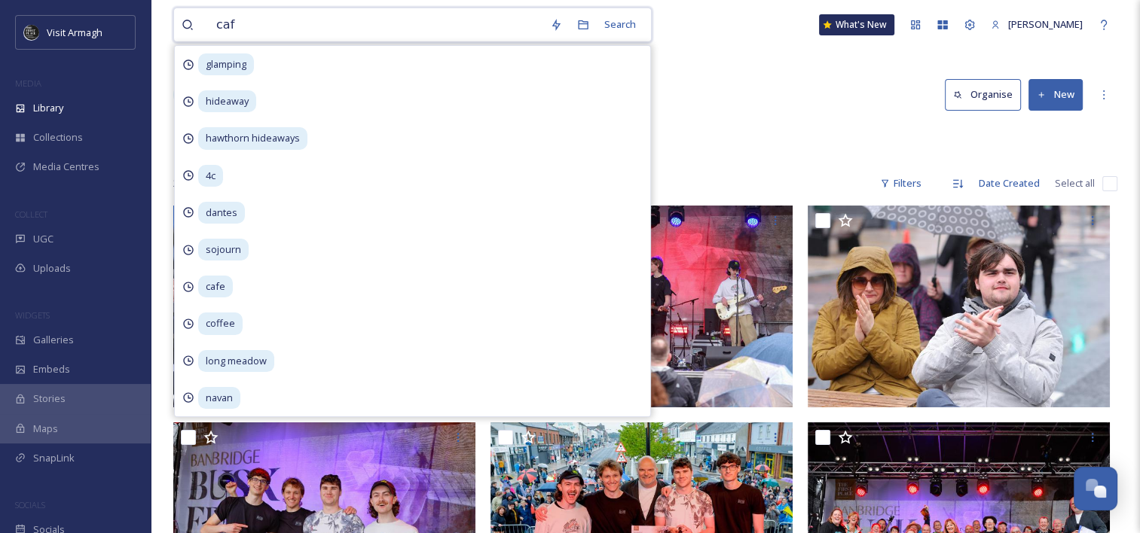
type input "cafe"
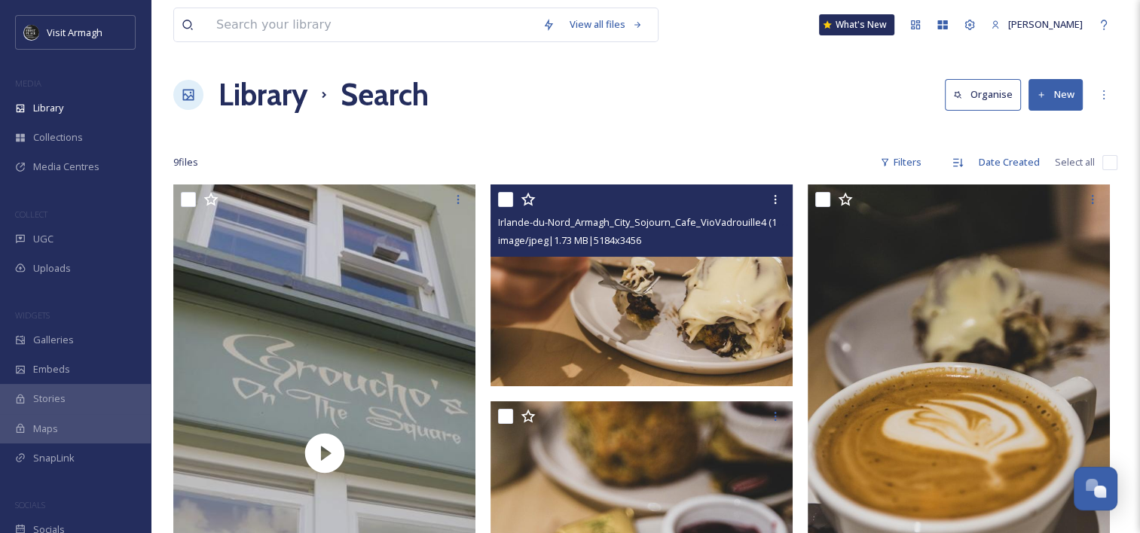
click at [697, 285] on img at bounding box center [642, 286] width 302 height 202
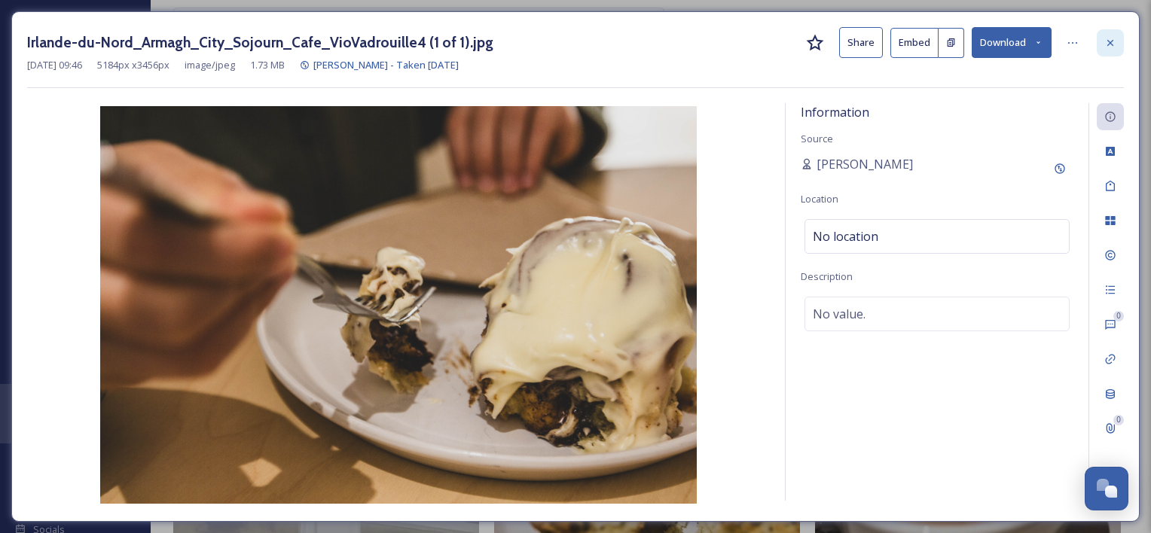
click at [1108, 48] on div at bounding box center [1110, 42] width 27 height 27
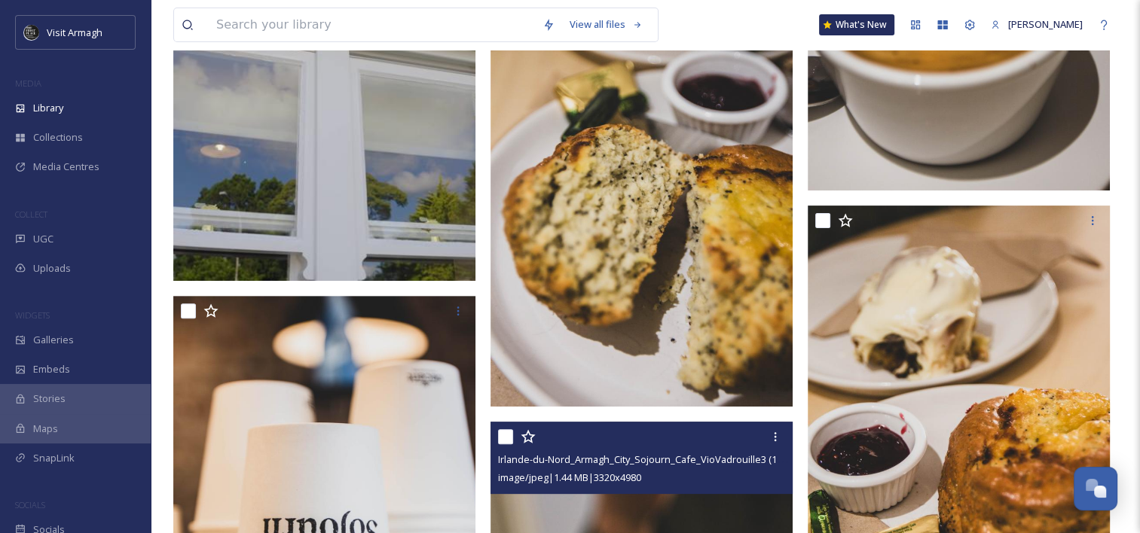
scroll to position [447, 0]
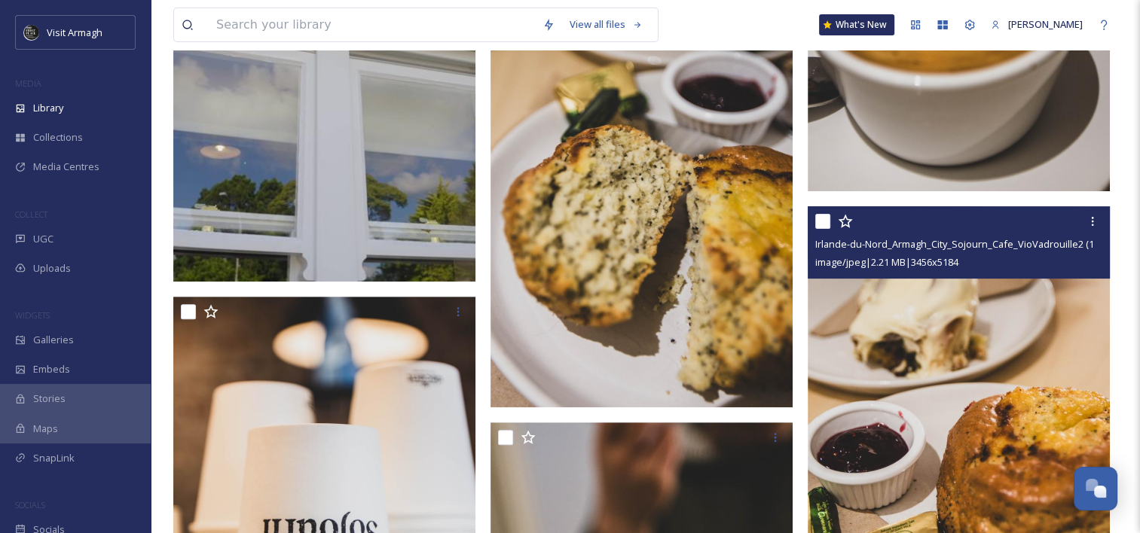
click at [886, 397] on img at bounding box center [959, 433] width 302 height 454
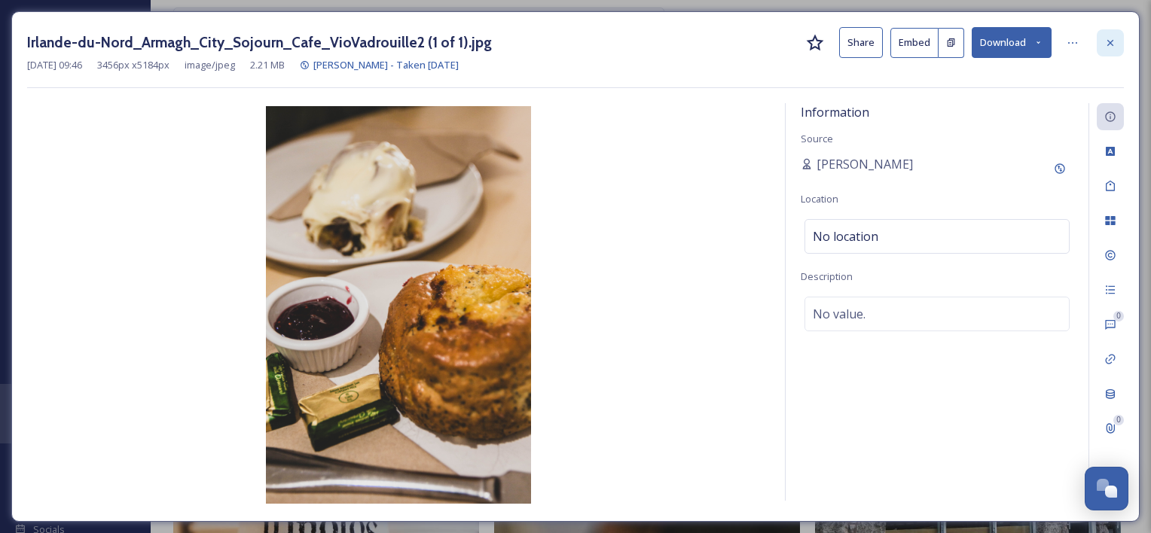
click at [1110, 47] on icon at bounding box center [1111, 43] width 12 height 12
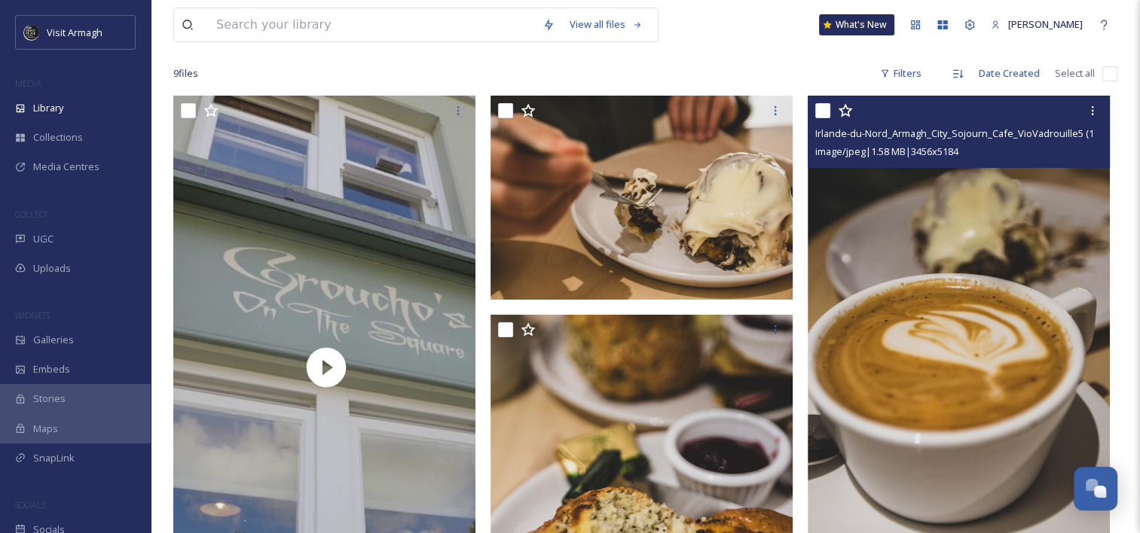
scroll to position [90, 0]
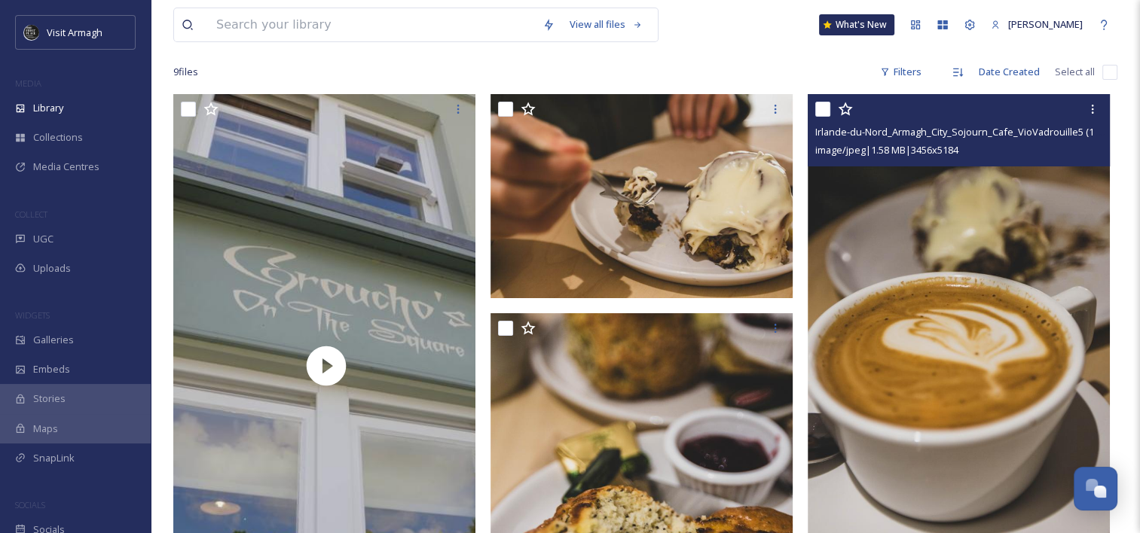
click at [943, 319] on img at bounding box center [959, 321] width 302 height 454
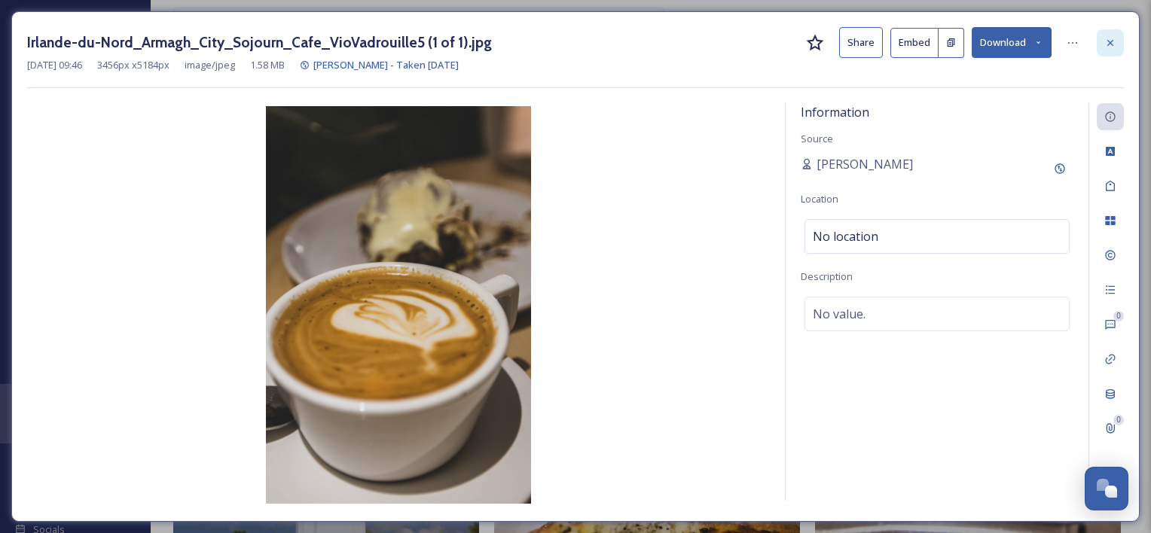
click at [1115, 42] on icon at bounding box center [1111, 43] width 12 height 12
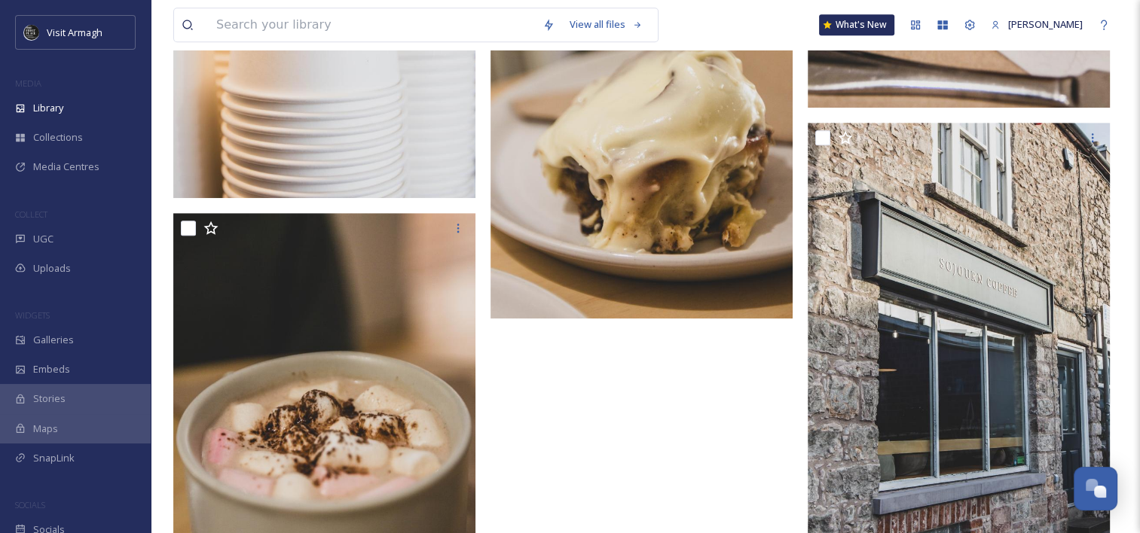
scroll to position [1168, 0]
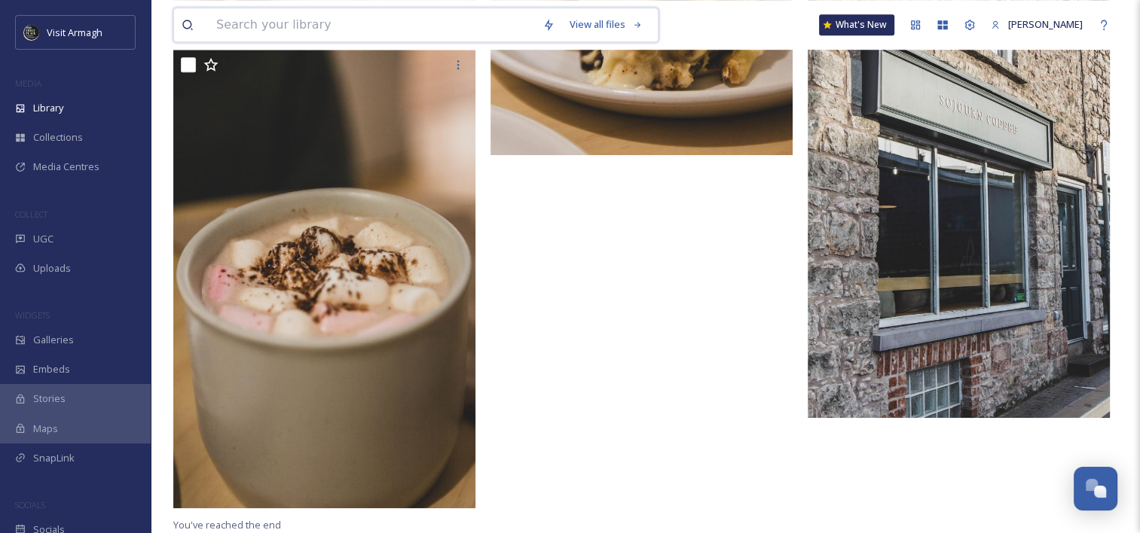
click at [384, 22] on input at bounding box center [372, 24] width 326 height 33
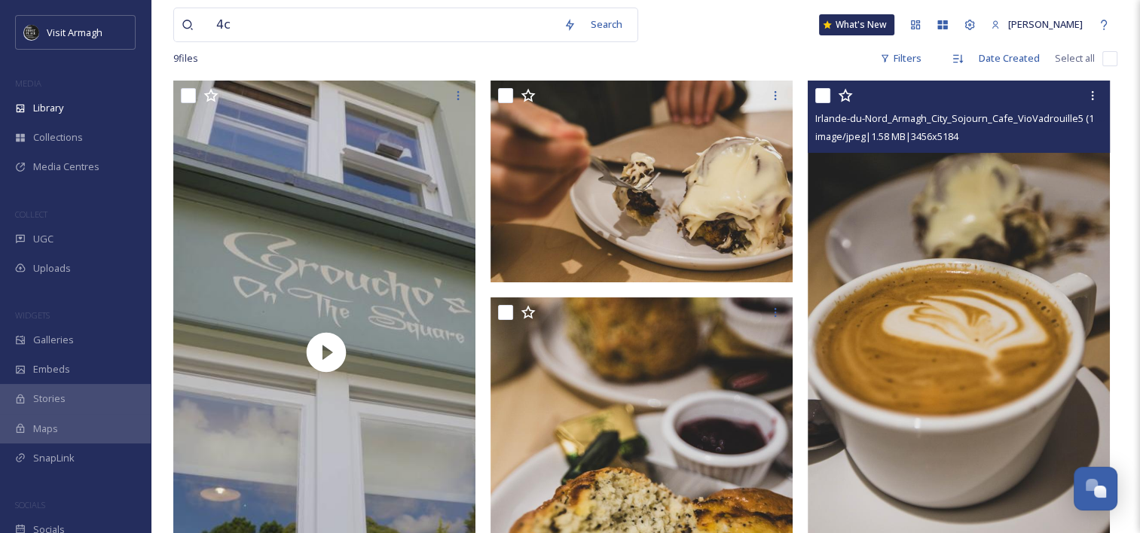
scroll to position [0, 0]
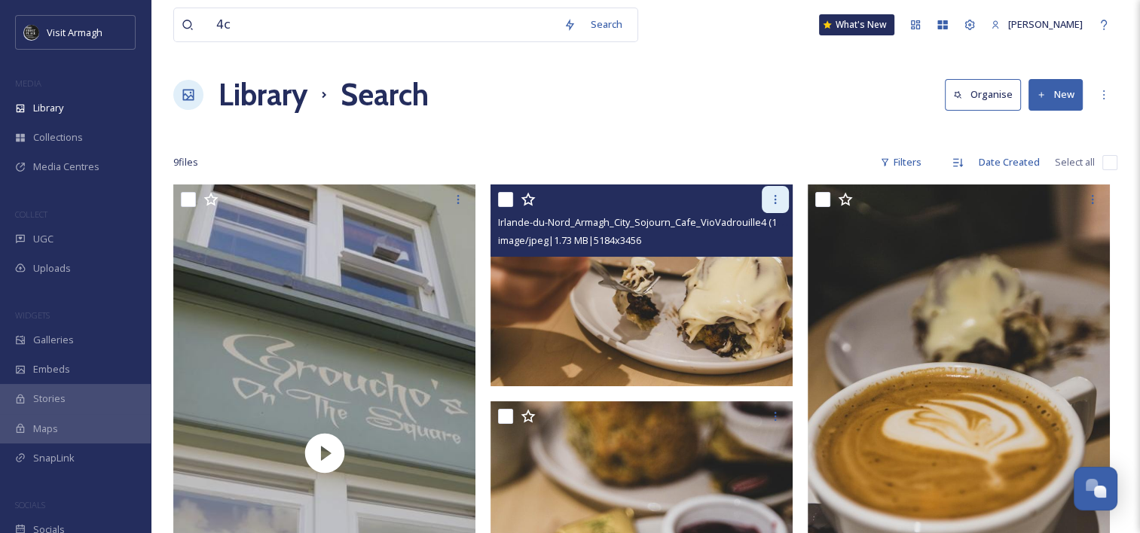
click at [771, 209] on div at bounding box center [775, 199] width 27 height 27
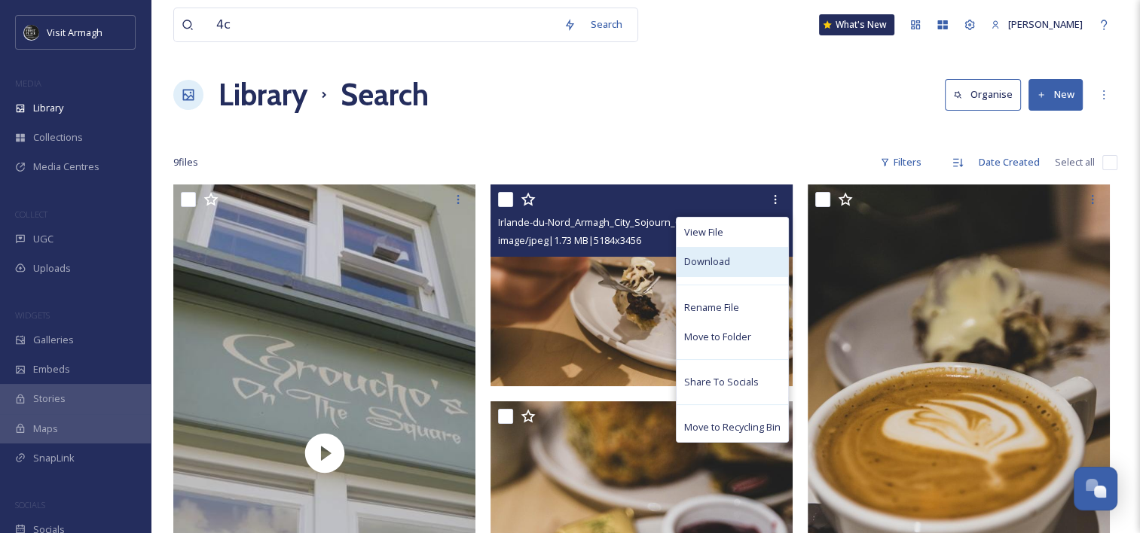
click at [741, 262] on div "Download" at bounding box center [733, 261] width 112 height 29
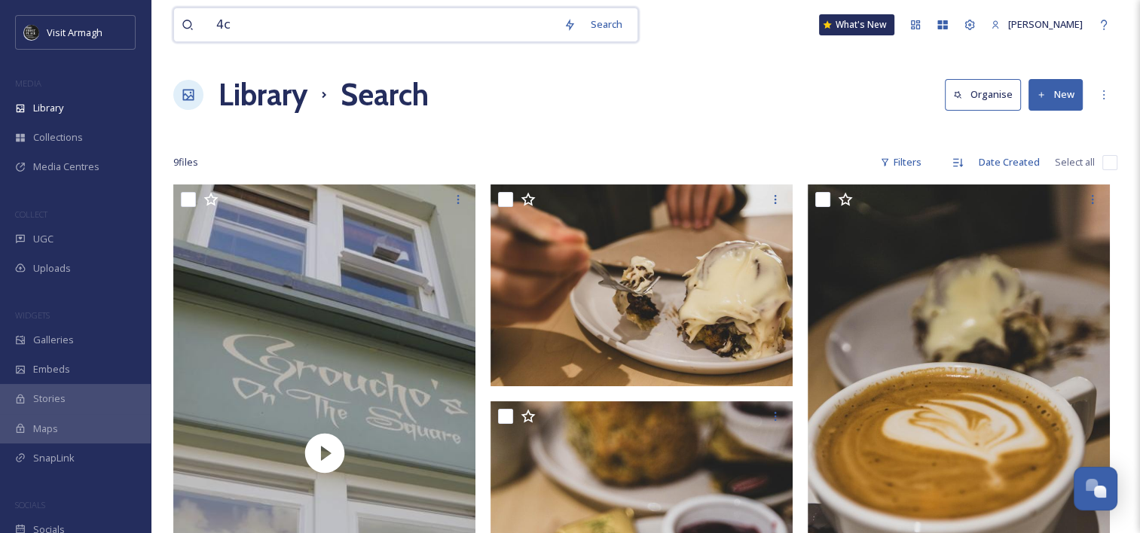
click at [295, 30] on input "4c" at bounding box center [382, 24] width 347 height 33
type input "grouchos"
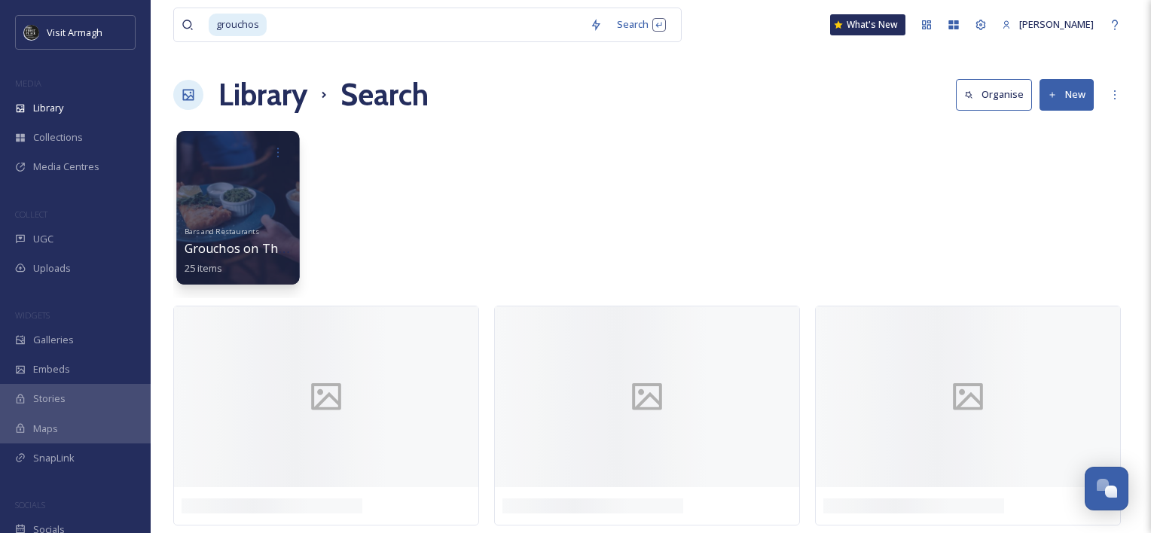
click at [259, 239] on div "Bars and Restaurants Grouchos on The Square Summer 2022 [PERSON_NAME] 25 items" at bounding box center [239, 249] width 108 height 56
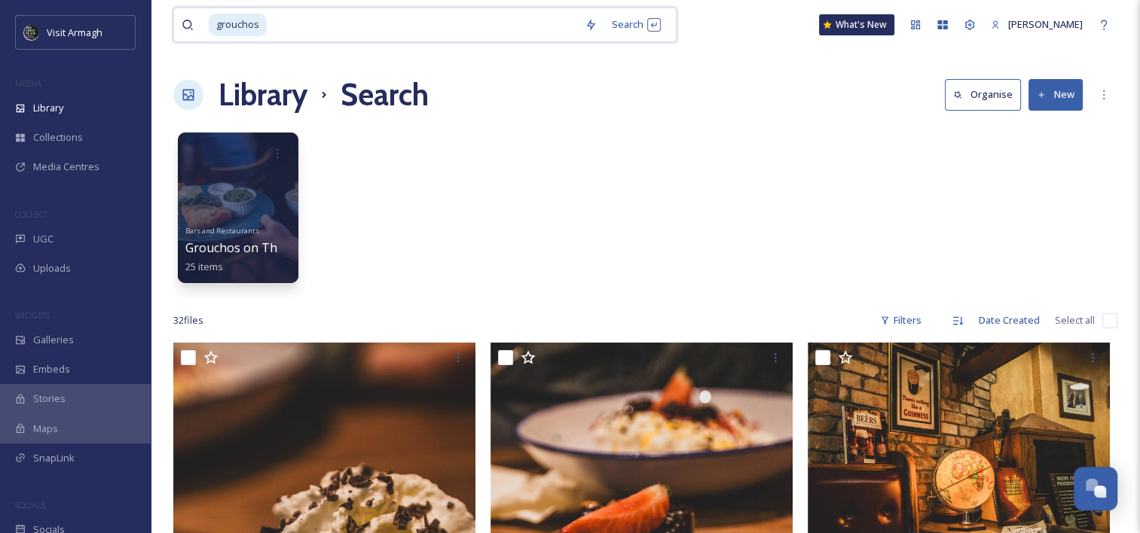
click at [324, 23] on input at bounding box center [422, 24] width 309 height 33
type input "g"
type input "cafe"
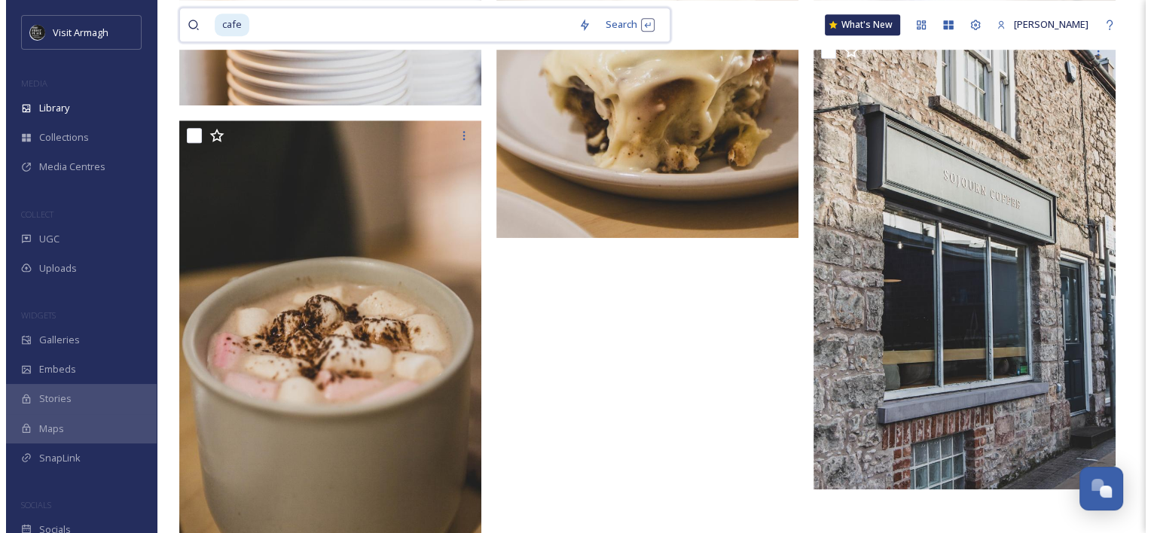
scroll to position [1096, 0]
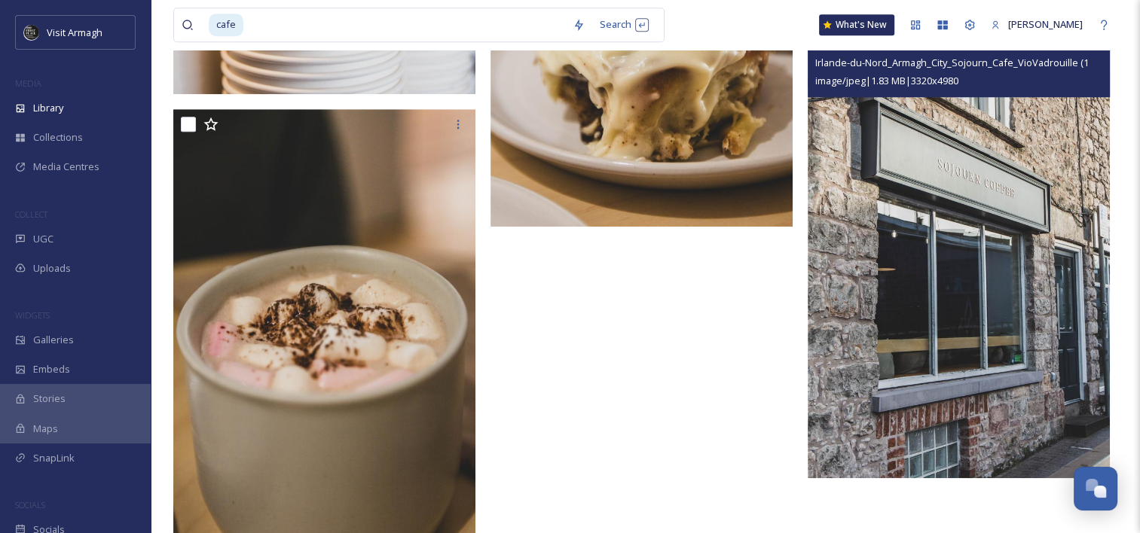
click at [940, 322] on img at bounding box center [959, 252] width 302 height 454
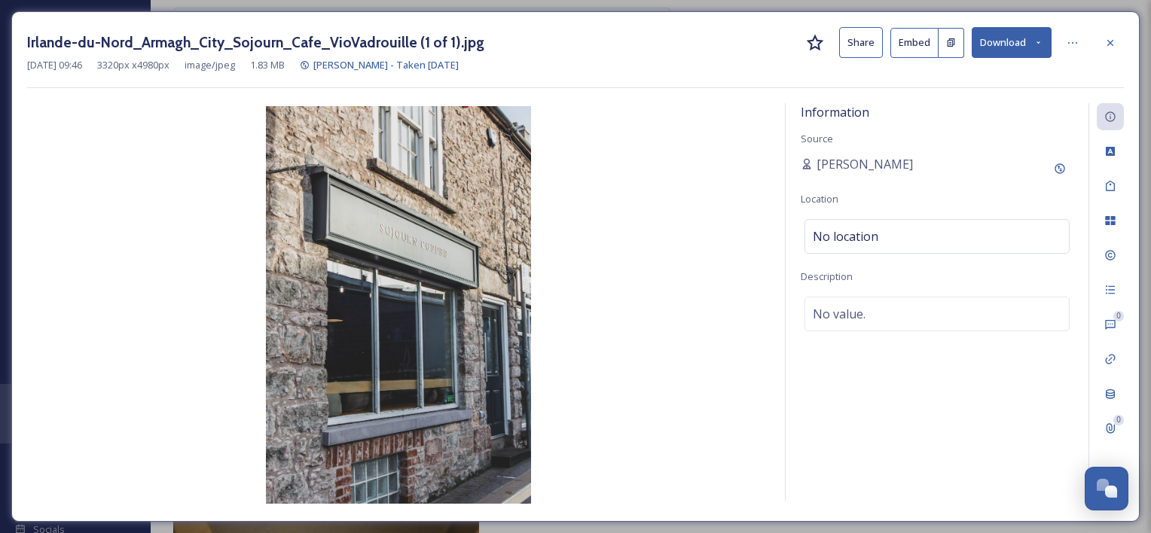
click at [1040, 48] on button "Download" at bounding box center [1012, 42] width 80 height 31
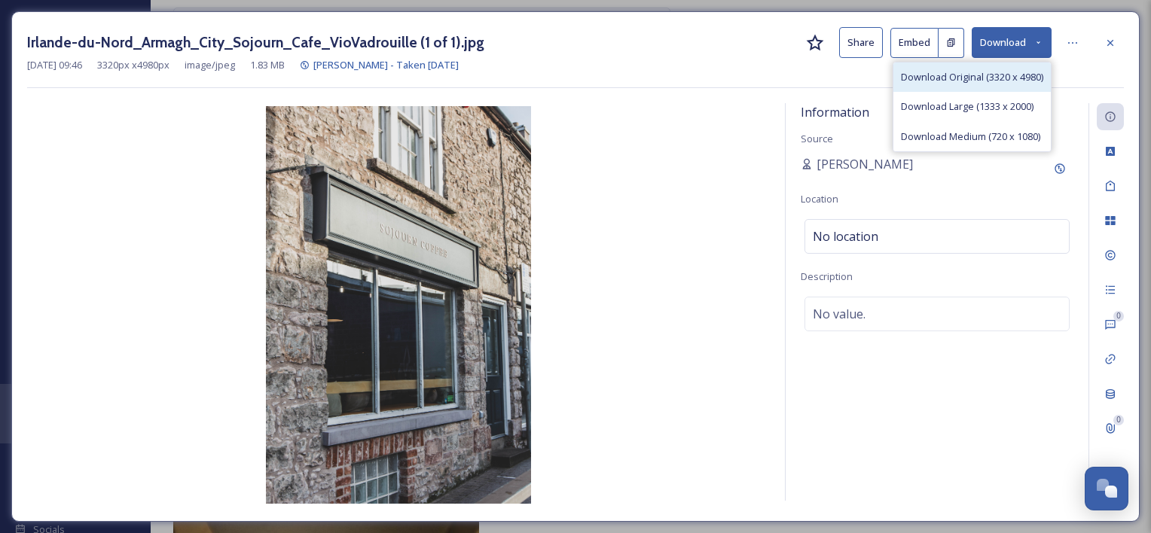
click at [1021, 78] on span "Download Original (3320 x 4980)" at bounding box center [972, 77] width 142 height 14
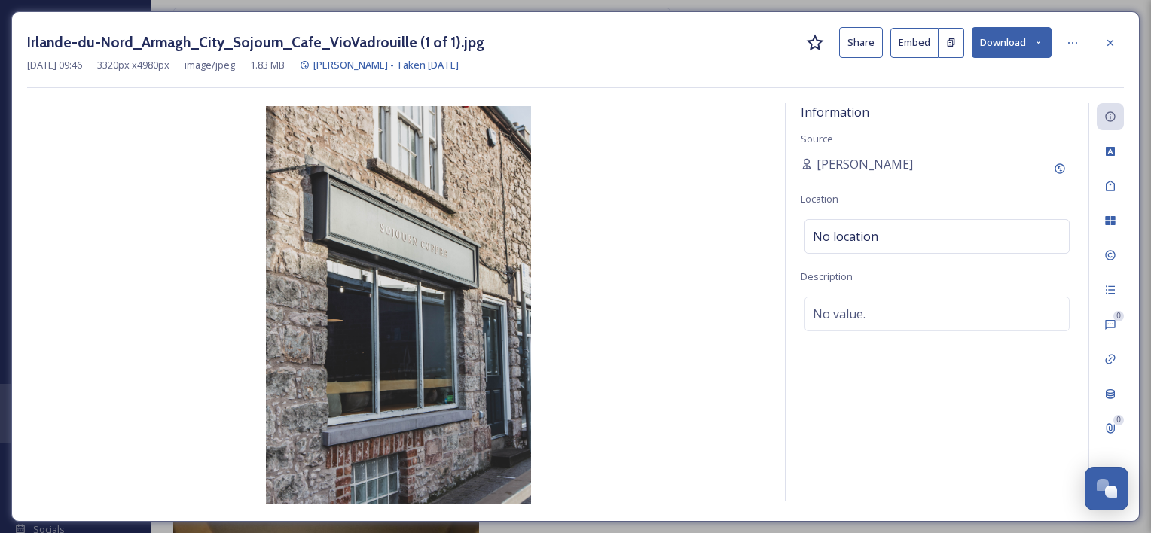
click at [390, 229] on img at bounding box center [398, 305] width 743 height 398
